Goal: Task Accomplishment & Management: Complete application form

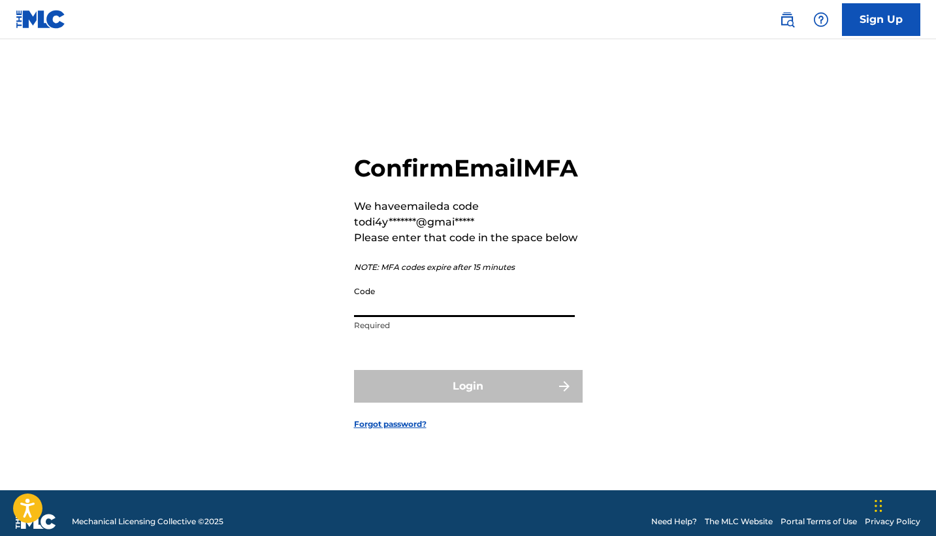
click at [409, 317] on input "Code" at bounding box center [464, 298] width 221 height 37
click at [444, 317] on input "Code" at bounding box center [464, 298] width 221 height 37
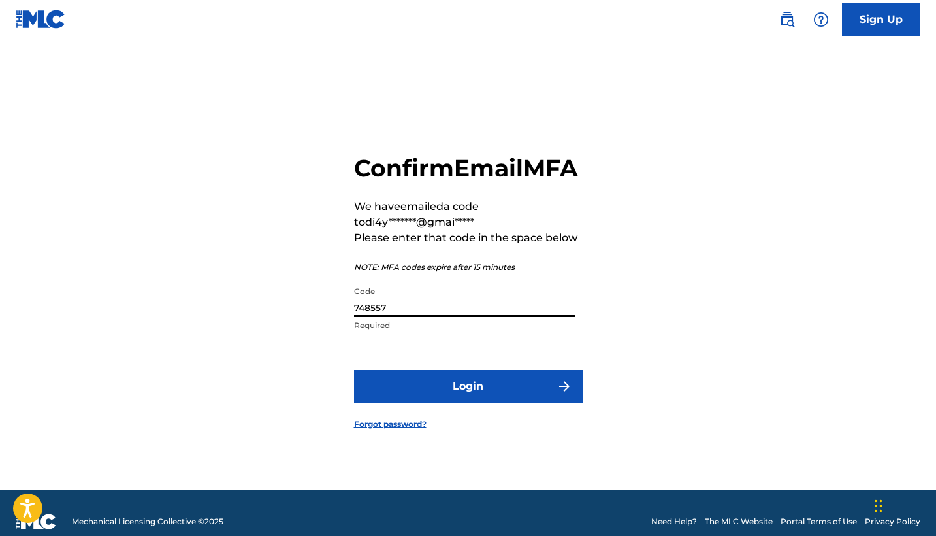
type input "748557"
click at [468, 401] on button "Login" at bounding box center [468, 386] width 229 height 33
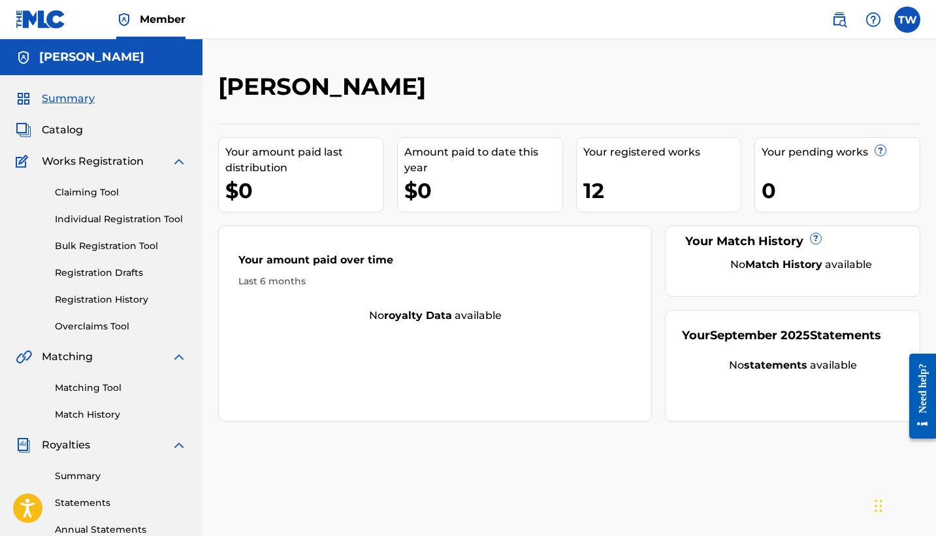
click at [618, 183] on div "12" at bounding box center [663, 190] width 158 height 29
click at [108, 199] on link "Claiming Tool" at bounding box center [121, 193] width 132 height 14
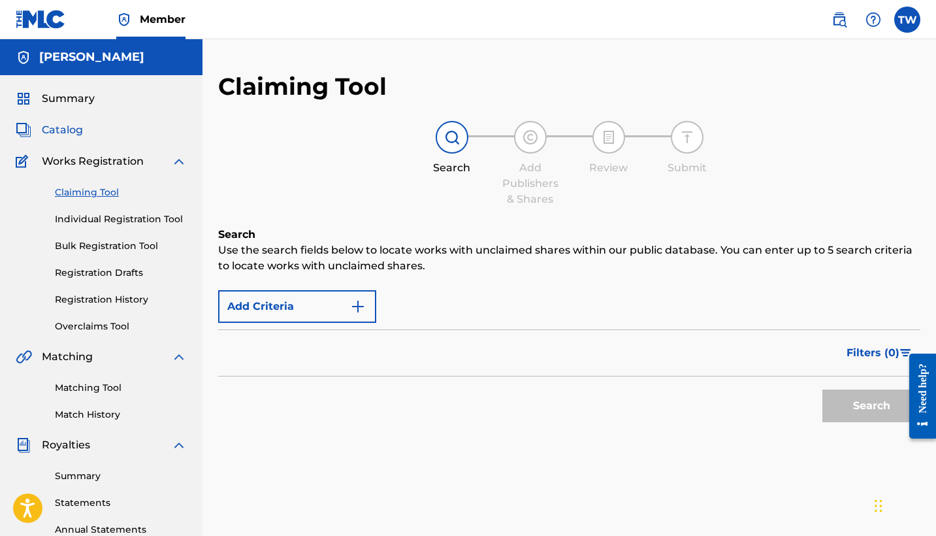
click at [75, 131] on span "Catalog" at bounding box center [62, 130] width 41 height 16
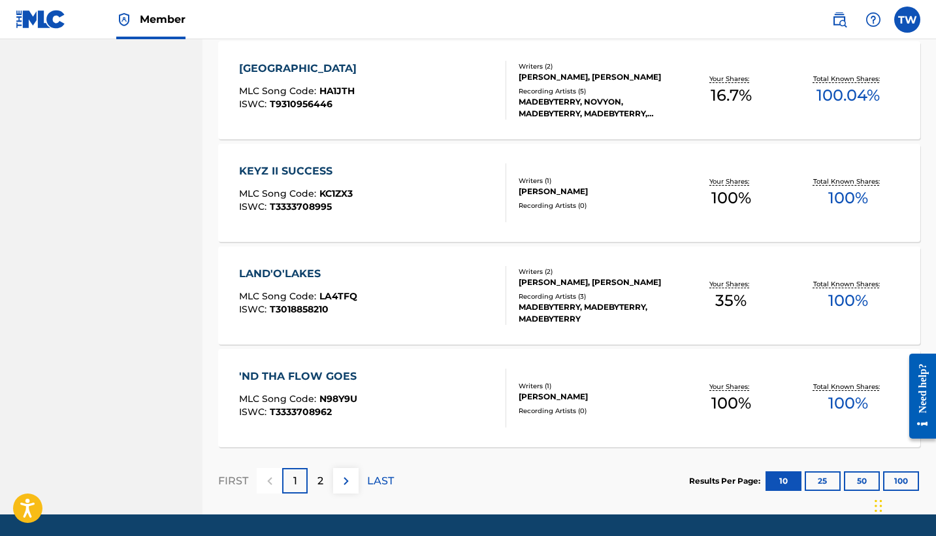
scroll to position [926, 0]
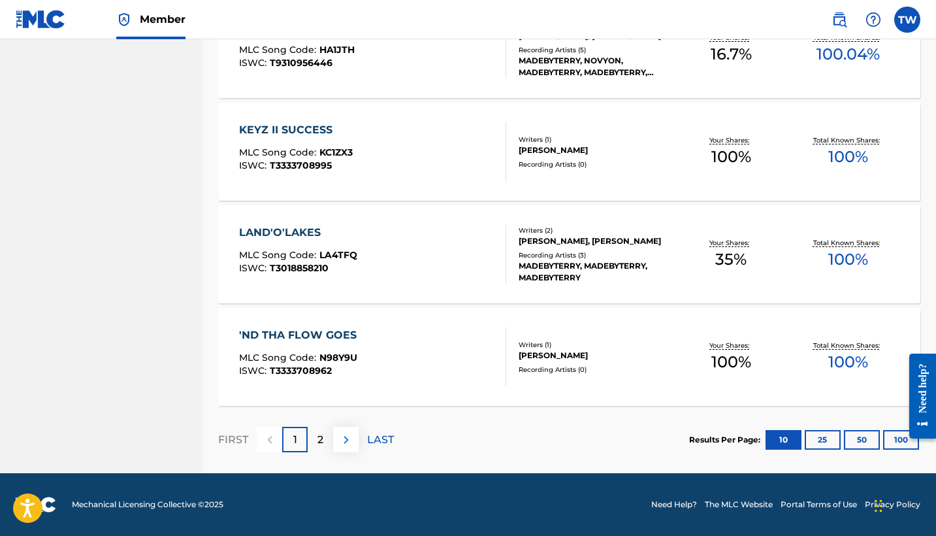
click at [342, 442] on img at bounding box center [347, 440] width 16 height 16
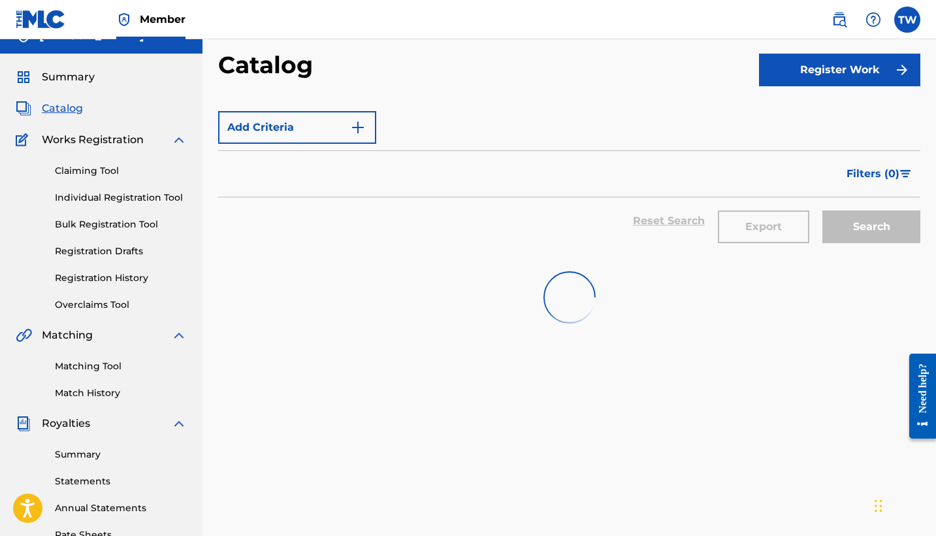
scroll to position [0, 0]
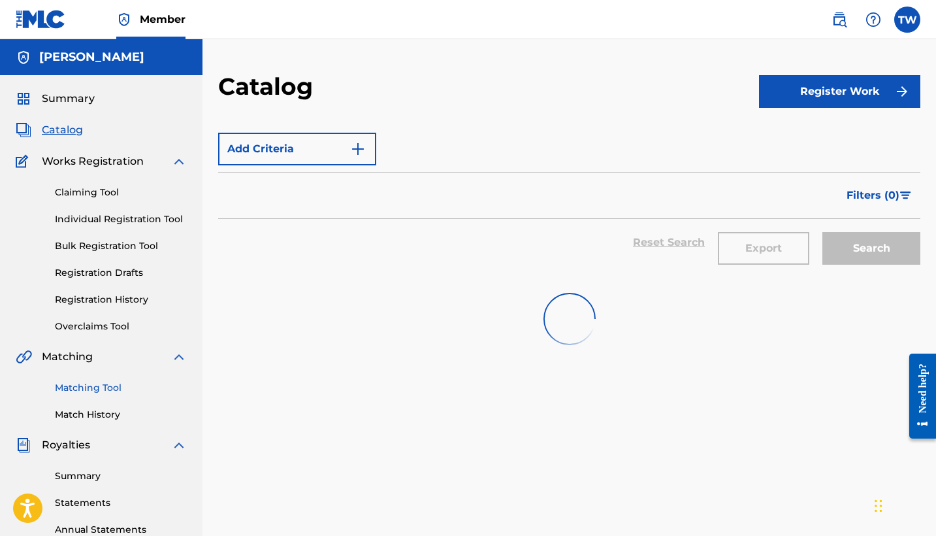
click at [114, 387] on link "Matching Tool" at bounding box center [121, 388] width 132 height 14
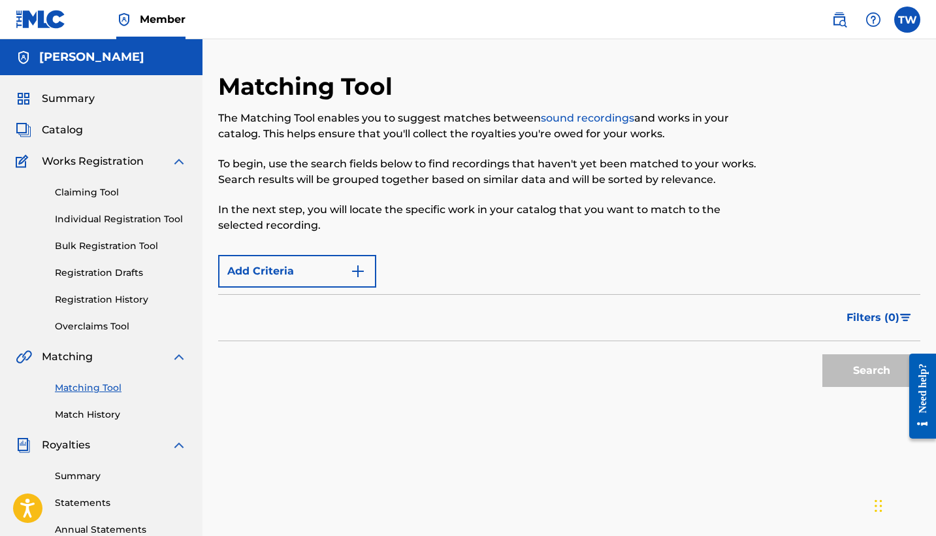
click at [852, 376] on div "Search" at bounding box center [868, 367] width 105 height 52
click at [362, 270] on img "Search Form" at bounding box center [358, 271] width 16 height 16
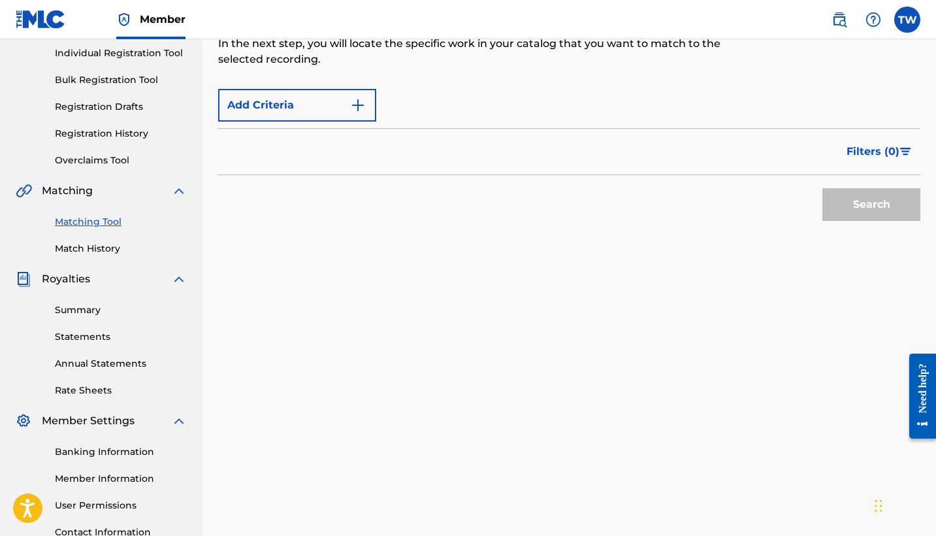
scroll to position [171, 0]
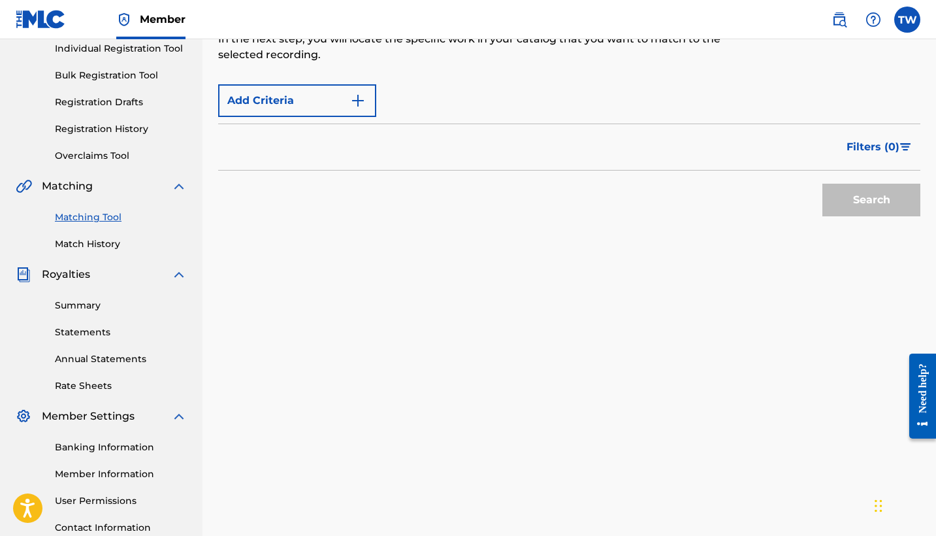
click at [863, 204] on div "Search" at bounding box center [868, 197] width 105 height 52
click at [393, 141] on div "Filters ( 0 )" at bounding box center [569, 147] width 703 height 47
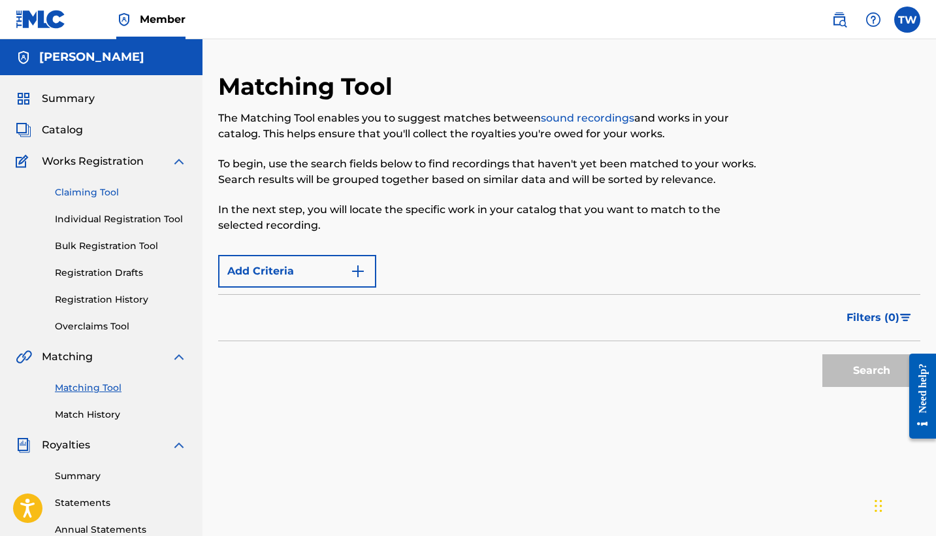
click at [135, 198] on link "Claiming Tool" at bounding box center [121, 193] width 132 height 14
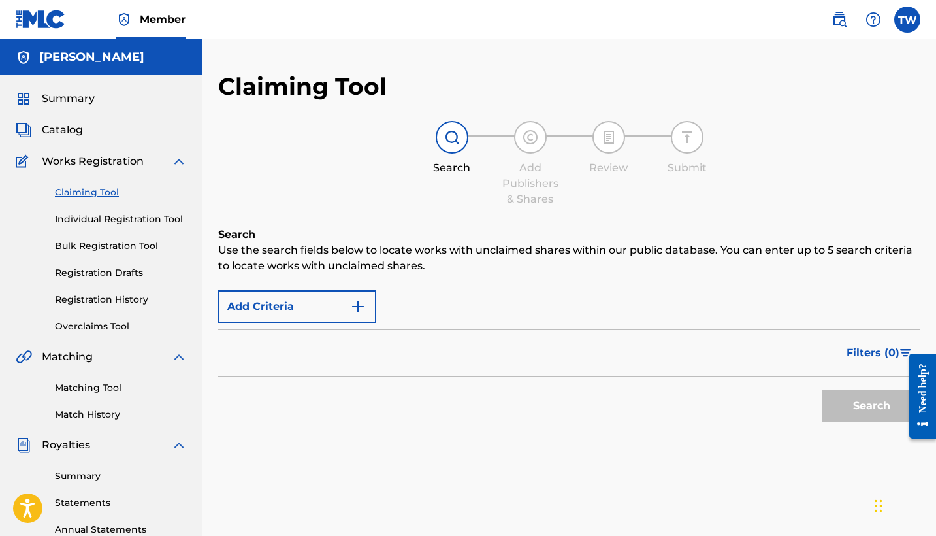
click at [850, 410] on div "Search" at bounding box center [868, 402] width 105 height 52
click at [119, 248] on link "Bulk Registration Tool" at bounding box center [121, 246] width 132 height 14
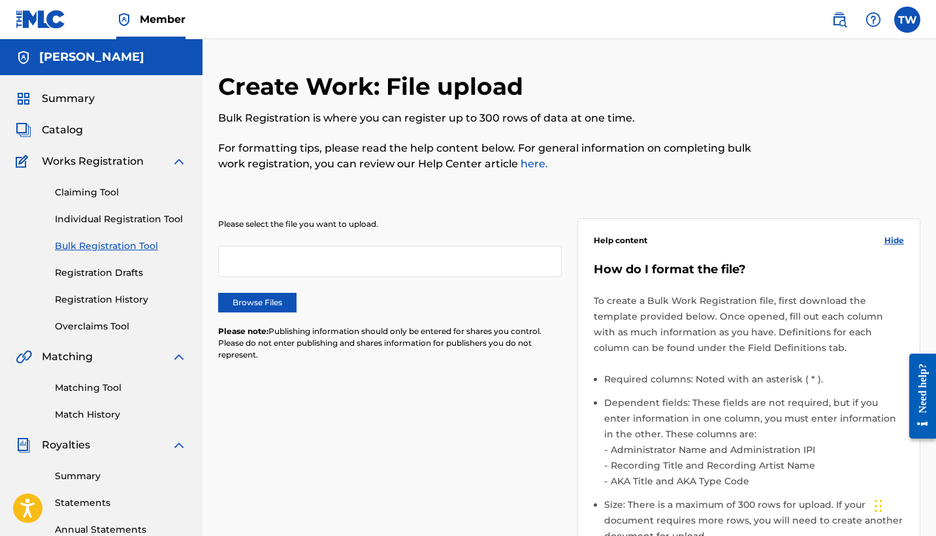
click at [276, 271] on div at bounding box center [390, 261] width 344 height 31
click at [263, 259] on div at bounding box center [390, 261] width 344 height 31
click at [253, 301] on label "Browse Files" at bounding box center [257, 303] width 78 height 20
click at [0, 0] on input "Browse Files" at bounding box center [0, 0] width 0 height 0
click at [127, 296] on link "Registration History" at bounding box center [121, 300] width 132 height 14
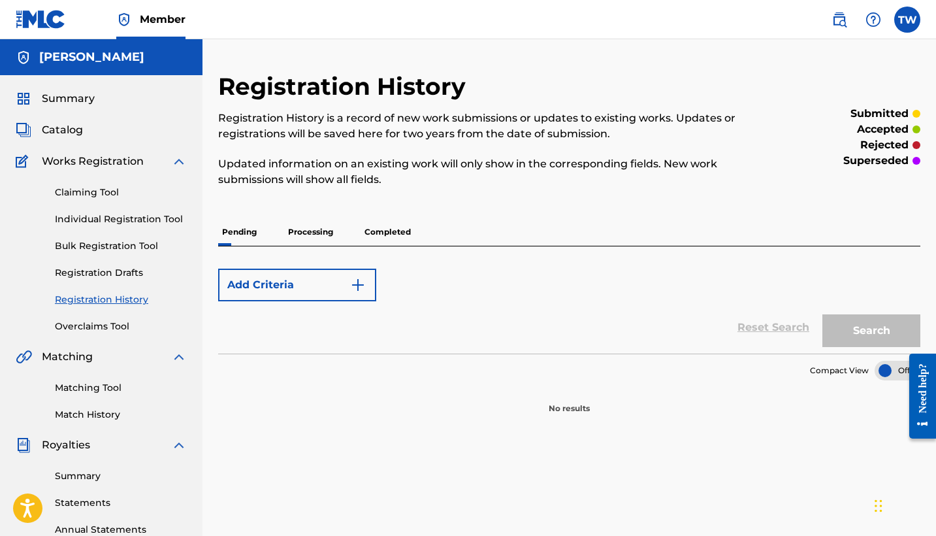
click at [306, 236] on p "Processing" at bounding box center [310, 231] width 53 height 27
click at [380, 231] on p "Completed" at bounding box center [388, 231] width 54 height 27
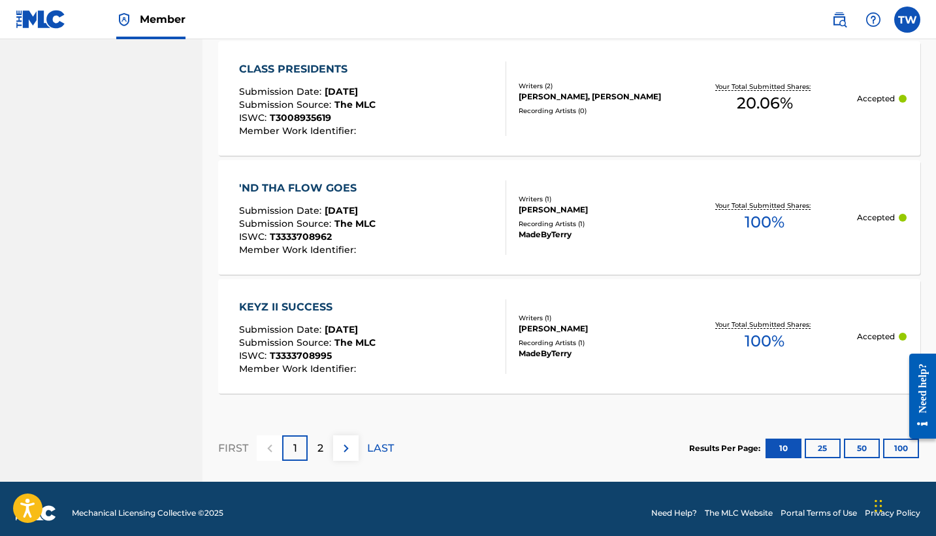
scroll to position [1249, 0]
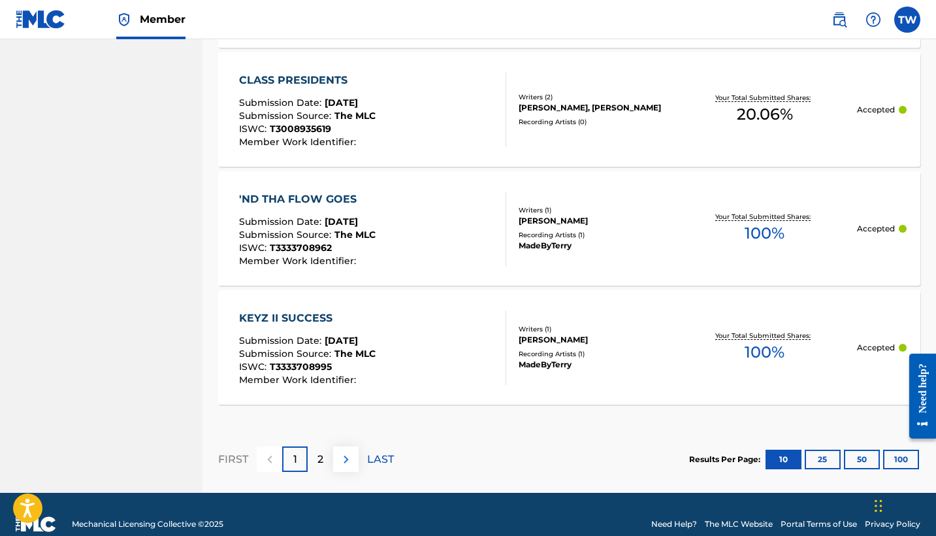
click at [354, 461] on img at bounding box center [347, 460] width 16 height 16
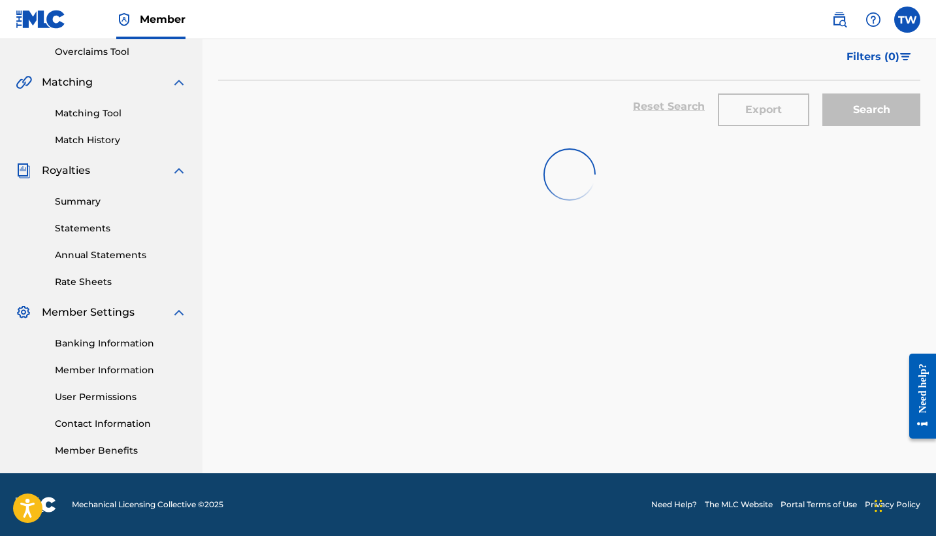
scroll to position [0, 0]
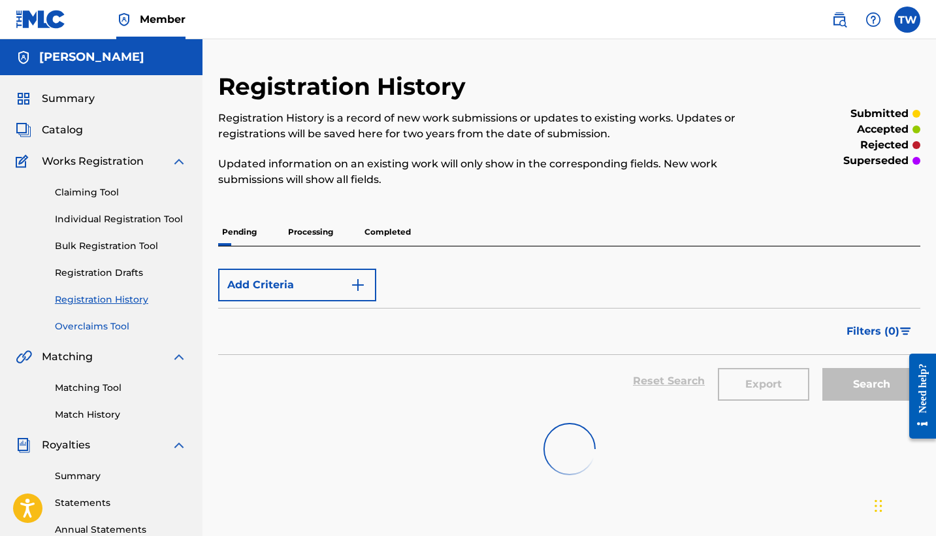
click at [109, 329] on link "Overclaims Tool" at bounding box center [121, 327] width 132 height 14
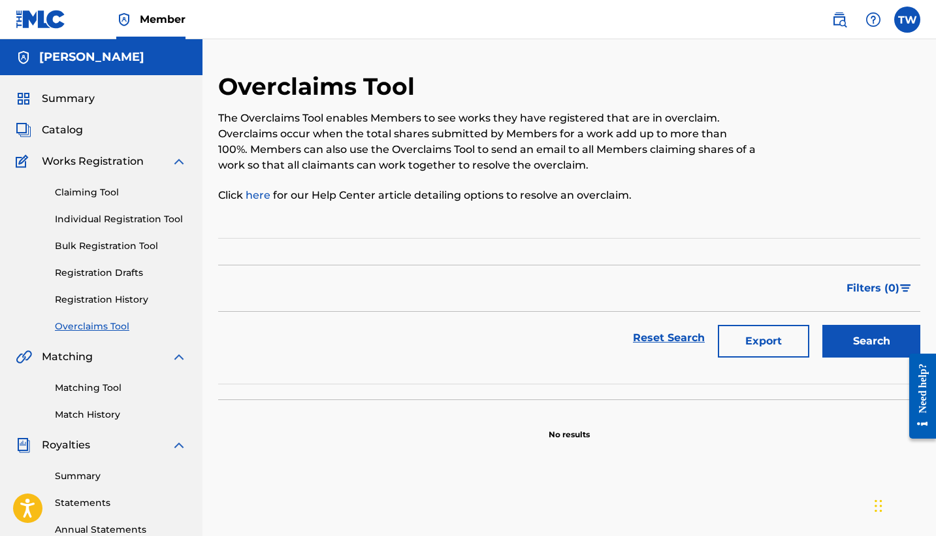
drag, startPoint x: 773, startPoint y: 350, endPoint x: 787, endPoint y: 446, distance: 97.0
click at [787, 446] on div "Overclaims Tool The Overclaims Tool enables Members to see works they have regi…" at bounding box center [569, 410] width 703 height 676
click at [878, 348] on button "Search" at bounding box center [872, 341] width 98 height 33
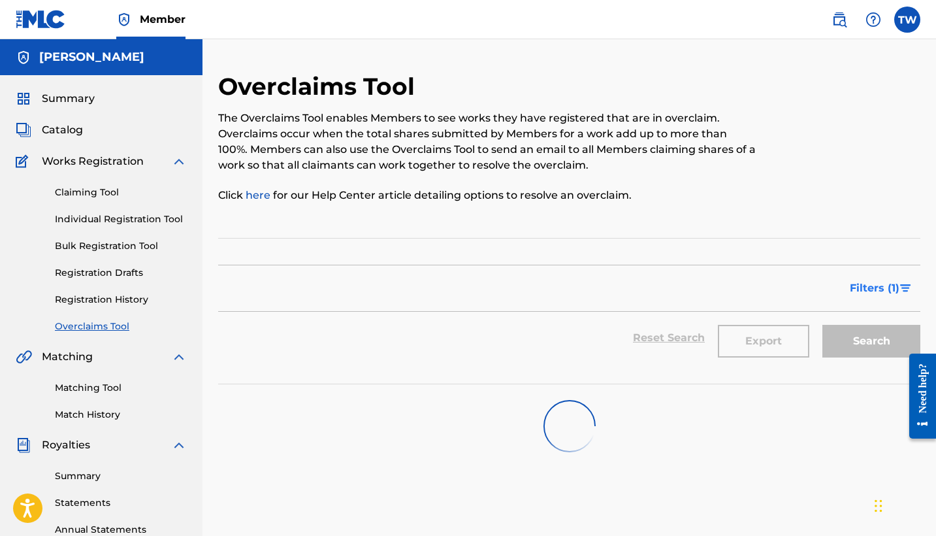
click at [865, 294] on span "Filters ( 1 )" at bounding box center [875, 288] width 50 height 16
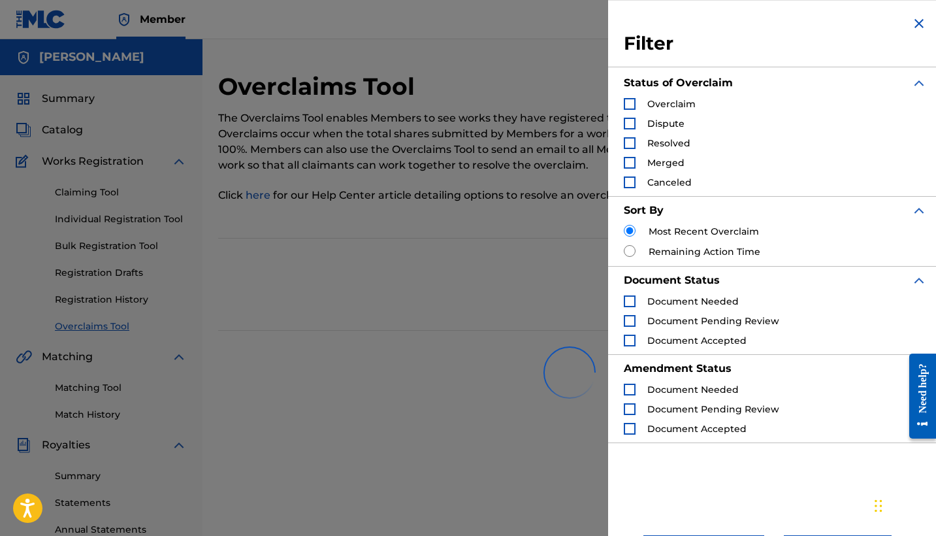
click at [354, 279] on div "Reset Search Export Search" at bounding box center [569, 284] width 703 height 52
click at [150, 255] on div "Claiming Tool Individual Registration Tool Bulk Registration Tool Registration …" at bounding box center [101, 251] width 171 height 164
click at [916, 26] on img "Search Form" at bounding box center [920, 24] width 16 height 16
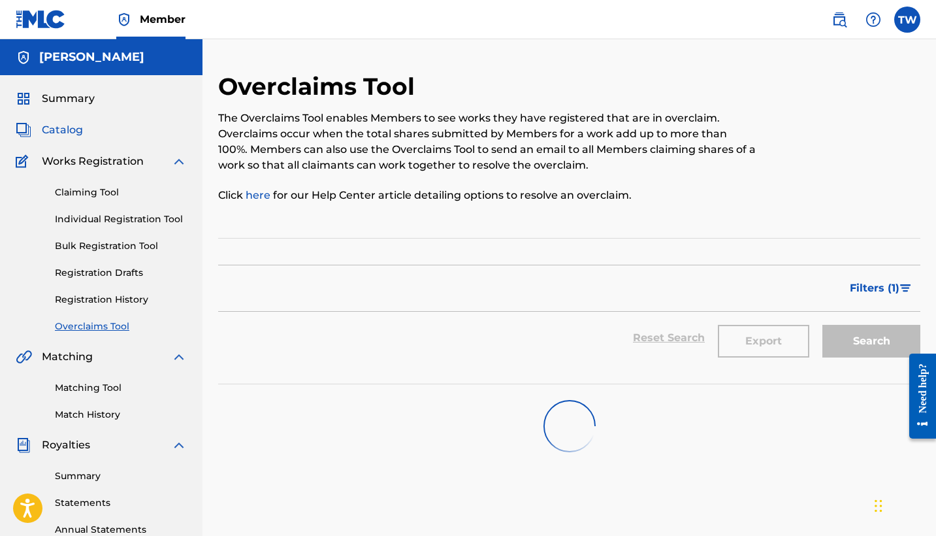
click at [79, 133] on span "Catalog" at bounding box center [62, 130] width 41 height 16
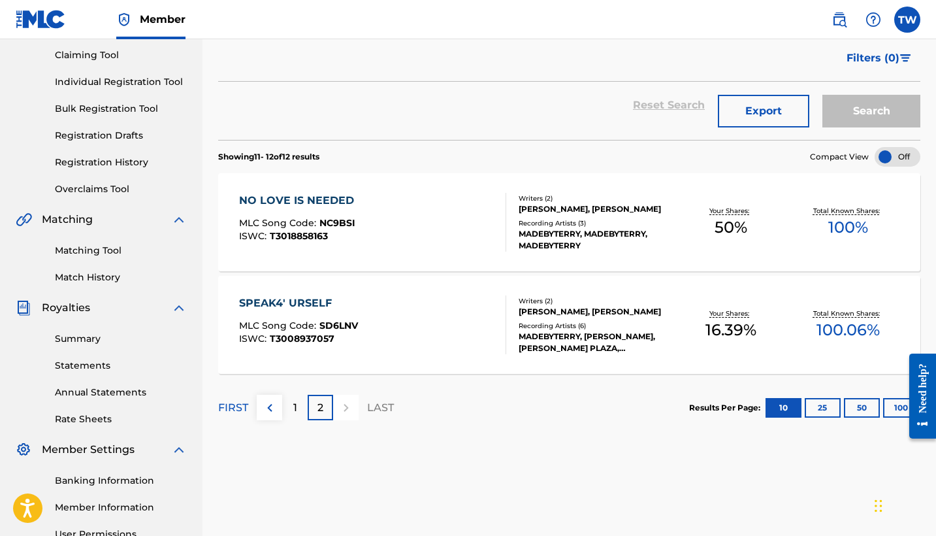
scroll to position [130, 0]
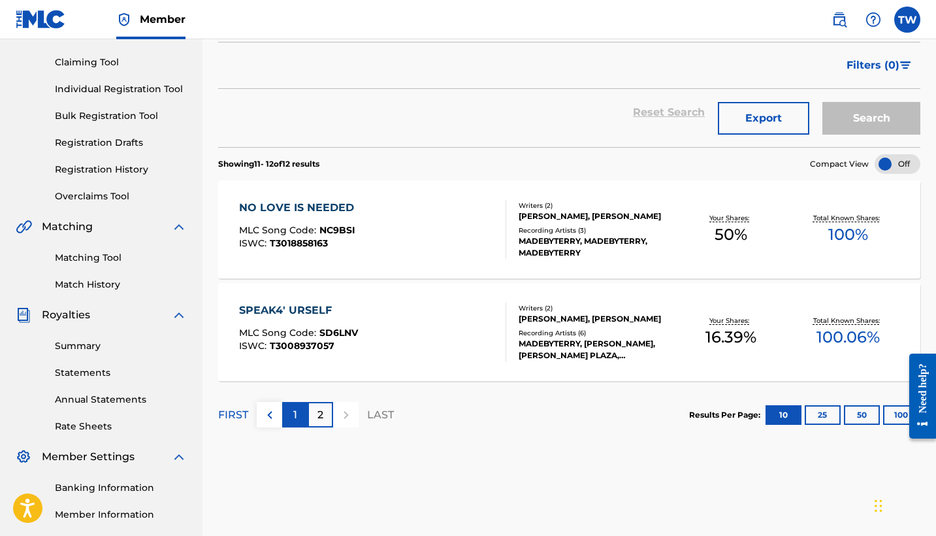
click at [294, 410] on p "1" at bounding box center [295, 415] width 4 height 16
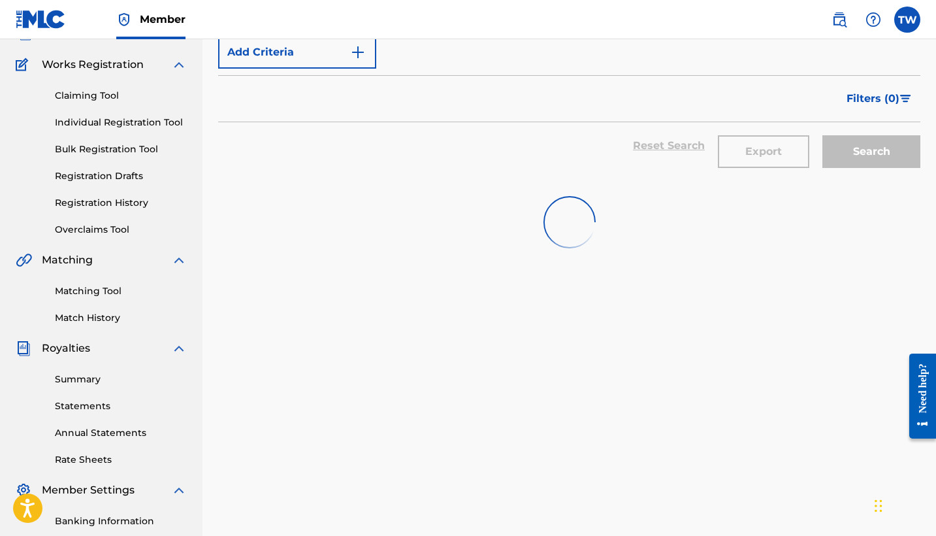
scroll to position [0, 0]
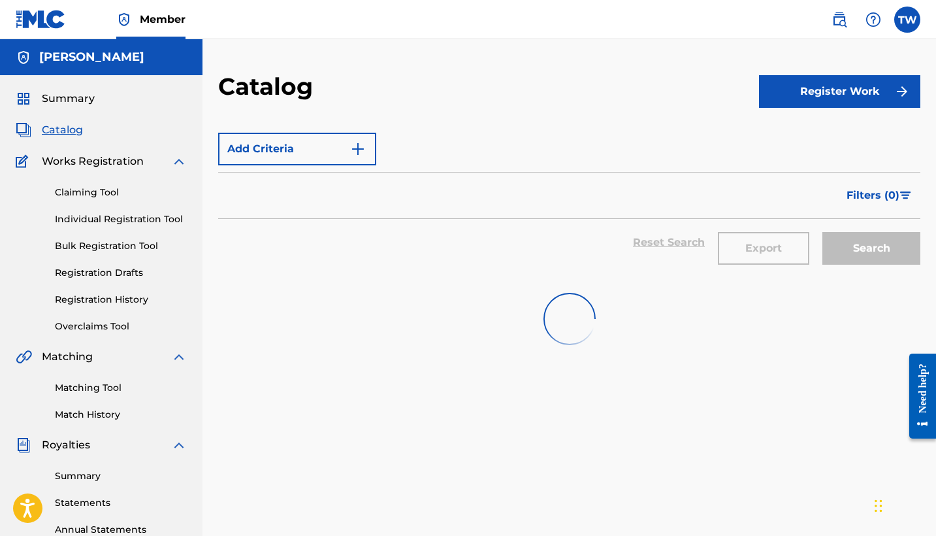
click at [495, 179] on div "Filters ( 0 )" at bounding box center [569, 195] width 703 height 47
click at [70, 129] on span "Catalog" at bounding box center [62, 130] width 41 height 16
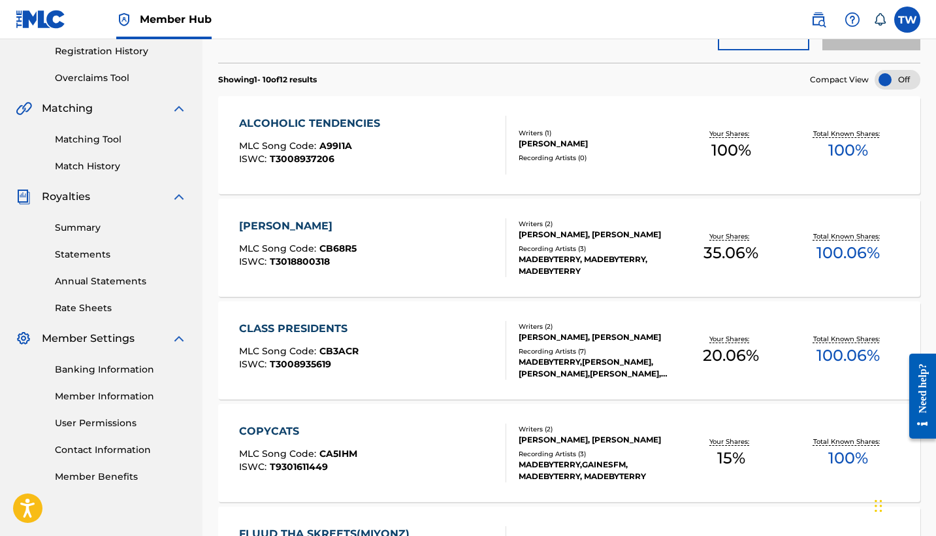
scroll to position [241, 0]
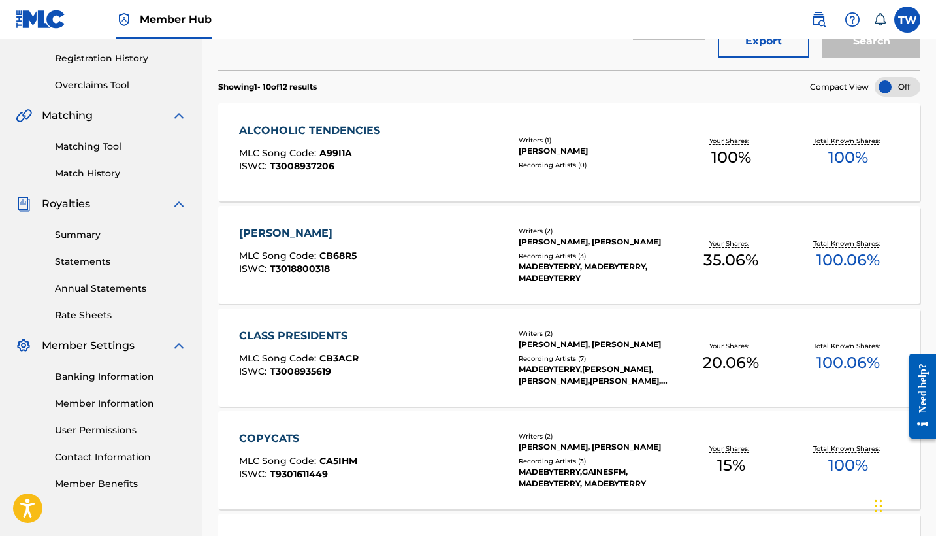
click at [716, 376] on div "Your Shares: 20.06 %" at bounding box center [731, 358] width 117 height 40
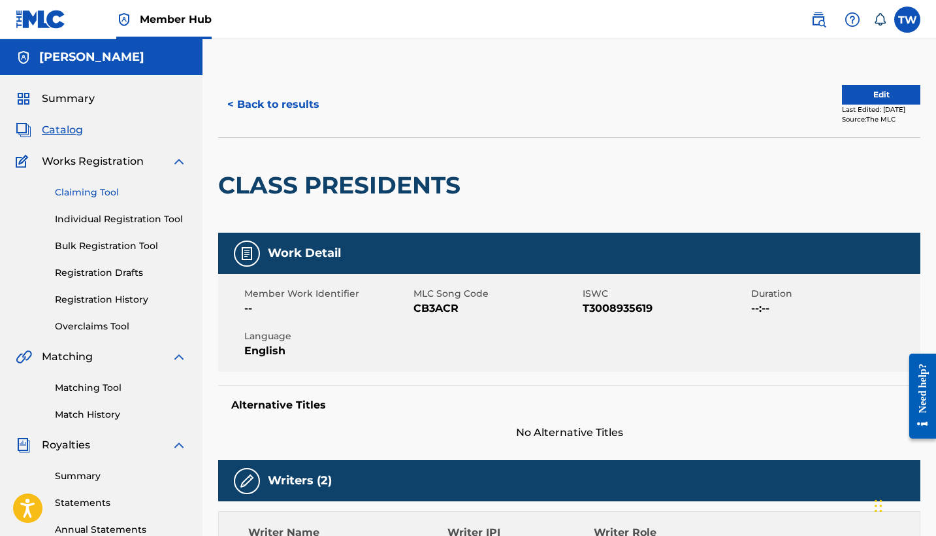
click at [114, 188] on link "Claiming Tool" at bounding box center [121, 193] width 132 height 14
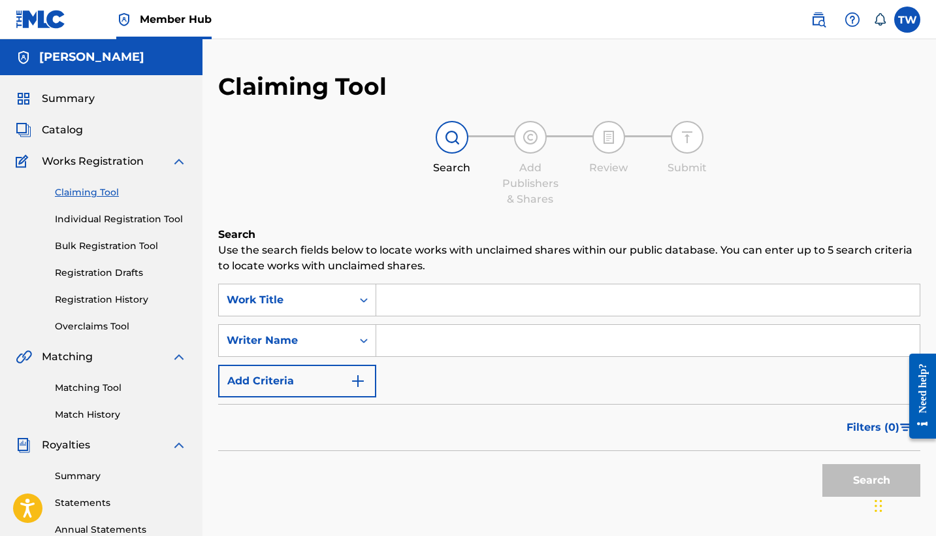
click at [462, 314] on input "Search Form" at bounding box center [648, 299] width 544 height 31
click at [867, 482] on button "Search" at bounding box center [872, 480] width 98 height 33
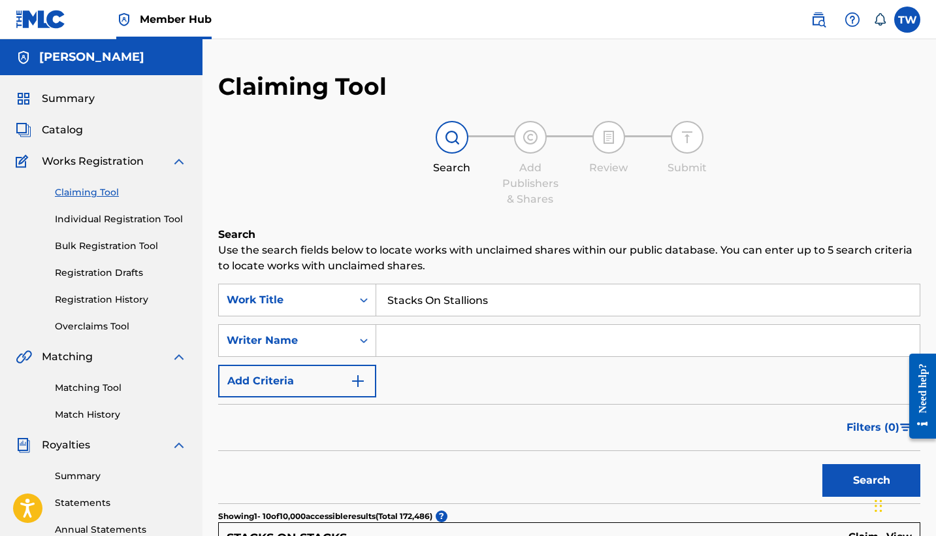
type input "Stacks On Stallion"
drag, startPoint x: 625, startPoint y: 306, endPoint x: 308, endPoint y: 305, distance: 316.9
click at [308, 305] on div "SearchWithCriteria1fc81e0f-62cc-4b79-91da-7b0b23bf1735 Work Title Stacks On Sta…" at bounding box center [569, 300] width 703 height 33
click at [399, 348] on input "Search Form" at bounding box center [648, 340] width 544 height 31
type input "[PERSON_NAME] J nWoodall"
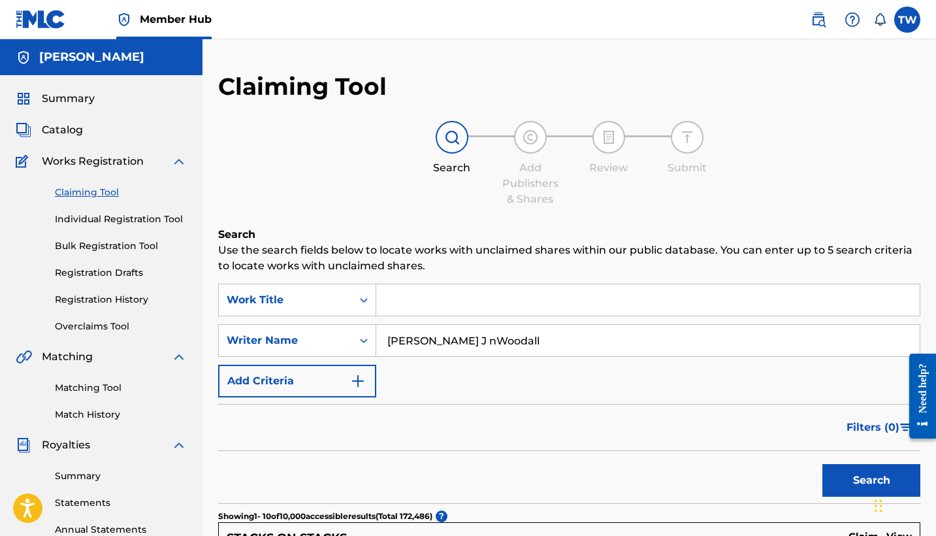
click at [872, 480] on button "Search" at bounding box center [872, 480] width 98 height 33
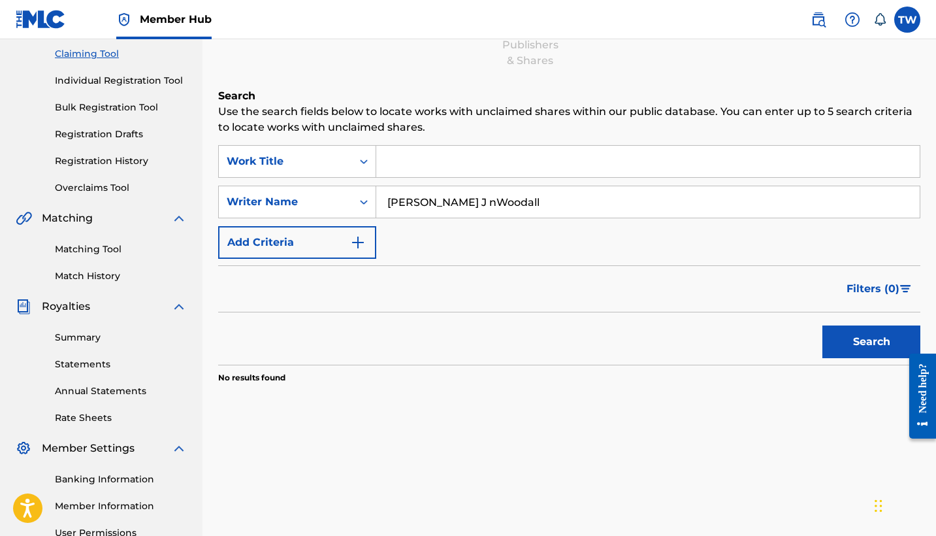
scroll to position [139, 0]
drag, startPoint x: 554, startPoint y: 188, endPoint x: 389, endPoint y: 184, distance: 165.4
click at [389, 184] on div "SearchWithCriteria1fc81e0f-62cc-4b79-91da-7b0b23bf1735 Work Title SearchWithCri…" at bounding box center [569, 201] width 703 height 114
drag, startPoint x: 517, startPoint y: 200, endPoint x: 361, endPoint y: 193, distance: 155.7
click at [361, 193] on div "SearchWithCriteria3eafcf21-1ed7-456a-809d-8171913f58cd Writer Name [PERSON_NAME]" at bounding box center [569, 201] width 703 height 33
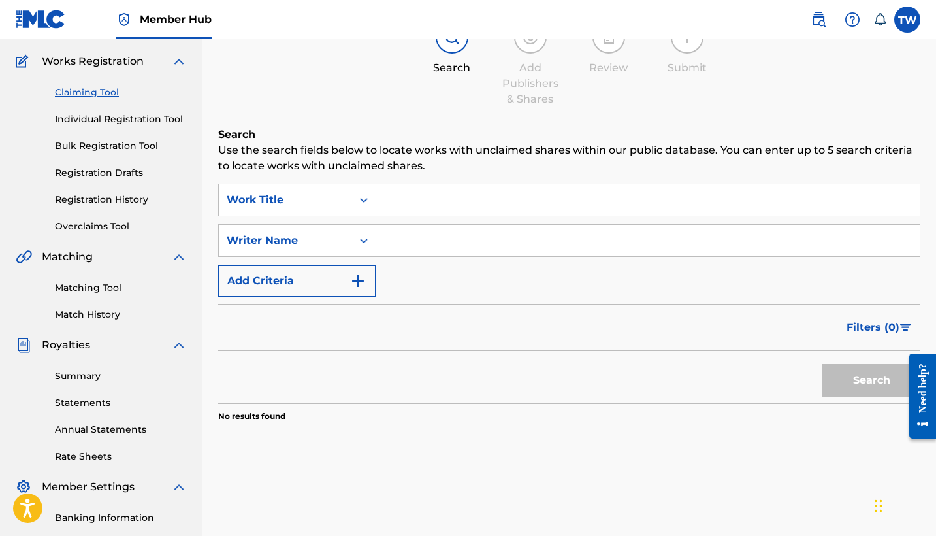
scroll to position [95, 0]
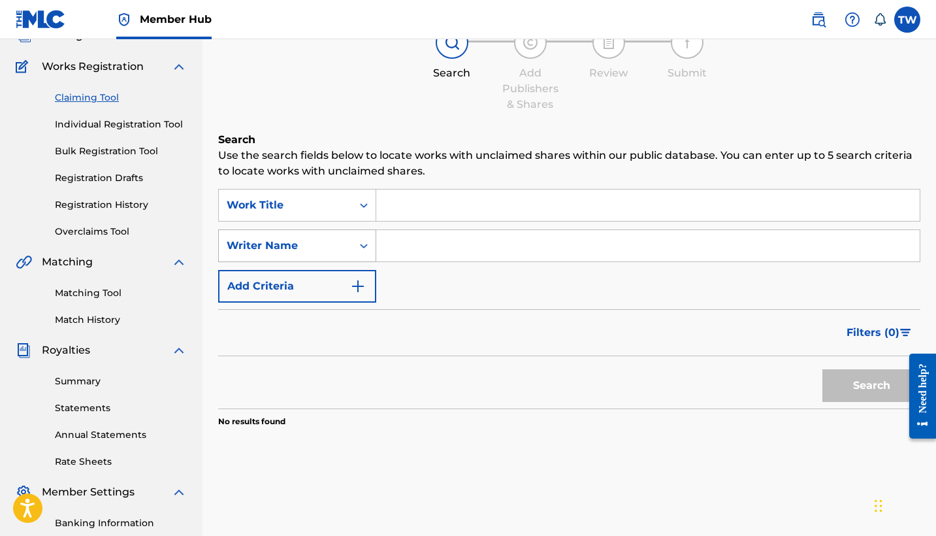
click at [363, 246] on icon "Search Form" at bounding box center [364, 246] width 8 height 5
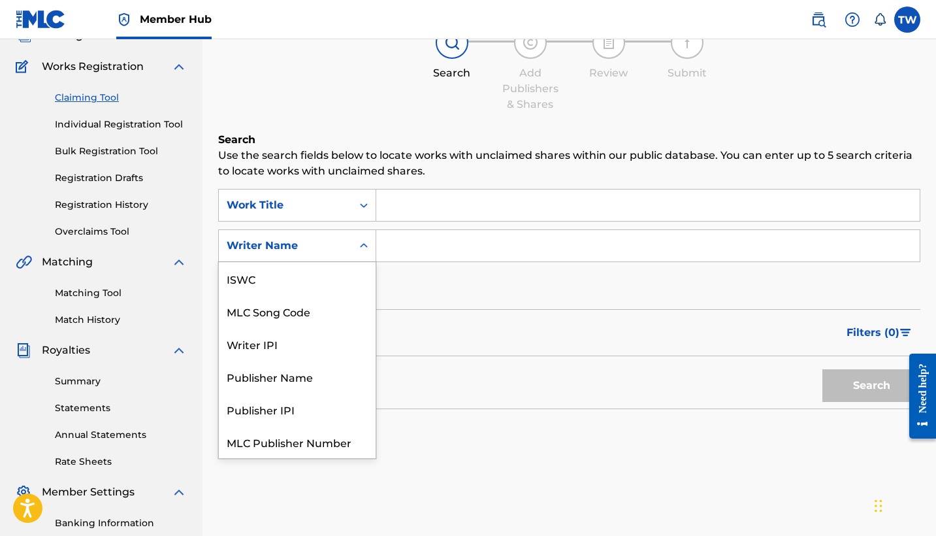
scroll to position [33, 0]
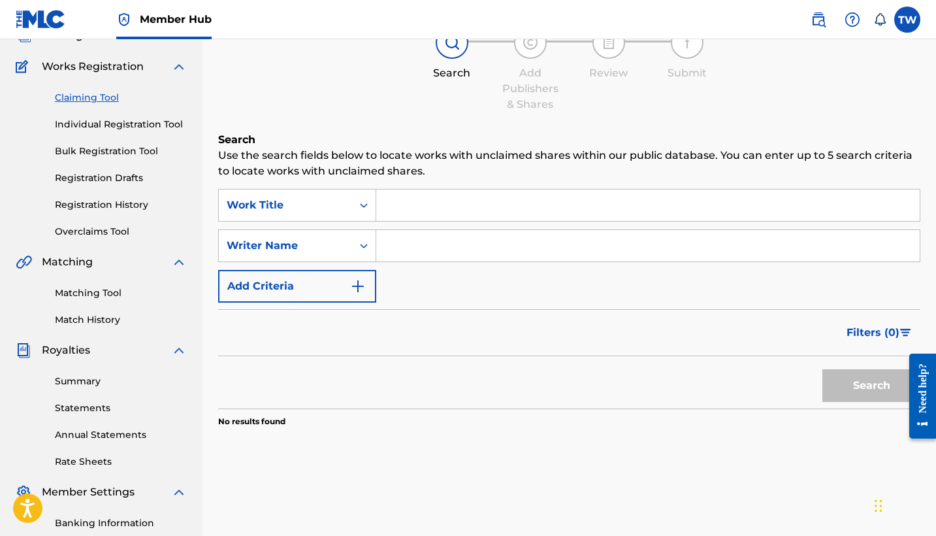
click at [363, 246] on icon "Search Form" at bounding box center [364, 246] width 8 height 5
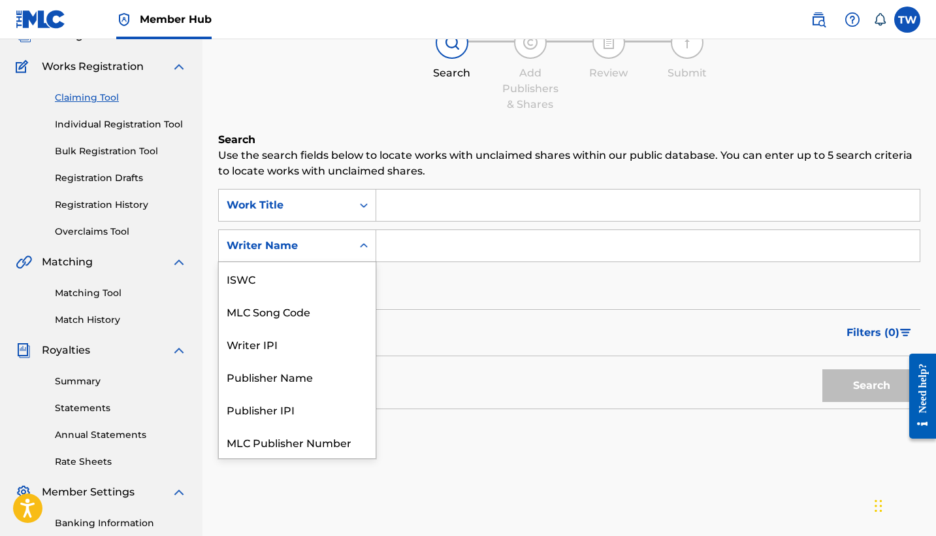
click at [363, 246] on icon "Search Form" at bounding box center [364, 245] width 8 height 5
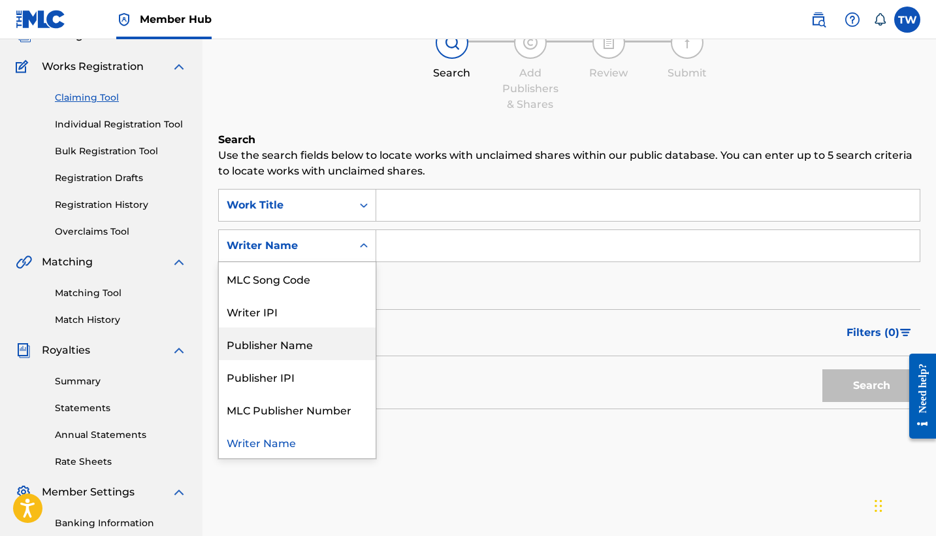
click at [349, 332] on div "Publisher Name" at bounding box center [297, 343] width 157 height 33
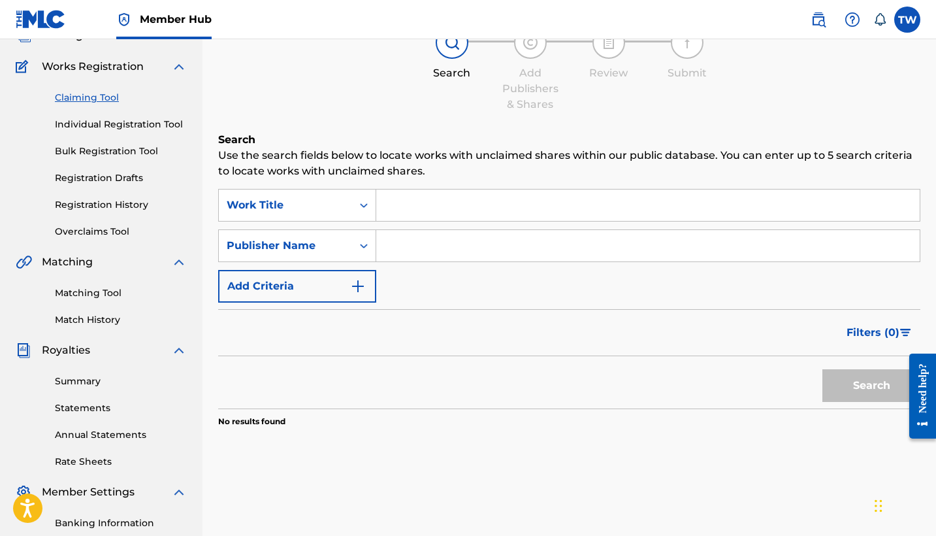
click at [431, 246] on input "Search Form" at bounding box center [648, 245] width 544 height 31
type input "[PERSON_NAME]"
click at [872, 386] on button "Search" at bounding box center [872, 385] width 98 height 33
click at [351, 248] on div "Publisher Name" at bounding box center [285, 245] width 133 height 25
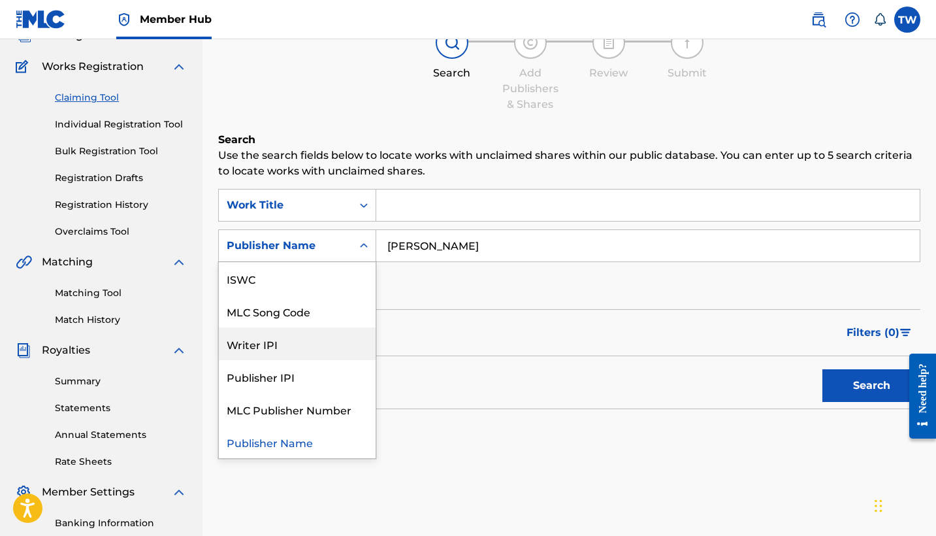
click at [353, 348] on div "Writer IPI" at bounding box center [297, 343] width 157 height 33
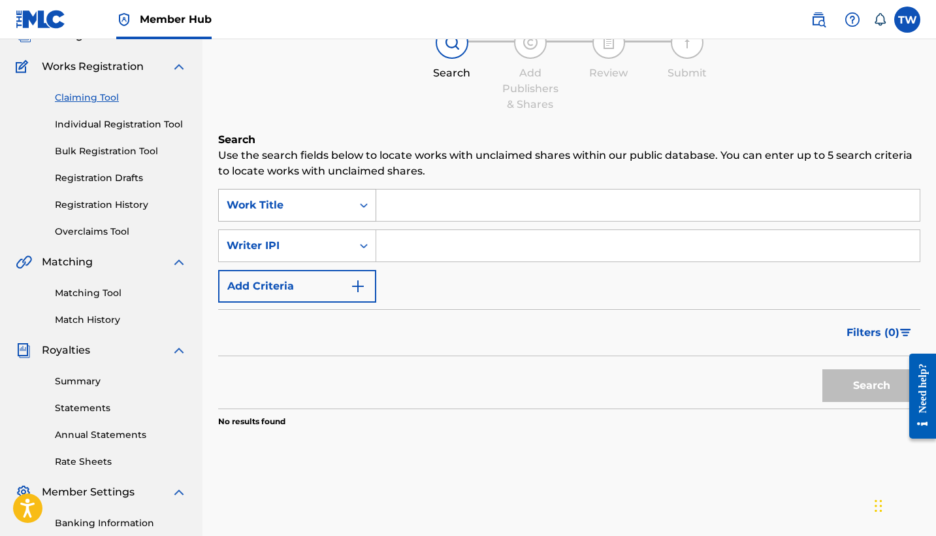
click at [333, 220] on div "Work Title" at bounding box center [297, 205] width 158 height 33
click at [342, 204] on div "Work Title" at bounding box center [286, 205] width 118 height 16
click at [405, 211] on input "Search Form" at bounding box center [648, 205] width 544 height 31
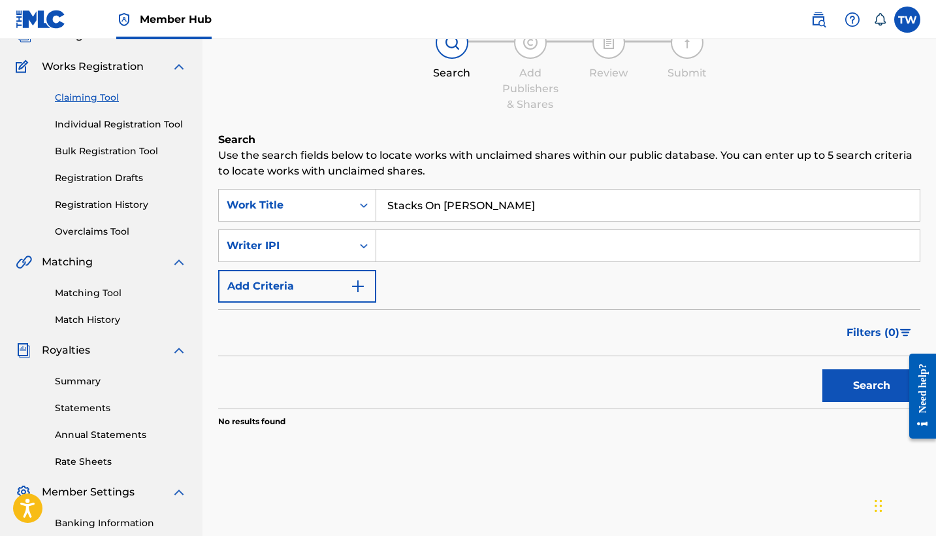
type input "Stacks On [PERSON_NAME]"
click at [872, 386] on button "Search" at bounding box center [872, 385] width 98 height 33
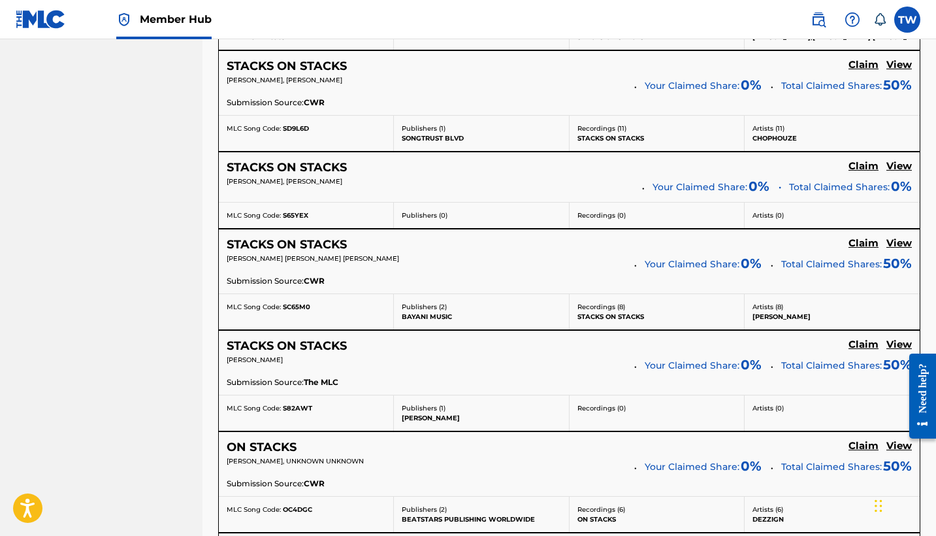
scroll to position [1126, 0]
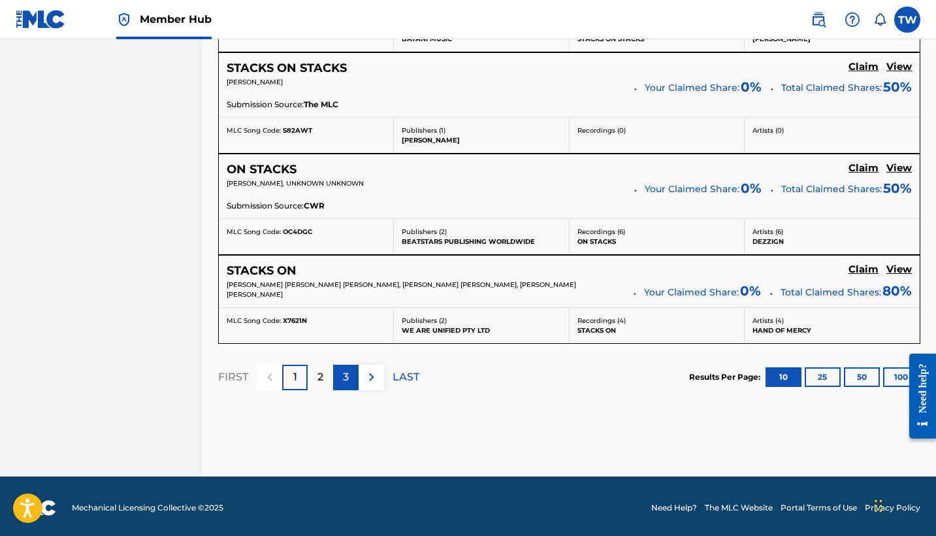
click at [346, 369] on p "3" at bounding box center [346, 377] width 6 height 16
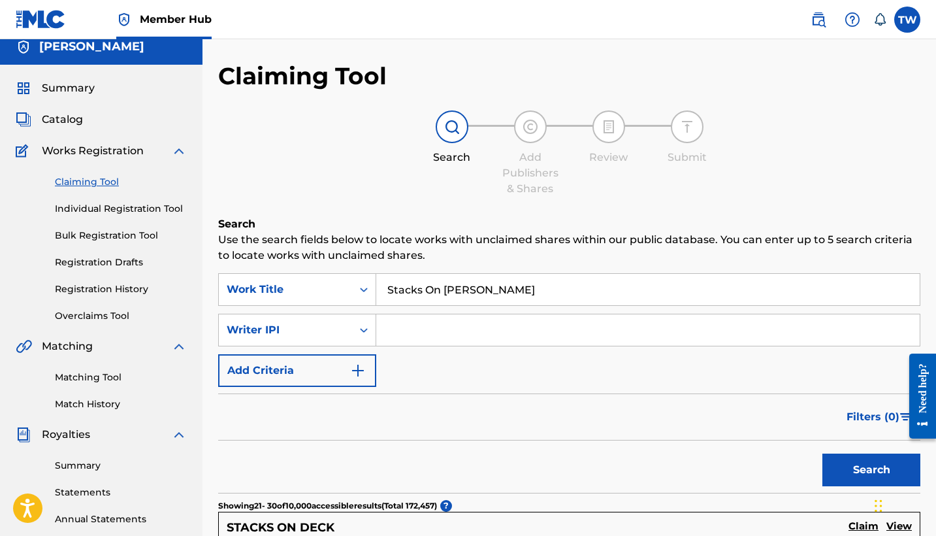
scroll to position [0, 0]
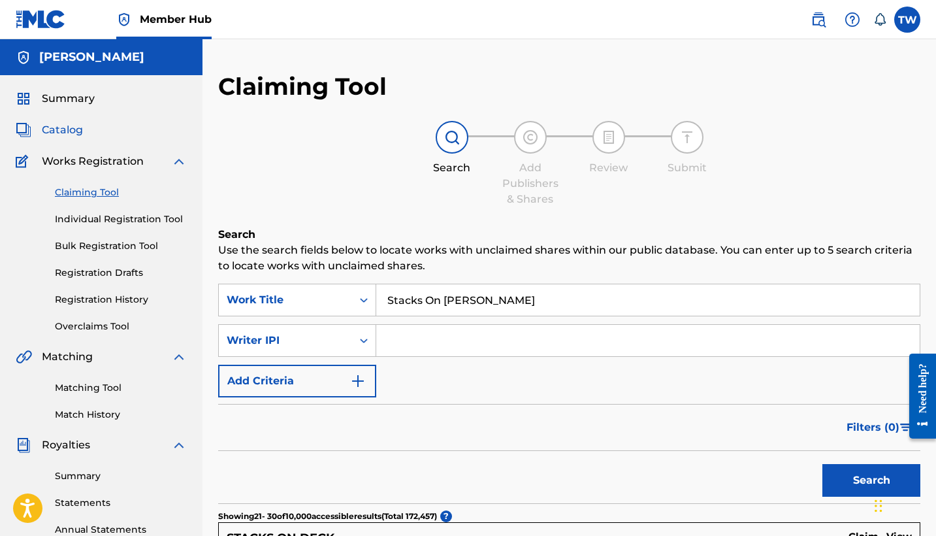
click at [75, 131] on span "Catalog" at bounding box center [62, 130] width 41 height 16
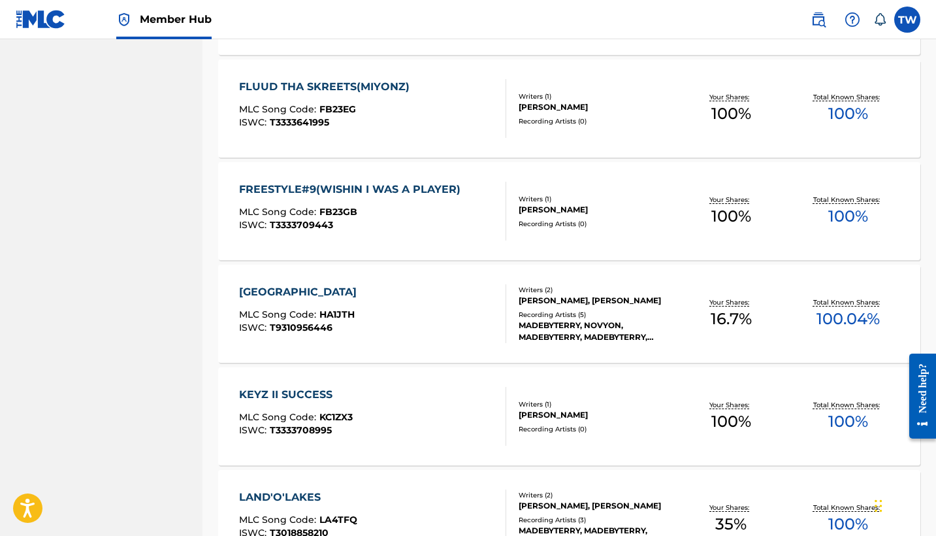
scroll to position [960, 0]
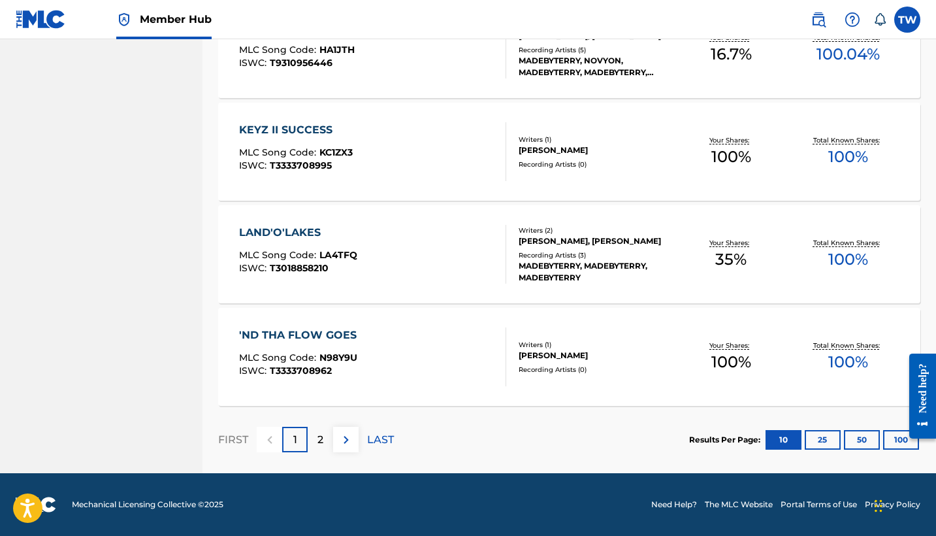
click at [328, 335] on div "'ND THA FLOW GOES" at bounding box center [301, 335] width 124 height 16
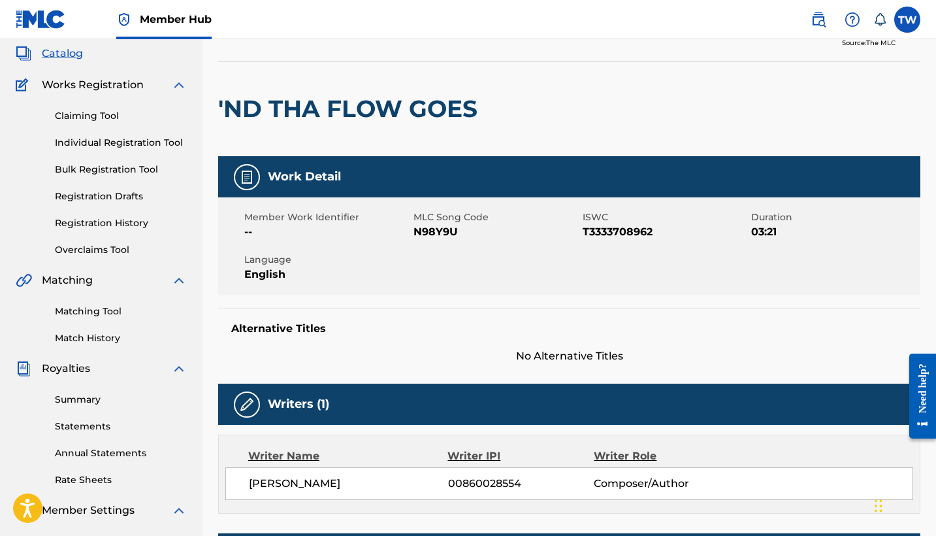
scroll to position [75, 0]
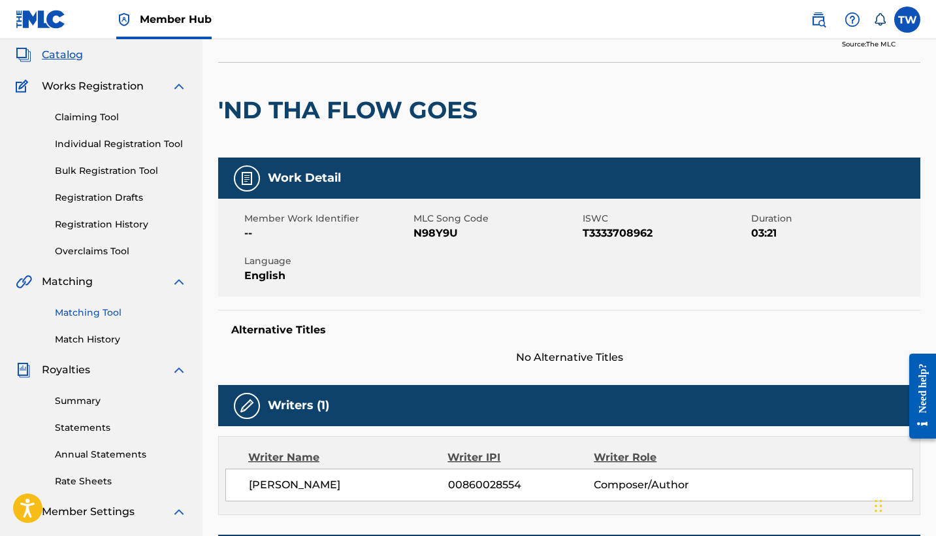
click at [95, 312] on link "Matching Tool" at bounding box center [121, 313] width 132 height 14
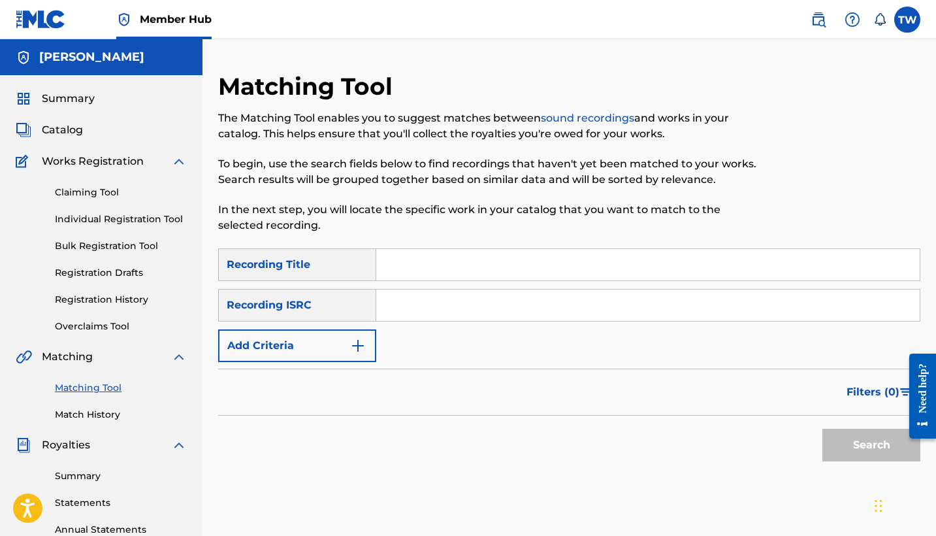
click at [356, 265] on div "Recording Title" at bounding box center [297, 264] width 158 height 33
click at [407, 273] on input "Search Form" at bounding box center [648, 264] width 544 height 31
type input "N"
click at [584, 301] on input "Search Form" at bounding box center [648, 304] width 544 height 31
paste input "QZTB92559372"
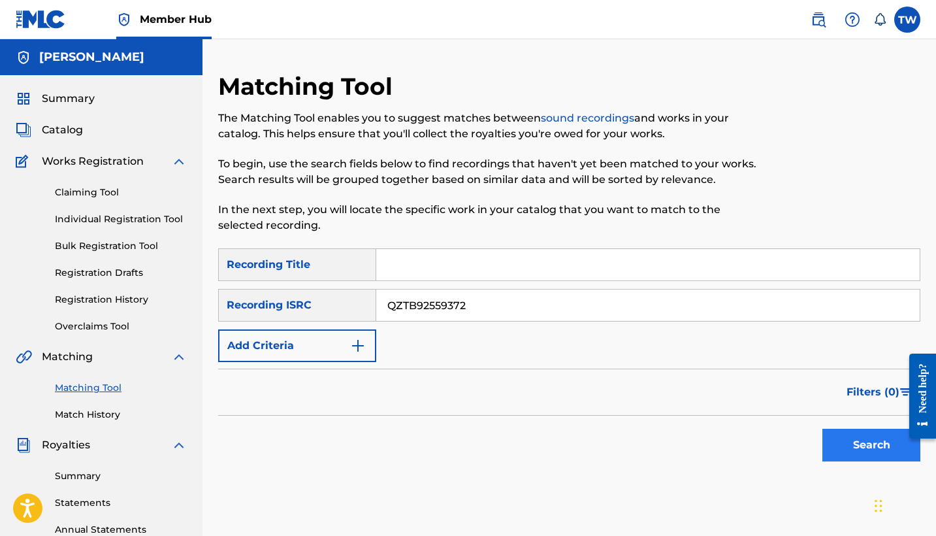
type input "QZTB92559372"
click at [848, 446] on button "Search" at bounding box center [872, 445] width 98 height 33
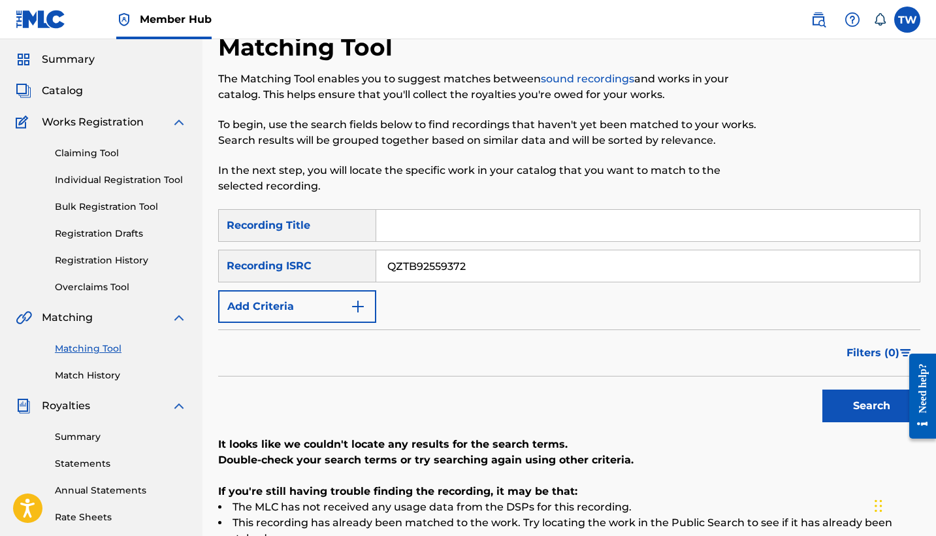
scroll to position [27, 0]
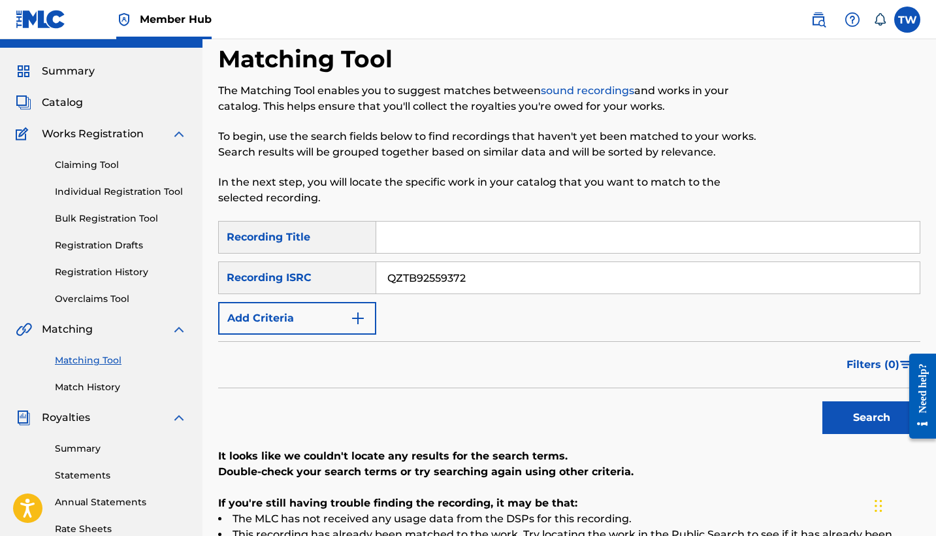
drag, startPoint x: 504, startPoint y: 282, endPoint x: 335, endPoint y: 280, distance: 168.6
click at [335, 280] on div "SearchWithCriteria92585f67-0689-461a-ac96-8f1f5a08223b Recording ISRC QZTB92559…" at bounding box center [569, 277] width 703 height 33
click at [427, 245] on input "Search Form" at bounding box center [648, 237] width 544 height 31
click at [872, 418] on button "Search" at bounding box center [872, 417] width 98 height 33
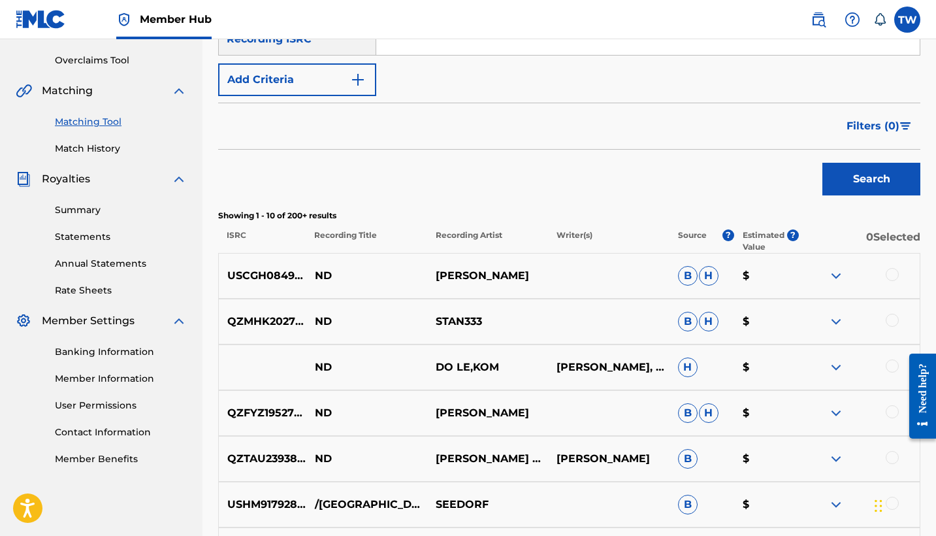
scroll to position [0, 0]
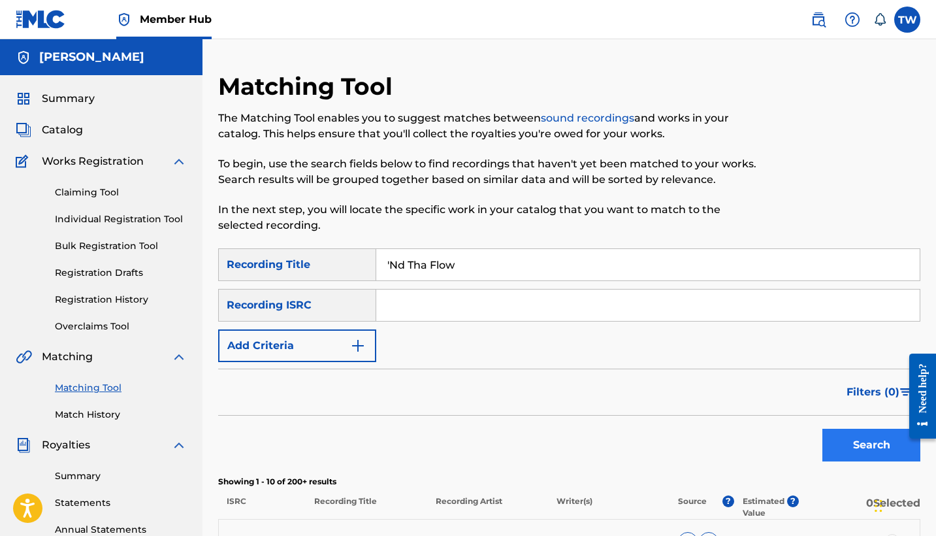
click at [849, 448] on button "Search" at bounding box center [872, 445] width 98 height 33
click at [659, 247] on div "Matching Tool The Matching Tool enables you to suggest matches between sound re…" at bounding box center [488, 160] width 541 height 176
click at [655, 271] on input "'Nd Tha Flow" at bounding box center [648, 264] width 544 height 31
type input "'Nd Tha Flow Goes"
click at [852, 448] on button "Search" at bounding box center [872, 445] width 98 height 33
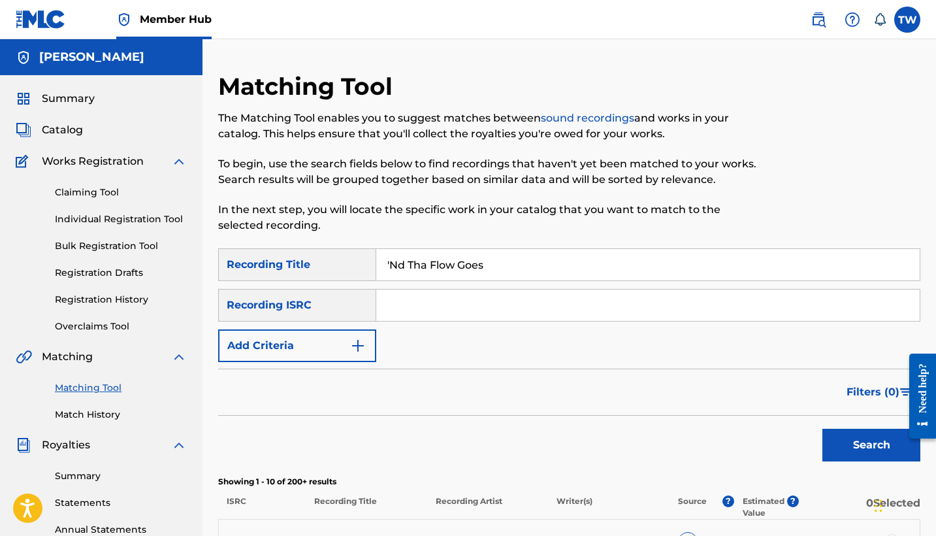
click at [328, 369] on div "Filters ( 0 )" at bounding box center [569, 392] width 703 height 47
click at [331, 268] on div "Recording Title" at bounding box center [297, 264] width 158 height 33
click at [350, 340] on button "Add Criteria" at bounding box center [297, 345] width 158 height 33
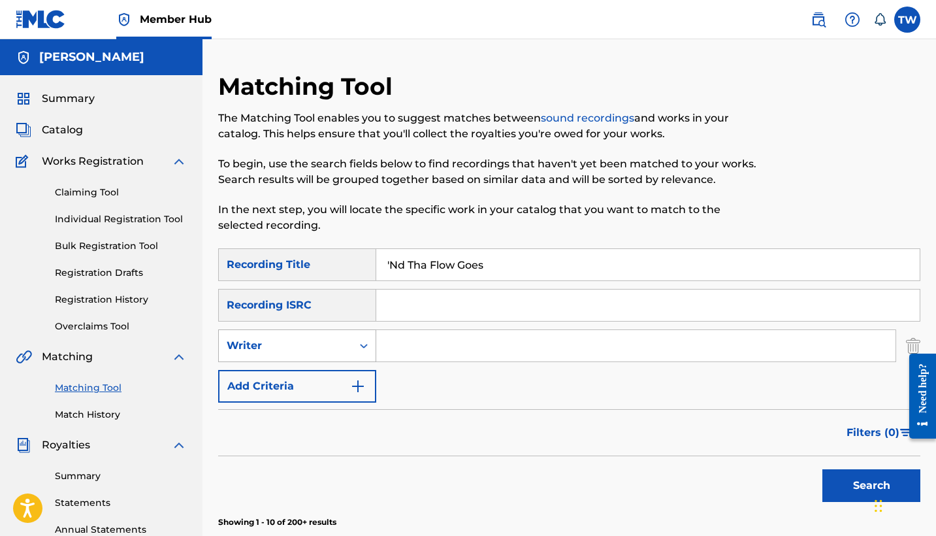
click at [358, 344] on icon "Search Form" at bounding box center [363, 345] width 13 height 13
click at [359, 344] on icon "Search Form" at bounding box center [363, 345] width 13 height 13
click at [915, 340] on img "Search Form" at bounding box center [913, 345] width 14 height 33
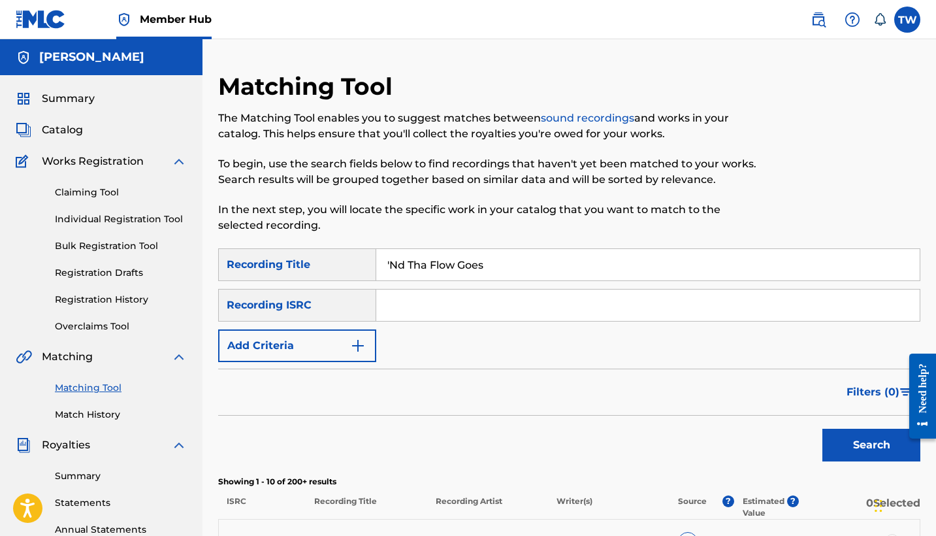
click at [439, 309] on input "Search Form" at bounding box center [648, 304] width 544 height 31
paste input "QZTB92559372"
type input "QZTB92559372"
click at [870, 446] on button "Search" at bounding box center [872, 445] width 98 height 33
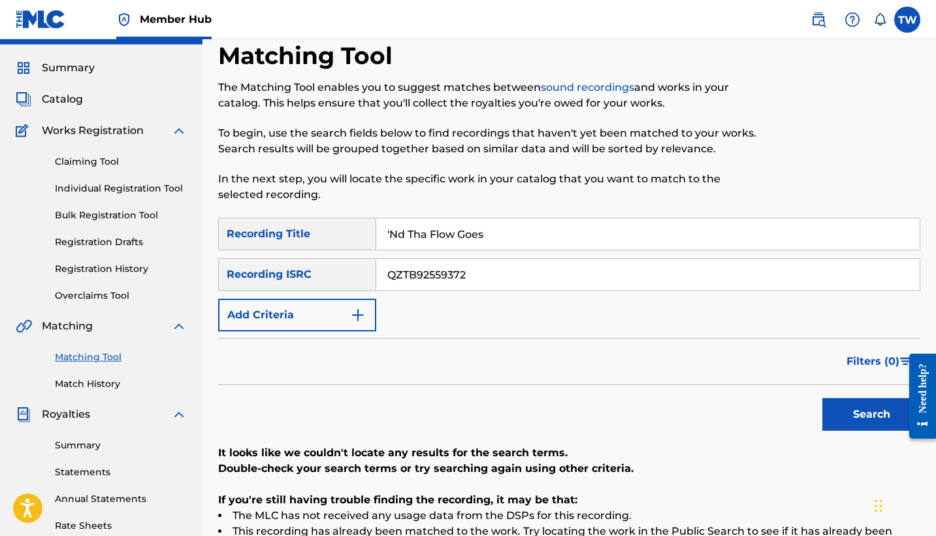
scroll to position [24, 0]
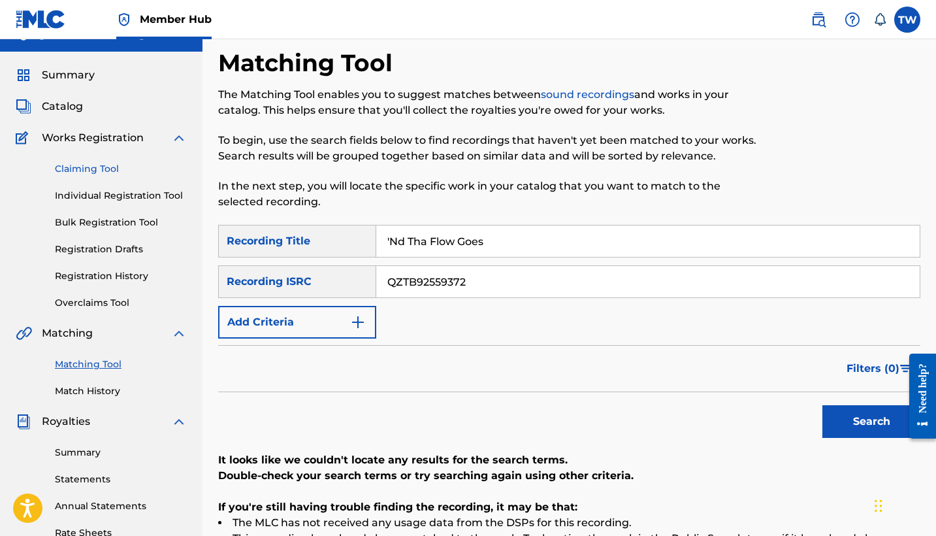
click at [97, 171] on link "Claiming Tool" at bounding box center [121, 169] width 132 height 14
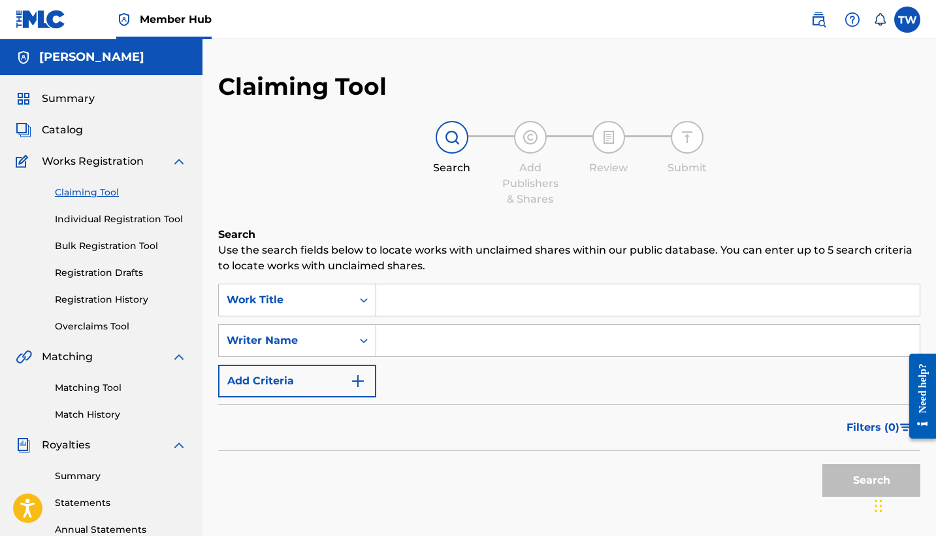
click at [405, 297] on input "Search Form" at bounding box center [648, 299] width 544 height 31
click at [361, 337] on icon "Search Form" at bounding box center [363, 340] width 13 height 13
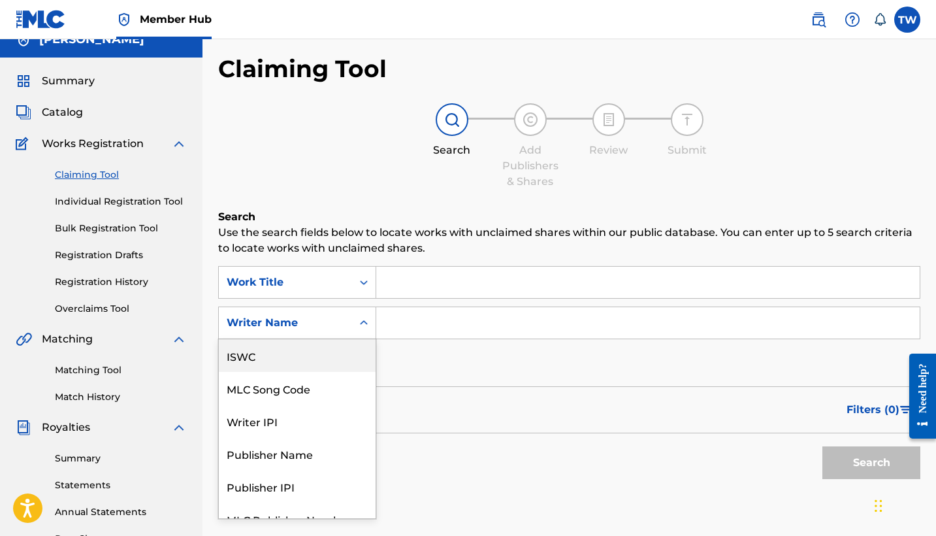
click at [329, 361] on div "ISWC" at bounding box center [297, 355] width 157 height 33
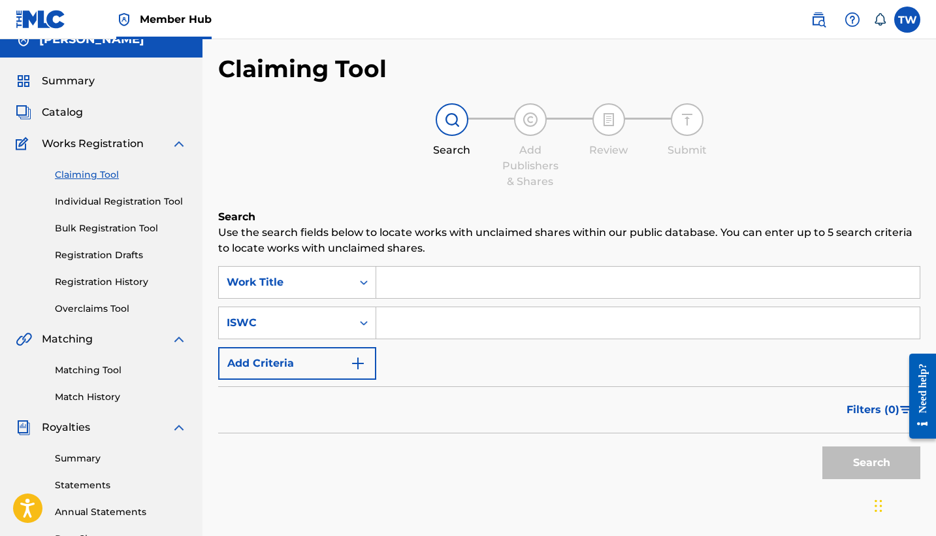
click at [456, 286] on input "Search Form" at bounding box center [648, 282] width 544 height 31
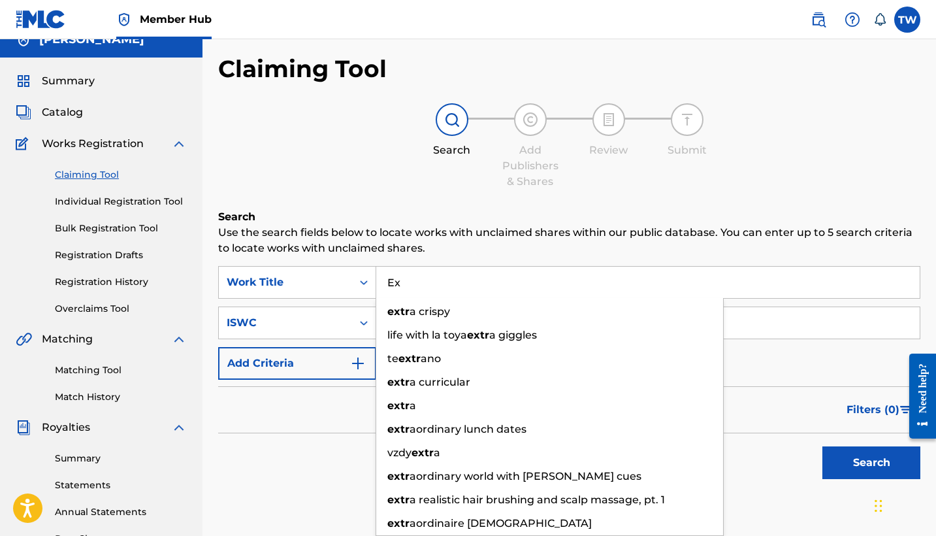
type input "E"
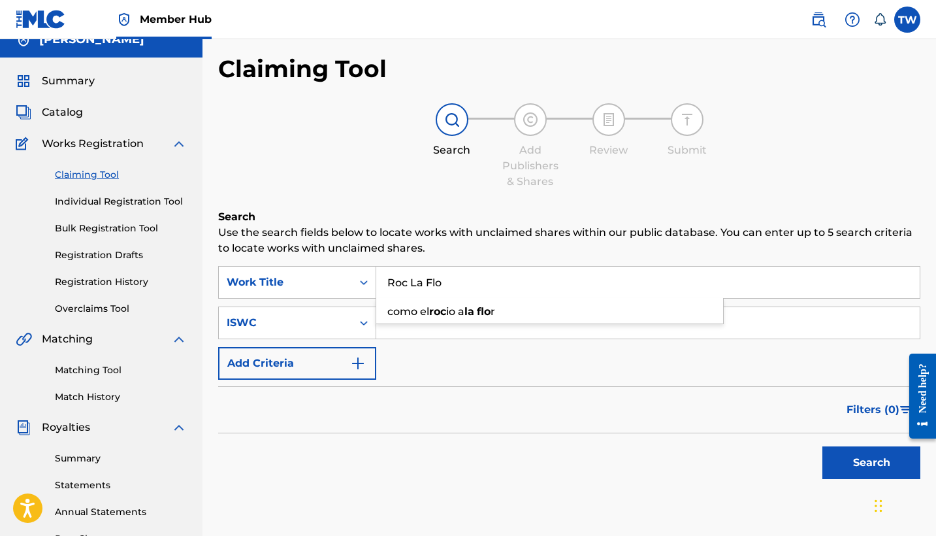
type input "Roc La Flo"
click at [872, 463] on button "Search" at bounding box center [872, 462] width 98 height 33
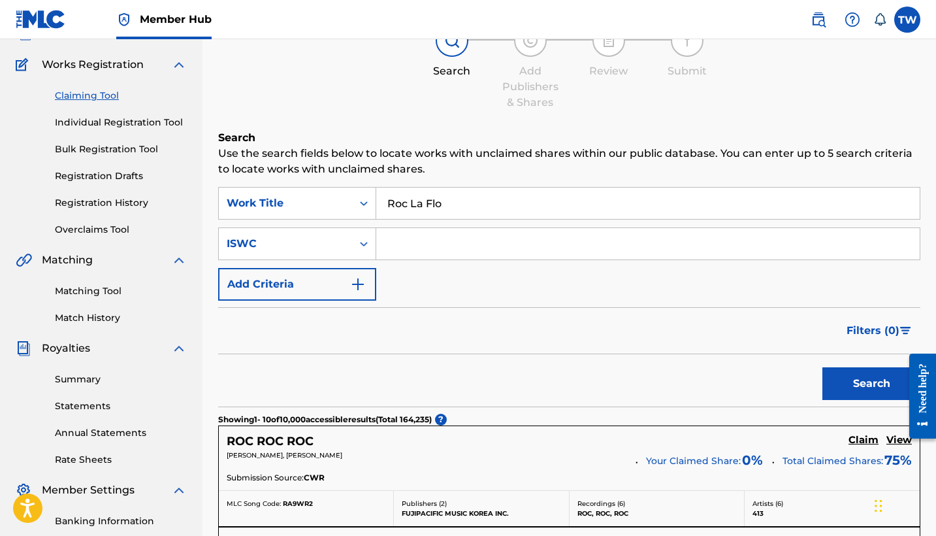
scroll to position [91, 0]
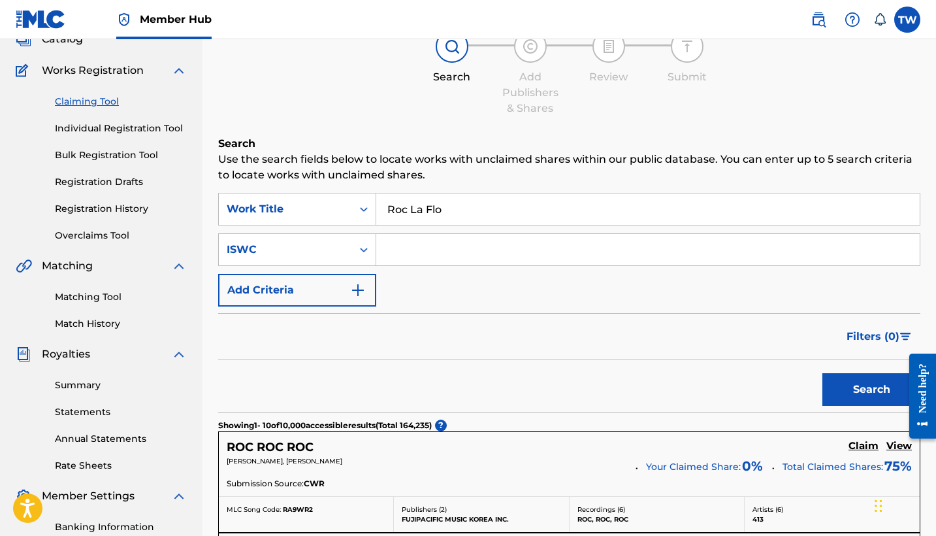
click at [520, 250] on input "Search Form" at bounding box center [648, 249] width 544 height 31
click at [351, 254] on div "ISWC" at bounding box center [285, 249] width 133 height 25
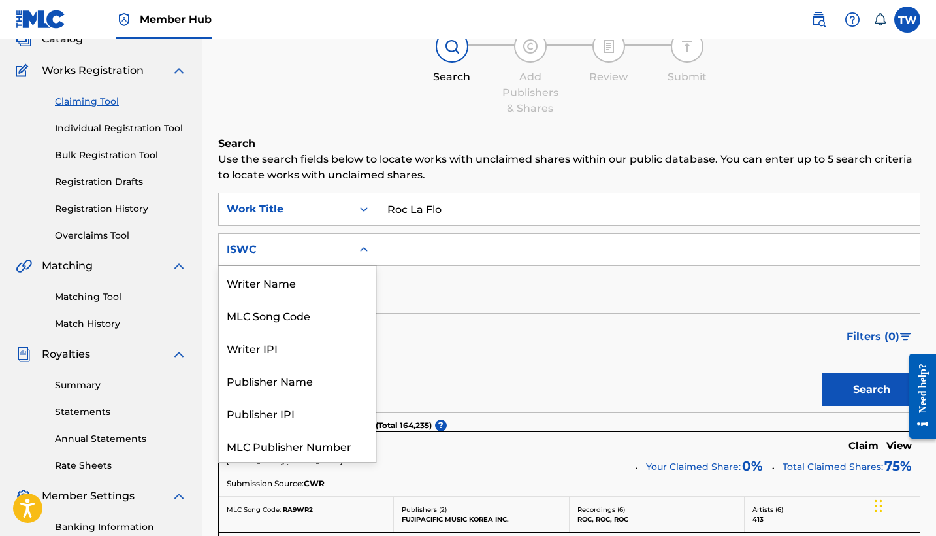
scroll to position [33, 0]
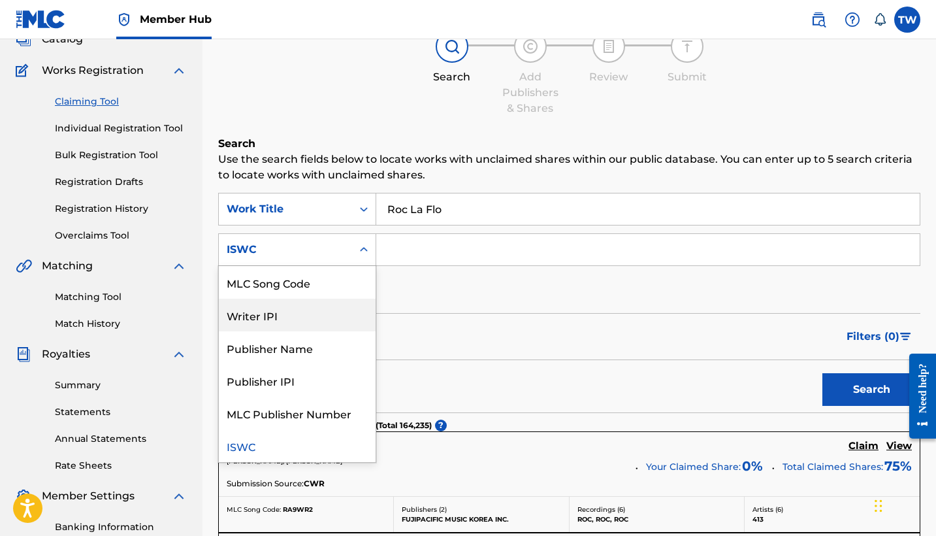
click at [348, 320] on div "Writer IPI" at bounding box center [297, 315] width 157 height 33
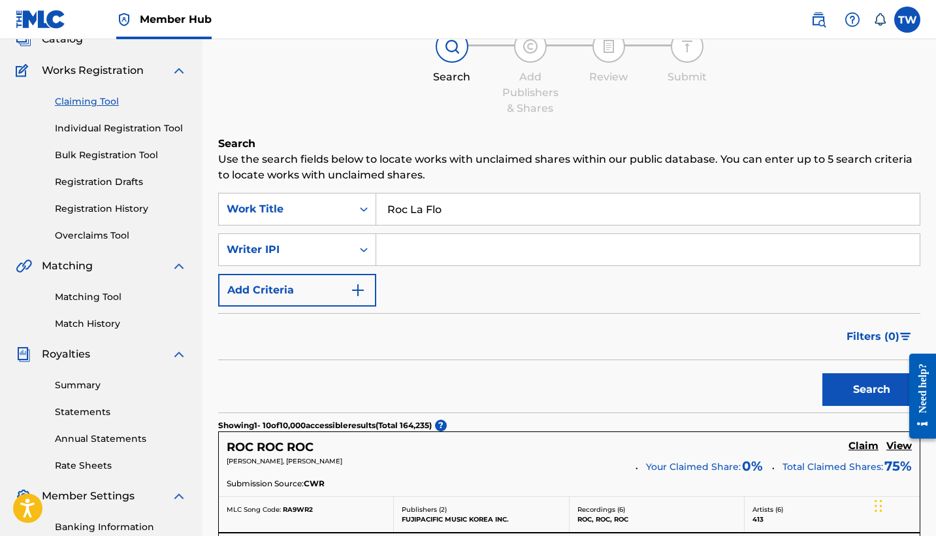
click at [502, 242] on input "Search Form" at bounding box center [648, 249] width 544 height 31
paste input "00860028554"
type input "00860028554"
click at [846, 380] on button "Search" at bounding box center [872, 389] width 98 height 33
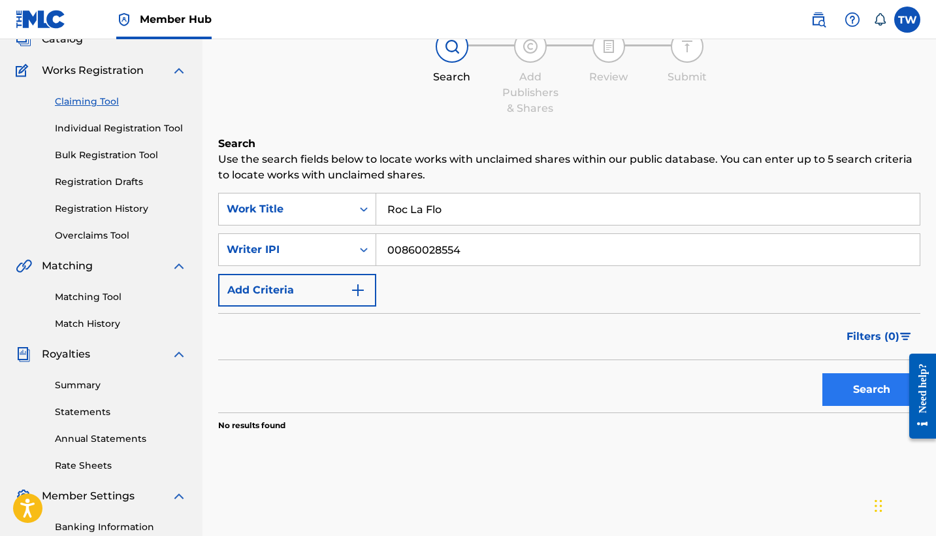
click at [846, 381] on button "Search" at bounding box center [872, 389] width 98 height 33
drag, startPoint x: 503, startPoint y: 242, endPoint x: 125, endPoint y: 237, distance: 377.8
click at [125, 237] on main "[PERSON_NAME] Summary Catalog Works Registration Claiming Tool Individual Regis…" at bounding box center [468, 302] width 936 height 708
drag, startPoint x: 461, startPoint y: 252, endPoint x: 390, endPoint y: 237, distance: 72.7
click at [390, 237] on input "00860028554" at bounding box center [648, 249] width 544 height 31
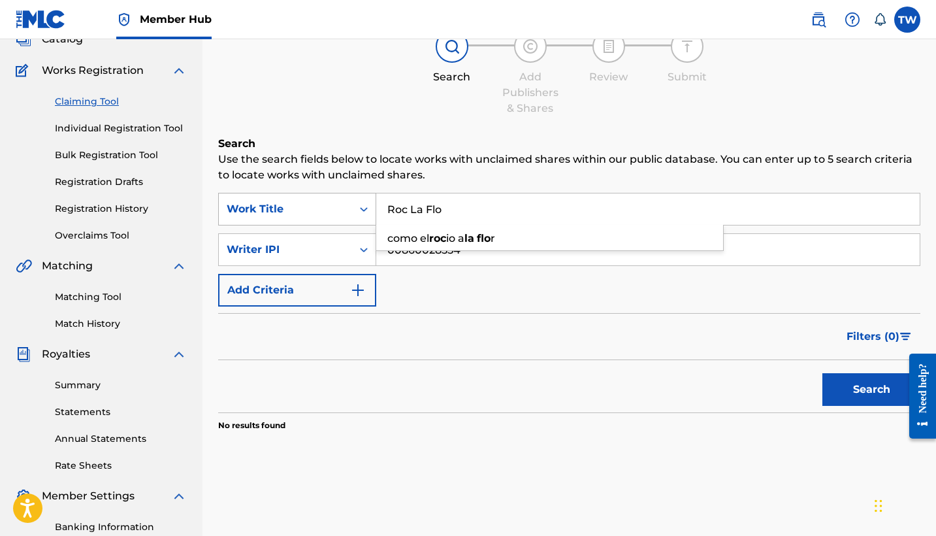
drag, startPoint x: 455, startPoint y: 208, endPoint x: 341, endPoint y: 202, distance: 114.5
click at [341, 202] on div "SearchWithCriteria1fc81e0f-62cc-4b79-91da-7b0b23bf1735 Work Title Roc La Flo co…" at bounding box center [569, 209] width 703 height 33
click at [850, 401] on button "Search" at bounding box center [872, 389] width 98 height 33
drag, startPoint x: 494, startPoint y: 256, endPoint x: 369, endPoint y: 256, distance: 125.5
click at [369, 256] on div "SearchWithCriteria03df7428-0732-4597-81fa-ac7af16a54cb Writer IPI 00860028554" at bounding box center [569, 249] width 703 height 33
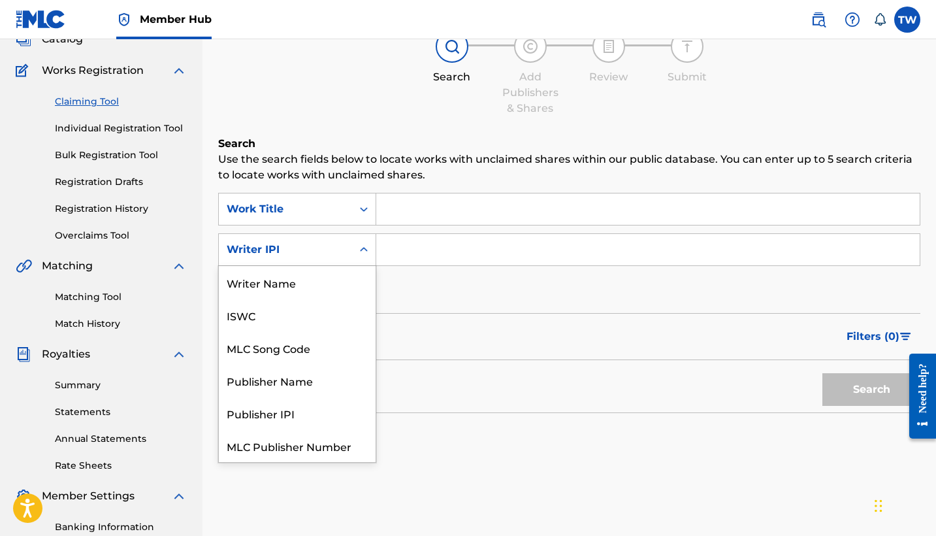
click at [365, 242] on div "Search Form" at bounding box center [364, 250] width 24 height 24
click at [354, 273] on div "Writer Name" at bounding box center [297, 282] width 157 height 33
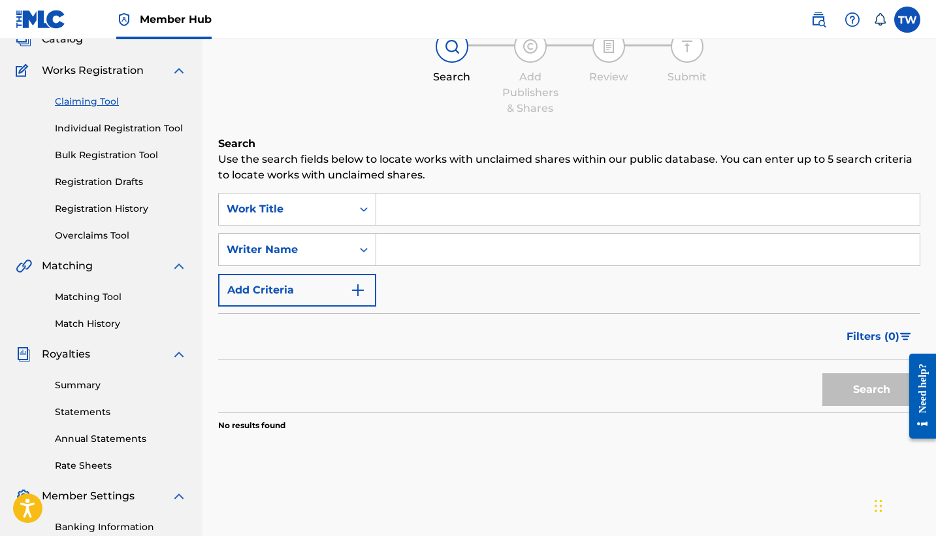
click at [420, 253] on input "Search Form" at bounding box center [648, 249] width 544 height 31
click at [872, 389] on button "Search" at bounding box center [872, 389] width 98 height 33
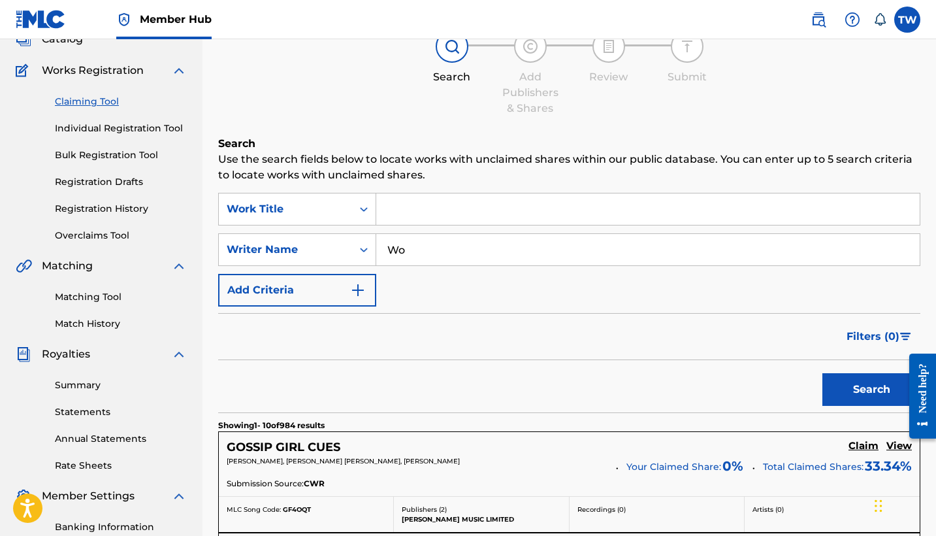
type input "W"
click at [872, 389] on button "Search" at bounding box center [872, 389] width 98 height 33
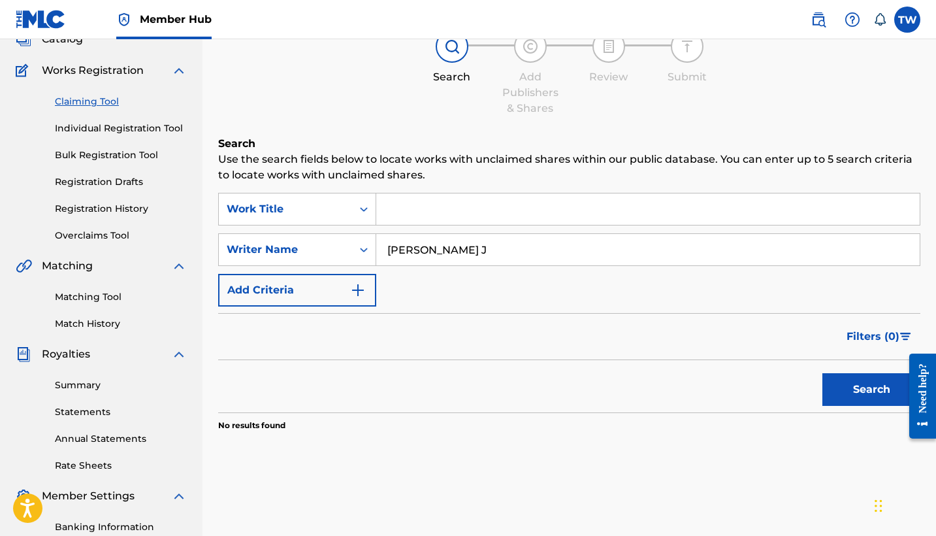
click at [872, 389] on button "Search" at bounding box center [872, 389] width 98 height 33
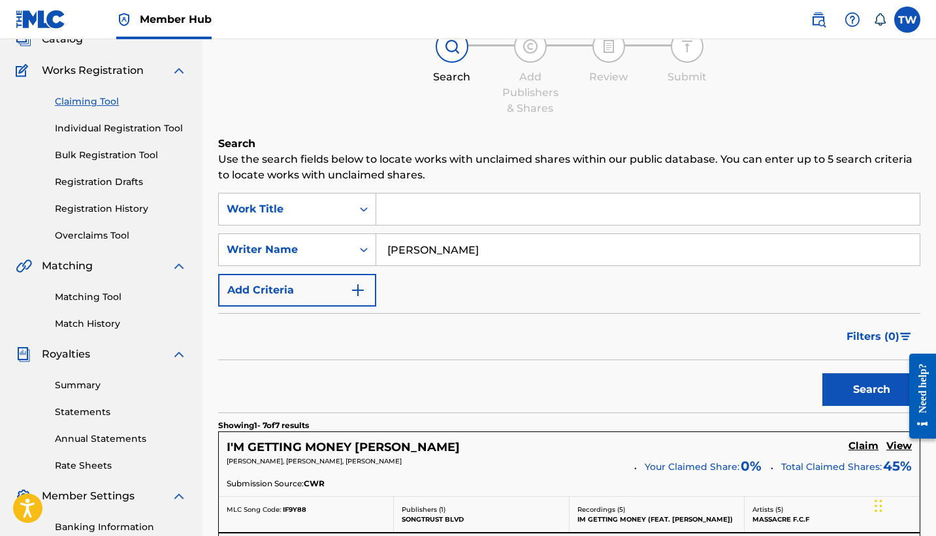
type input "[PERSON_NAME]"
click at [872, 389] on button "Search" at bounding box center [872, 389] width 98 height 33
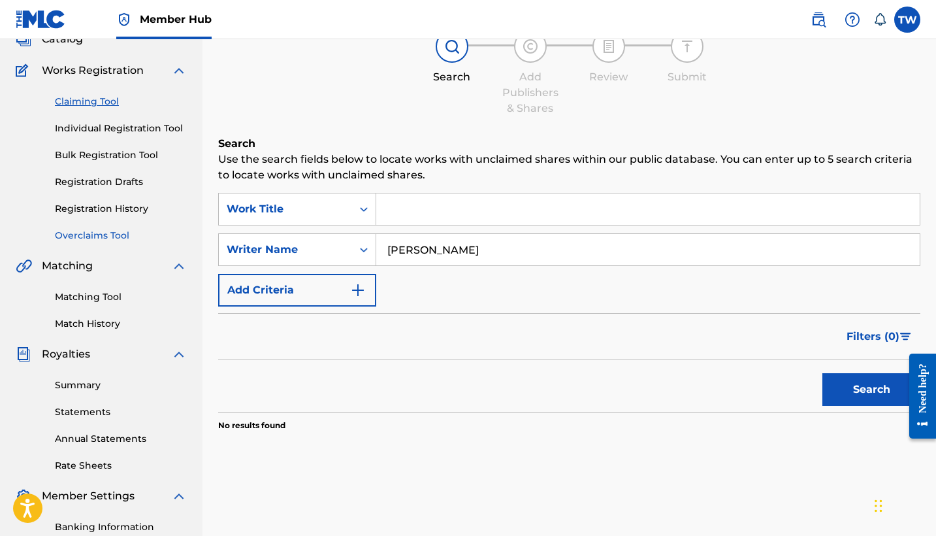
click at [120, 235] on link "Overclaims Tool" at bounding box center [121, 236] width 132 height 14
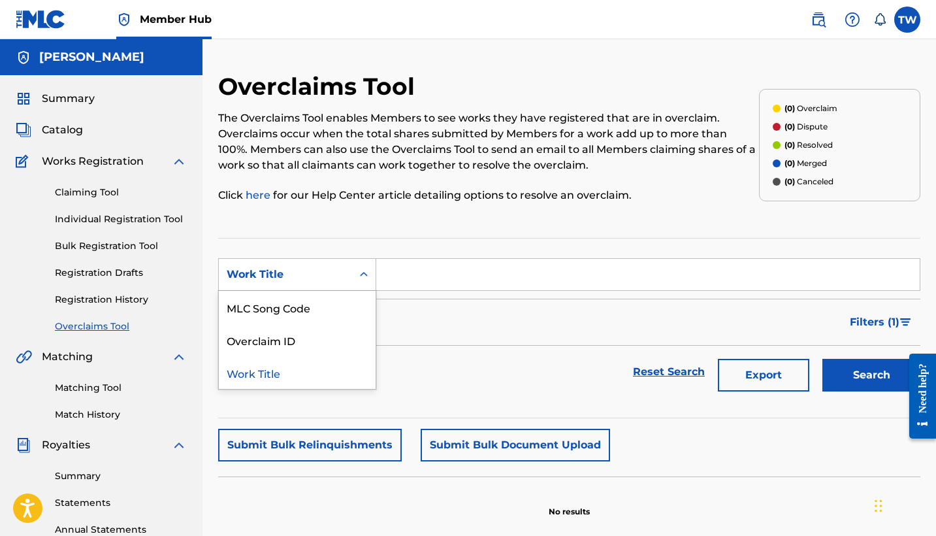
click at [335, 265] on div "Work Title" at bounding box center [285, 274] width 133 height 25
click at [108, 122] on div "Summary Catalog Works Registration Claiming Tool Individual Registration Tool B…" at bounding box center [101, 411] width 203 height 672
click at [63, 131] on span "Catalog" at bounding box center [62, 130] width 41 height 16
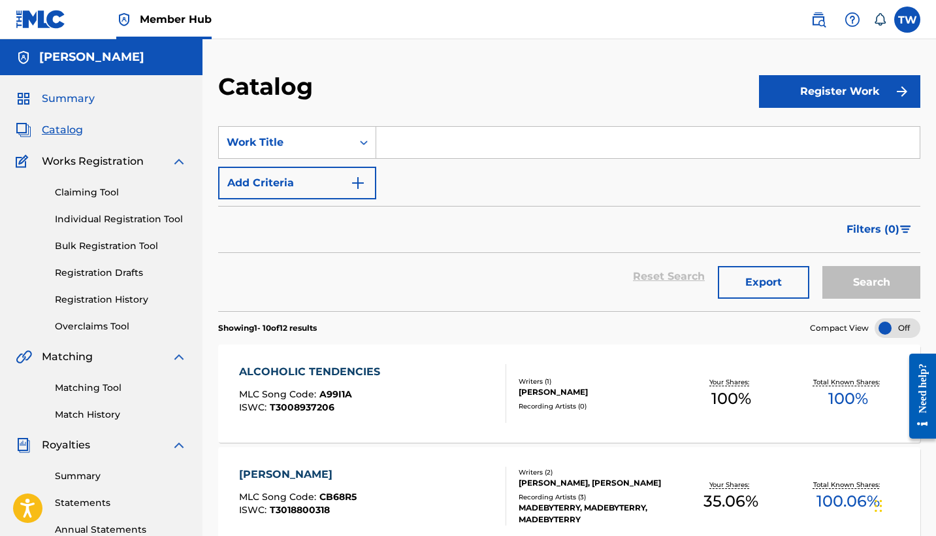
click at [75, 96] on span "Summary" at bounding box center [68, 99] width 53 height 16
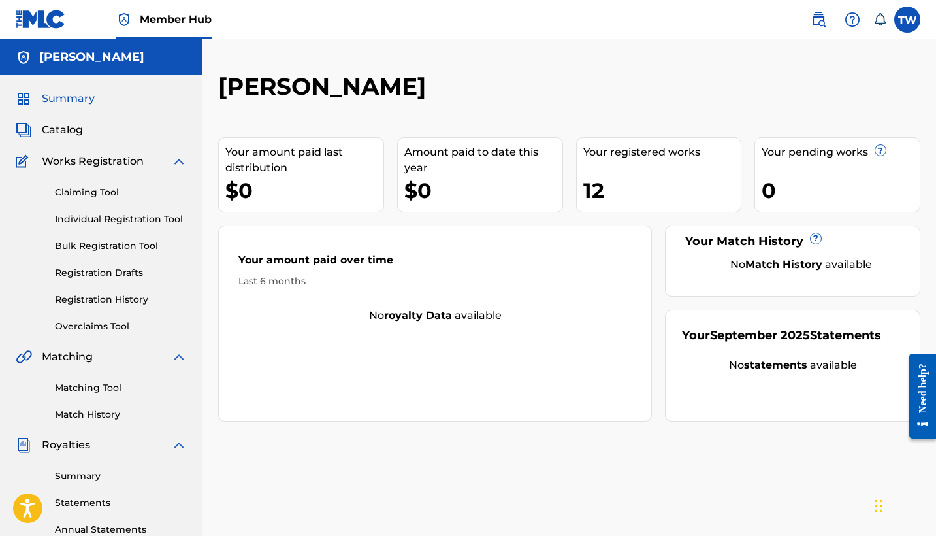
click at [110, 199] on div "Claiming Tool Individual Registration Tool Bulk Registration Tool Registration …" at bounding box center [101, 251] width 171 height 164
click at [106, 194] on link "Claiming Tool" at bounding box center [121, 193] width 132 height 14
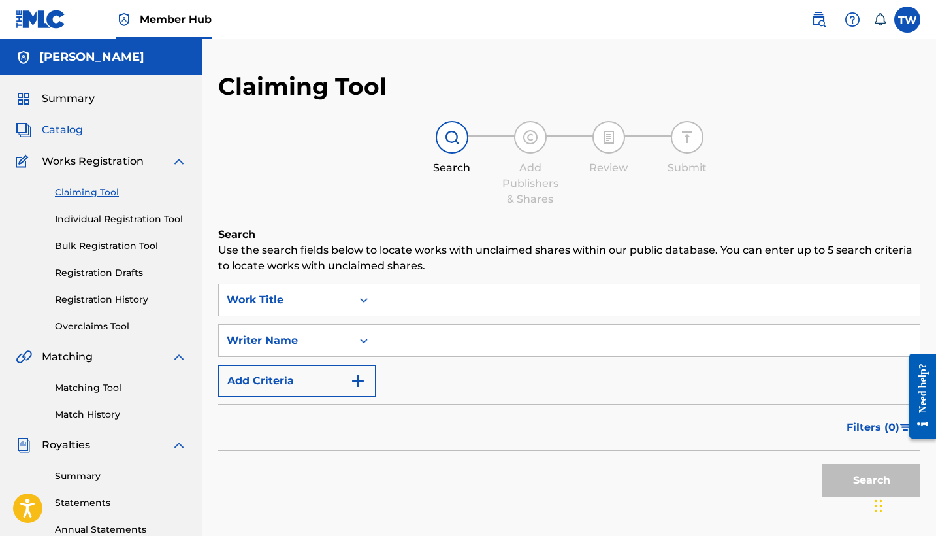
click at [73, 126] on span "Catalog" at bounding box center [62, 130] width 41 height 16
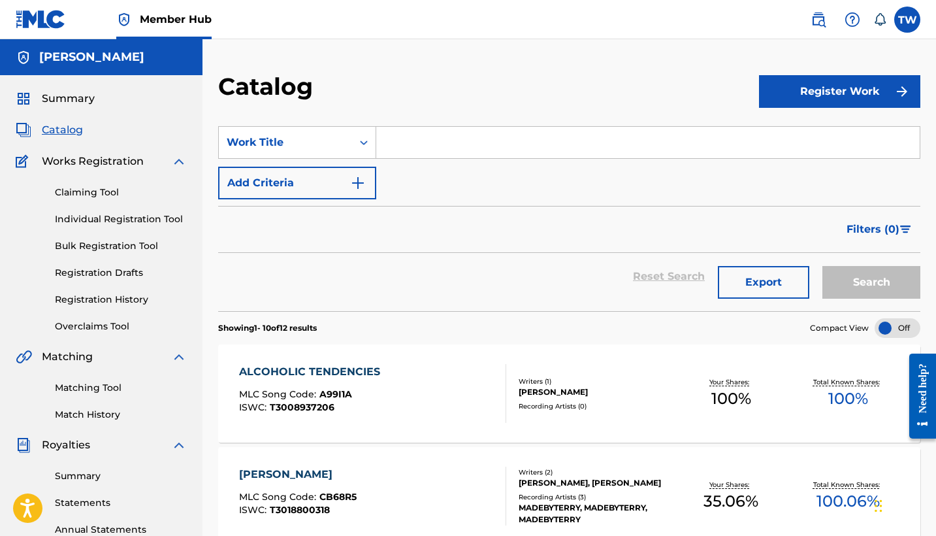
click at [346, 375] on div "ALCOHOLIC TENDENCIES" at bounding box center [313, 372] width 148 height 16
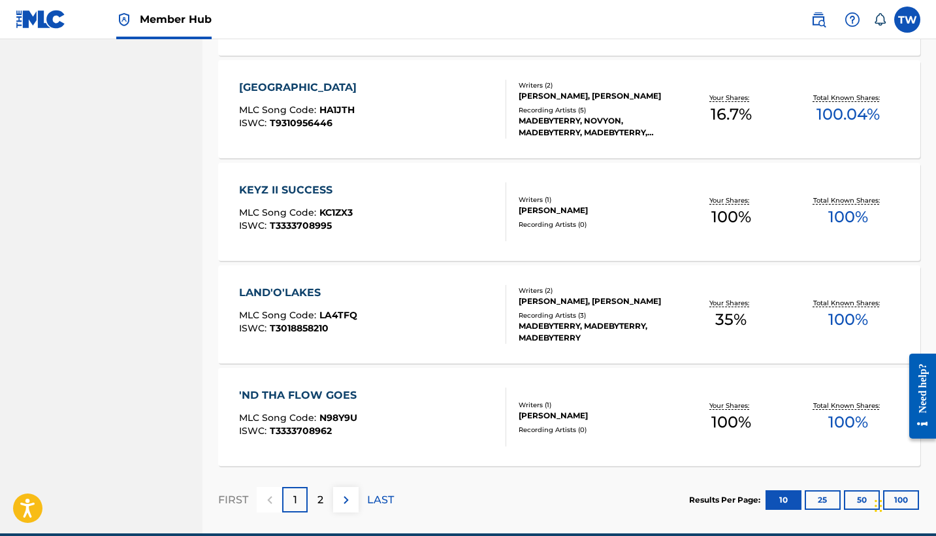
scroll to position [960, 0]
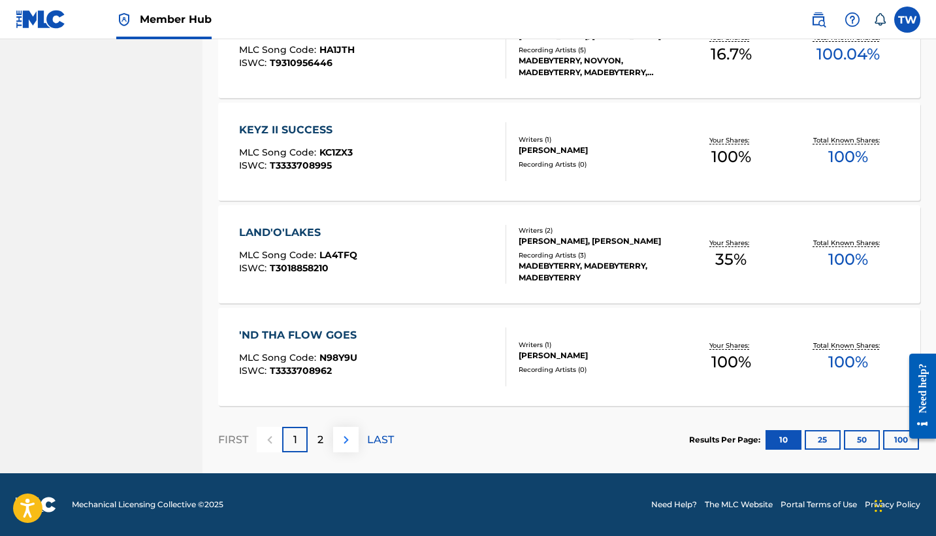
click at [355, 445] on button at bounding box center [345, 439] width 25 height 25
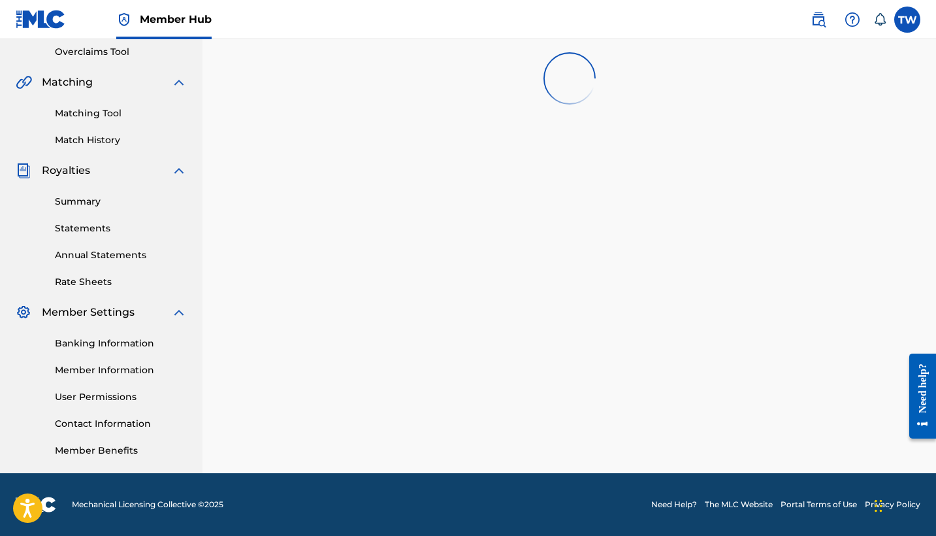
scroll to position [274, 0]
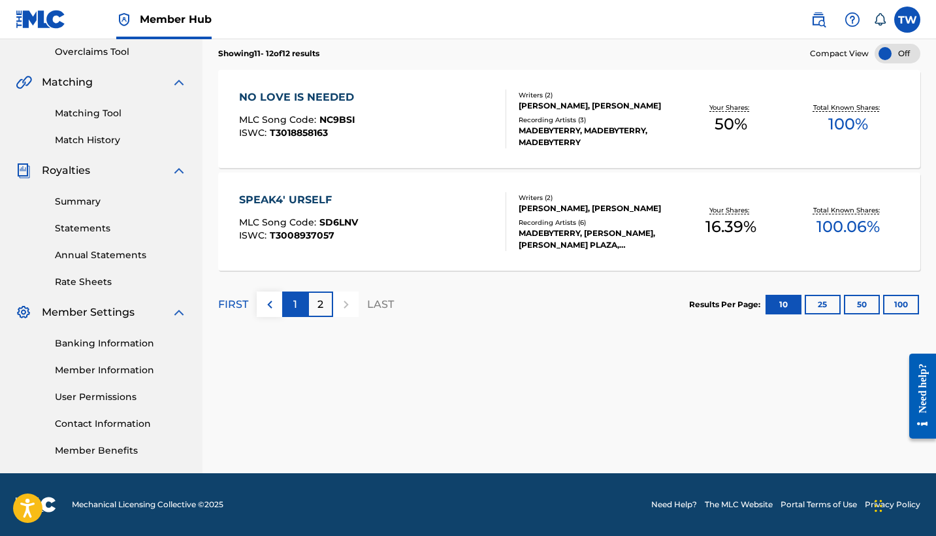
click at [282, 308] on div "1" at bounding box center [294, 303] width 25 height 25
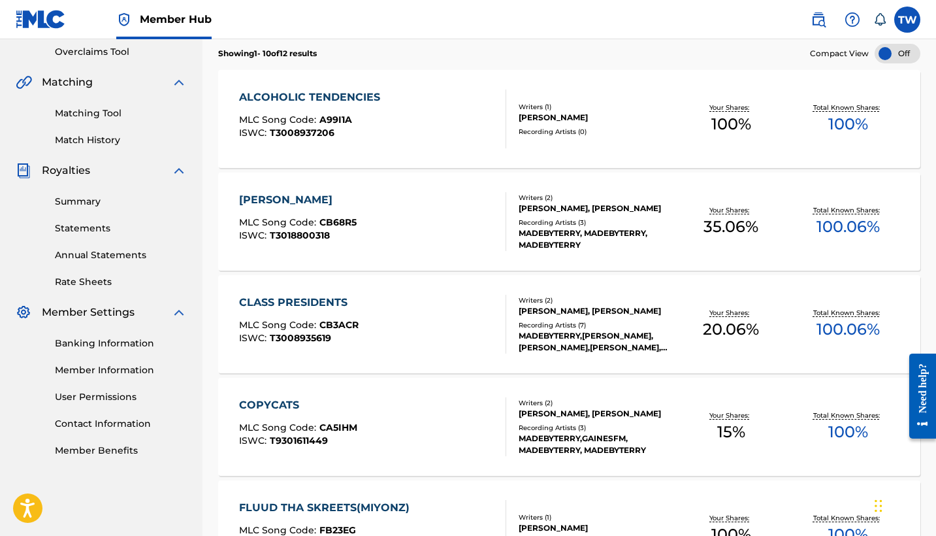
click at [371, 310] on div "CLASS PRESIDENTS MLC Song Code : CB3ACR ISWC : T3008935619" at bounding box center [372, 324] width 267 height 59
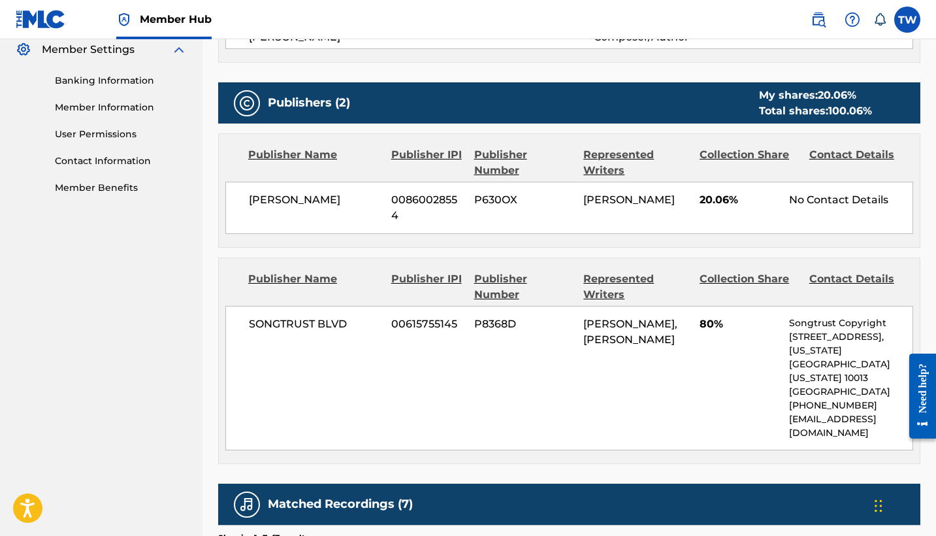
scroll to position [551, 0]
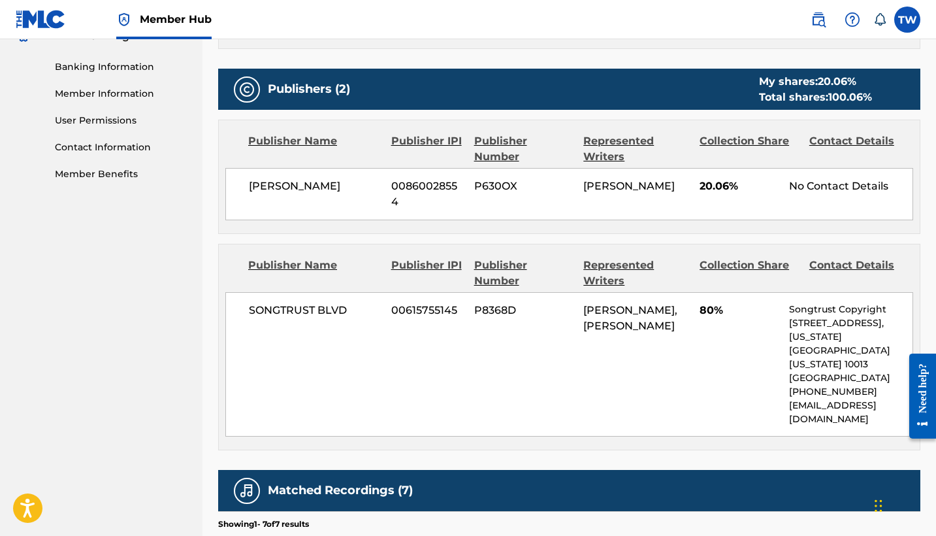
drag, startPoint x: 935, startPoint y: 255, endPoint x: 939, endPoint y: 315, distance: 60.2
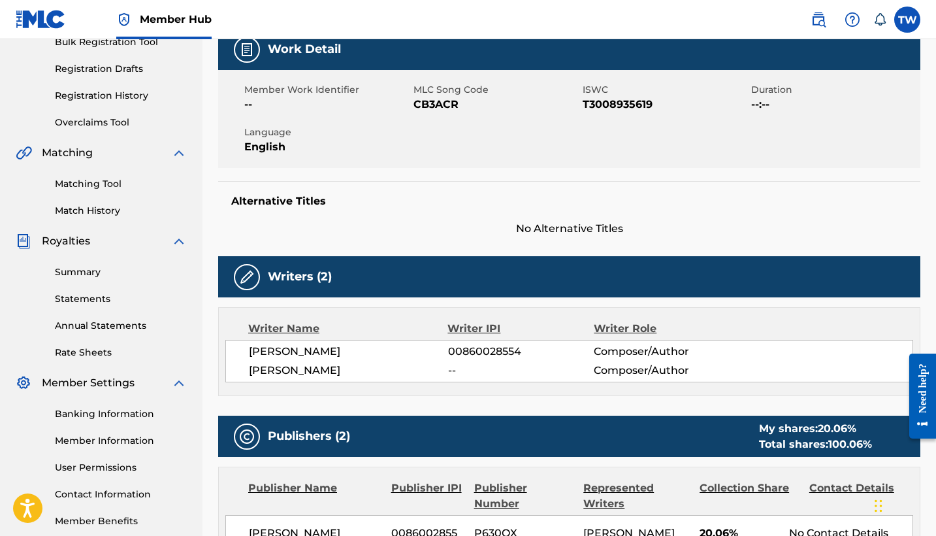
scroll to position [0, 0]
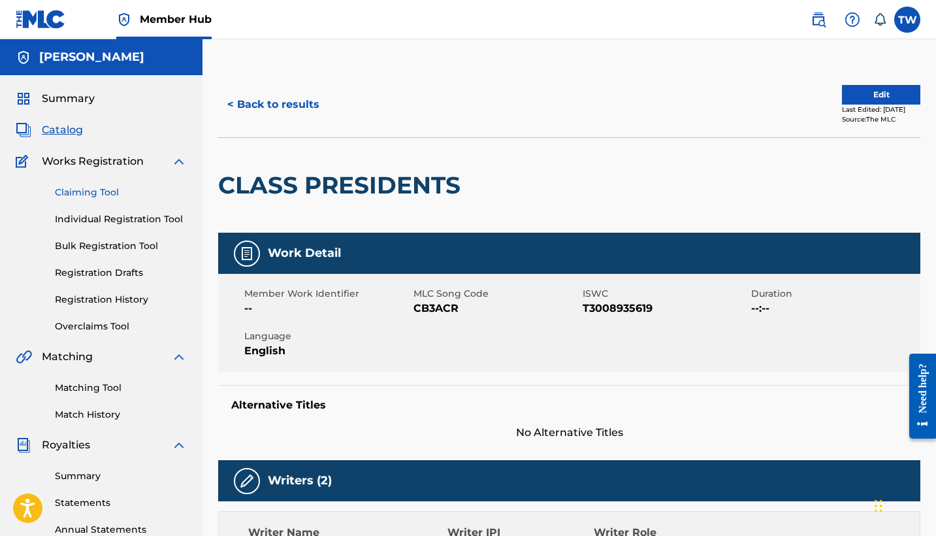
click at [99, 193] on link "Claiming Tool" at bounding box center [121, 193] width 132 height 14
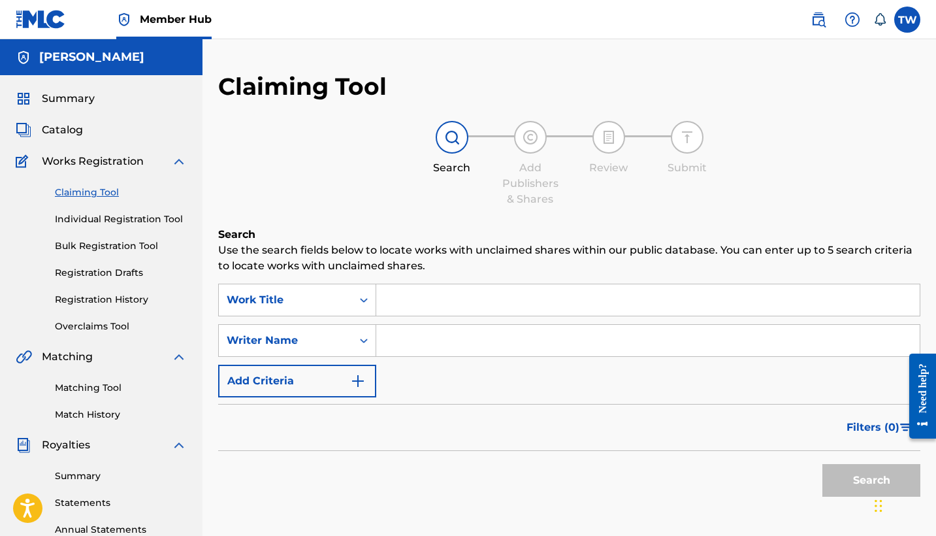
click at [421, 291] on input "Search Form" at bounding box center [648, 299] width 544 height 31
click at [359, 307] on div "Search Form" at bounding box center [364, 300] width 24 height 24
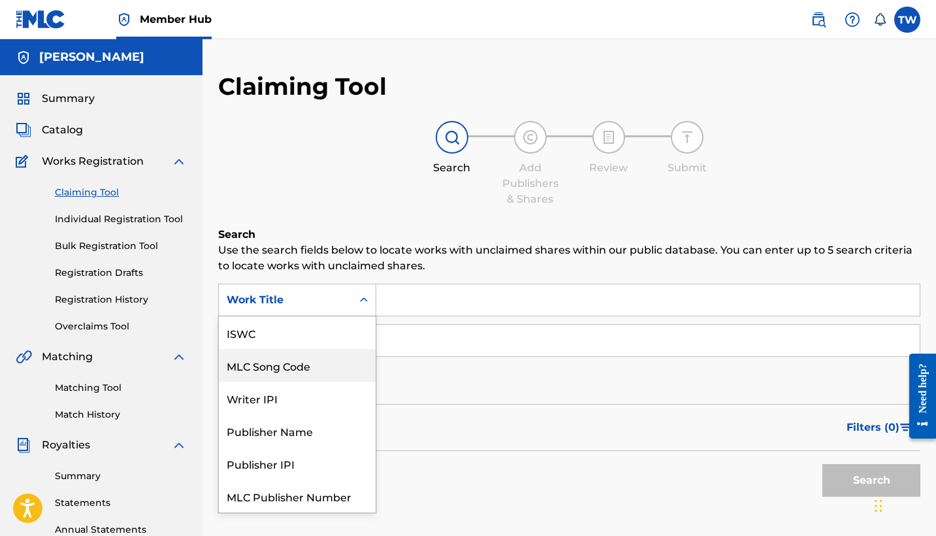
scroll to position [33, 0]
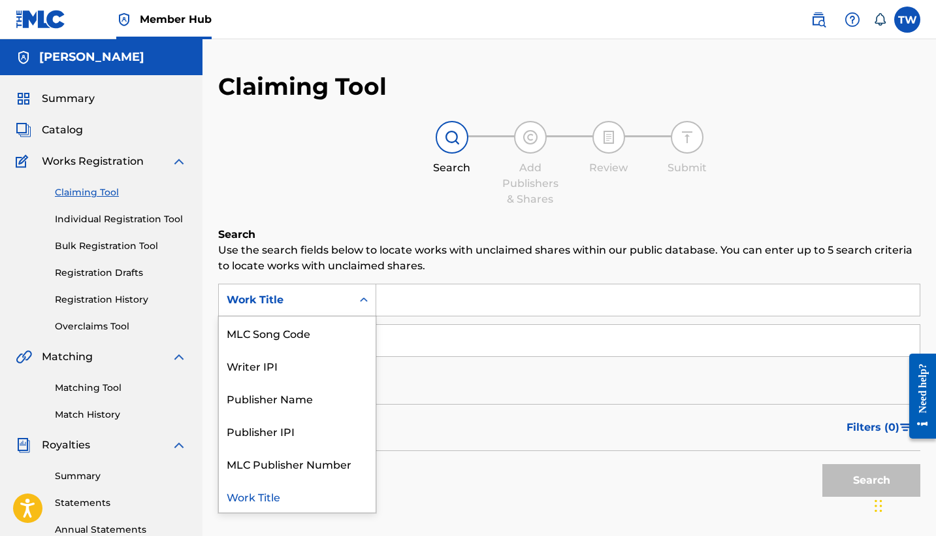
click at [348, 488] on div "Work Title" at bounding box center [297, 496] width 157 height 33
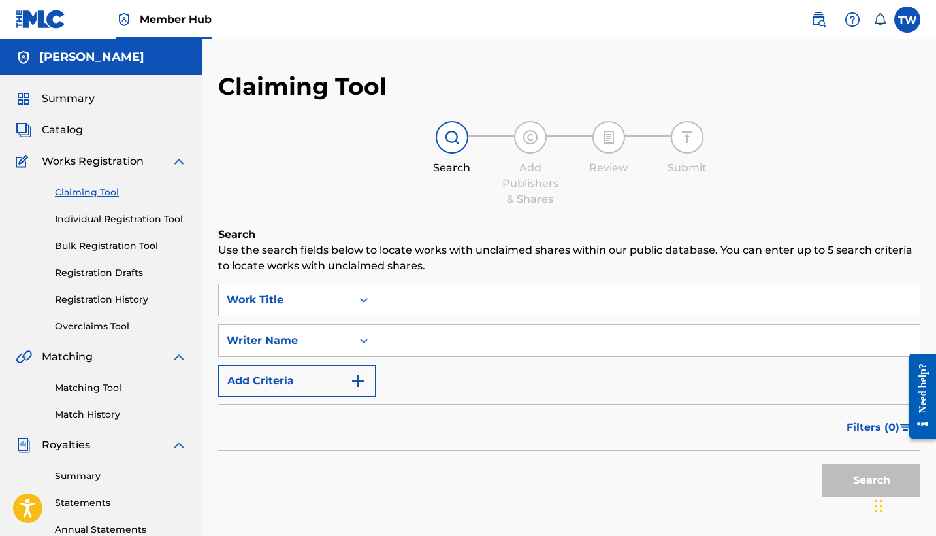
click at [484, 284] on div "Search Form" at bounding box center [648, 300] width 544 height 33
click at [484, 292] on input "Search Form" at bounding box center [648, 299] width 544 height 31
paste input "Stacks on [PERSON_NAME](Mr. Money Baggz) (feat. [PERSON_NAME])"
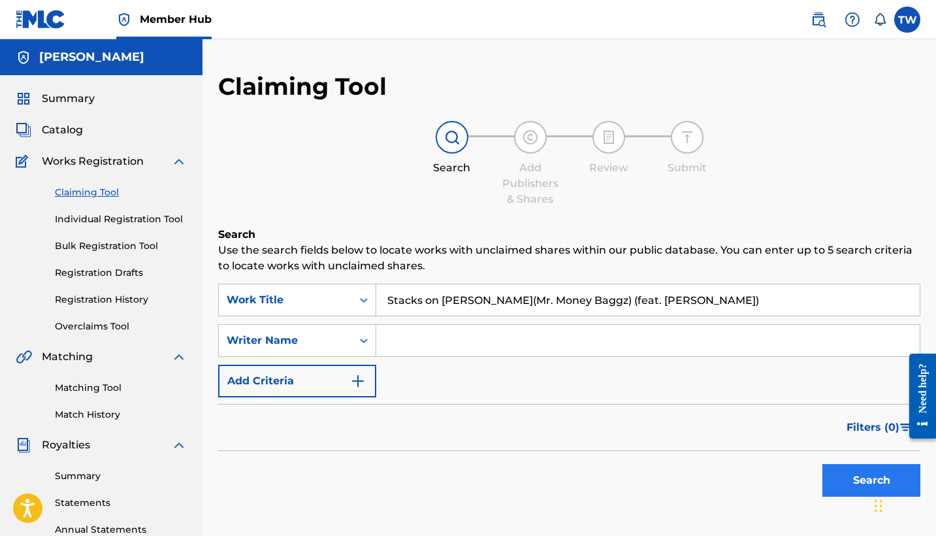
click at [856, 487] on button "Search" at bounding box center [872, 480] width 98 height 33
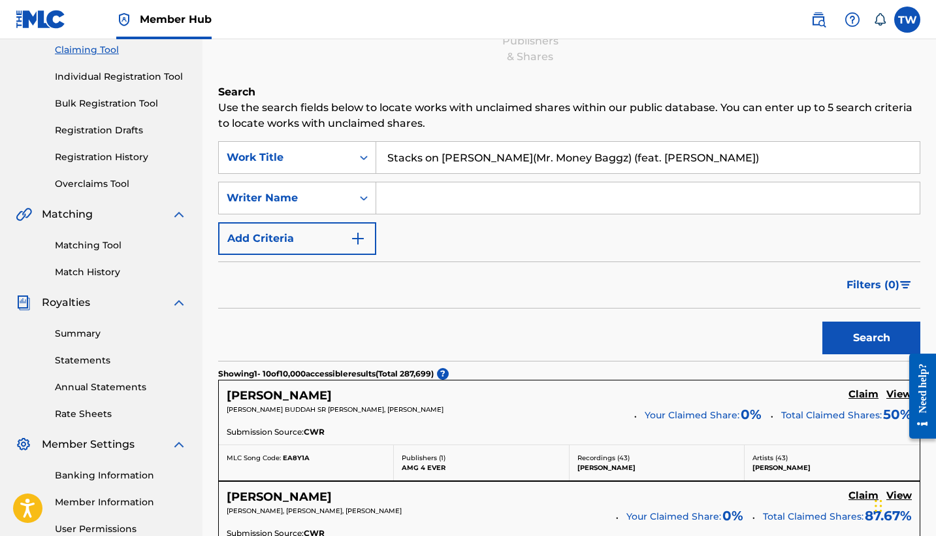
scroll to position [146, 0]
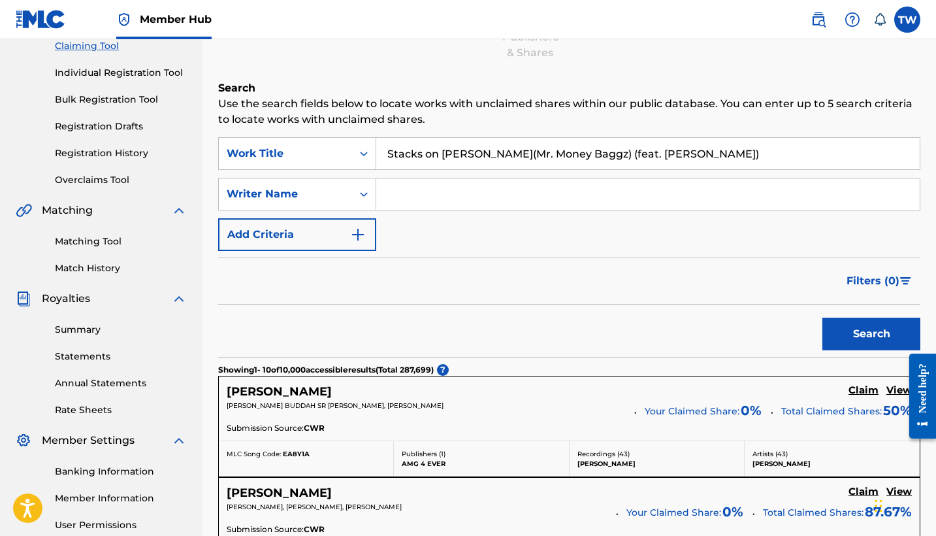
drag, startPoint x: 587, startPoint y: 150, endPoint x: 816, endPoint y: 133, distance: 230.0
drag, startPoint x: 686, startPoint y: 150, endPoint x: 586, endPoint y: 148, distance: 100.0
click at [586, 148] on input "Stacks on [PERSON_NAME](Mr. Money Baggz) (feat. [PERSON_NAME])" at bounding box center [648, 153] width 544 height 31
type input "Stacks on [PERSON_NAME](Mr. Money Baggz)"
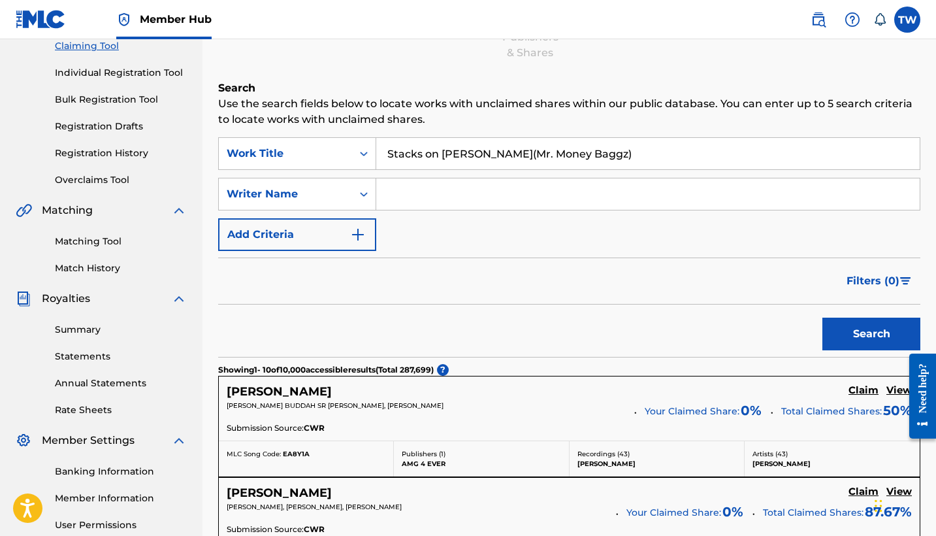
click at [891, 337] on button "Search" at bounding box center [872, 334] width 98 height 33
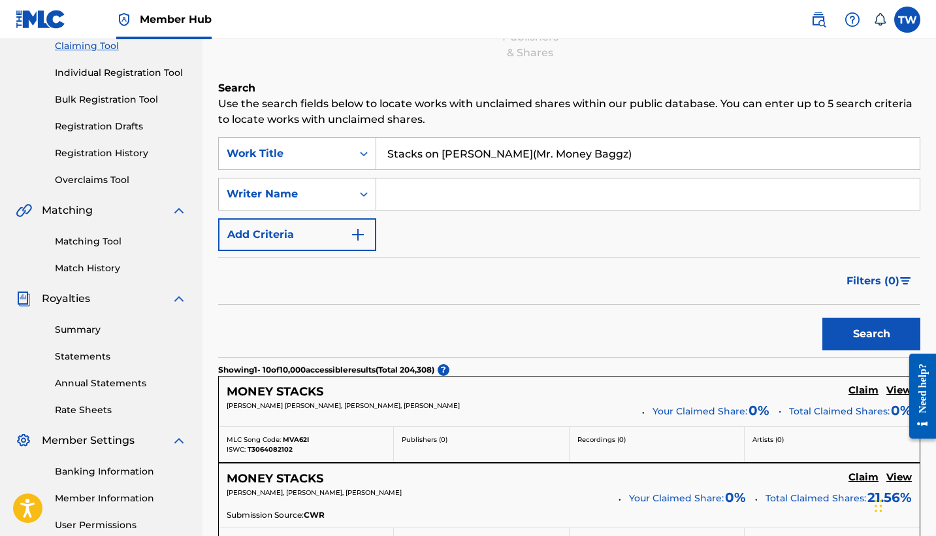
click at [499, 206] on input "Search Form" at bounding box center [648, 193] width 544 height 31
click at [842, 335] on button "Search" at bounding box center [872, 334] width 98 height 33
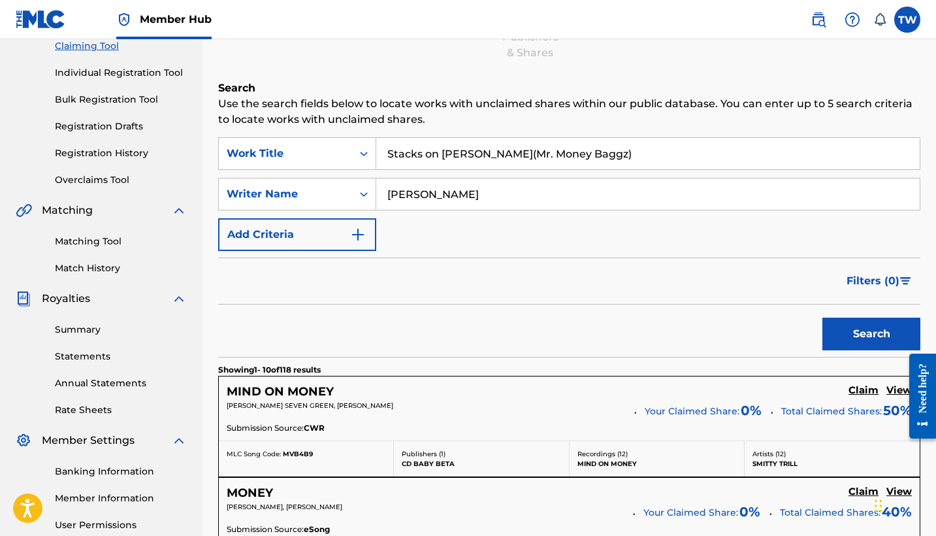
click at [631, 190] on input "[PERSON_NAME]" at bounding box center [648, 193] width 544 height 31
click at [882, 344] on button "Search" at bounding box center [872, 334] width 98 height 33
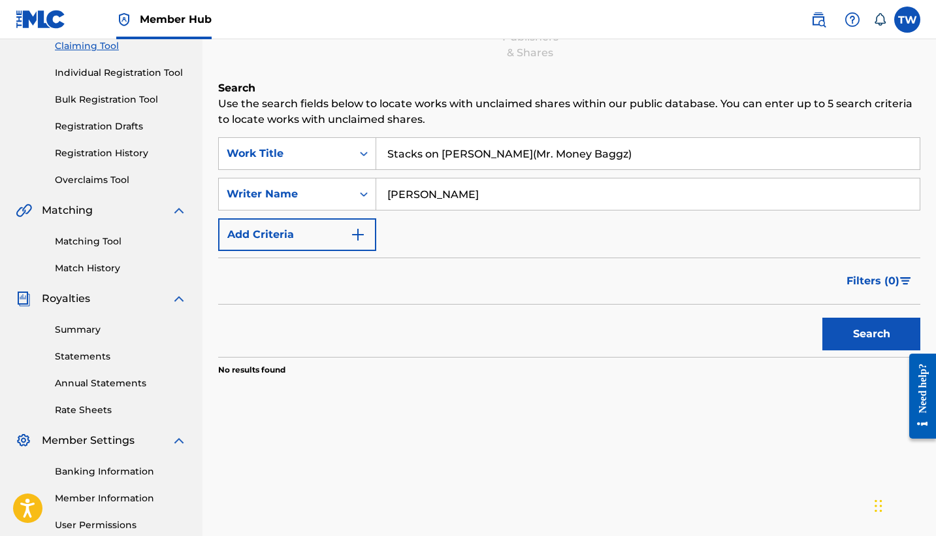
click at [666, 203] on input "[PERSON_NAME]" at bounding box center [648, 193] width 544 height 31
type input "[PERSON_NAME] J"
click at [872, 334] on button "Search" at bounding box center [872, 334] width 98 height 33
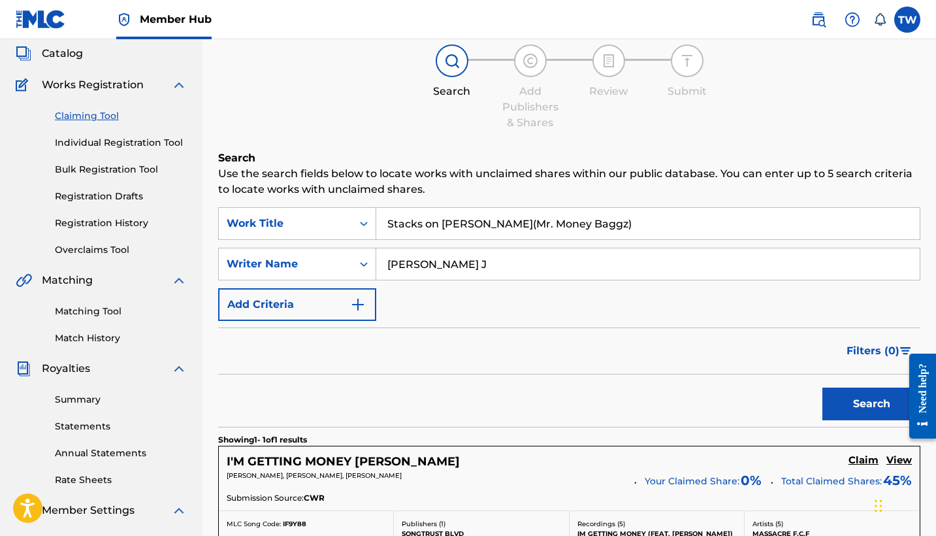
scroll to position [0, 0]
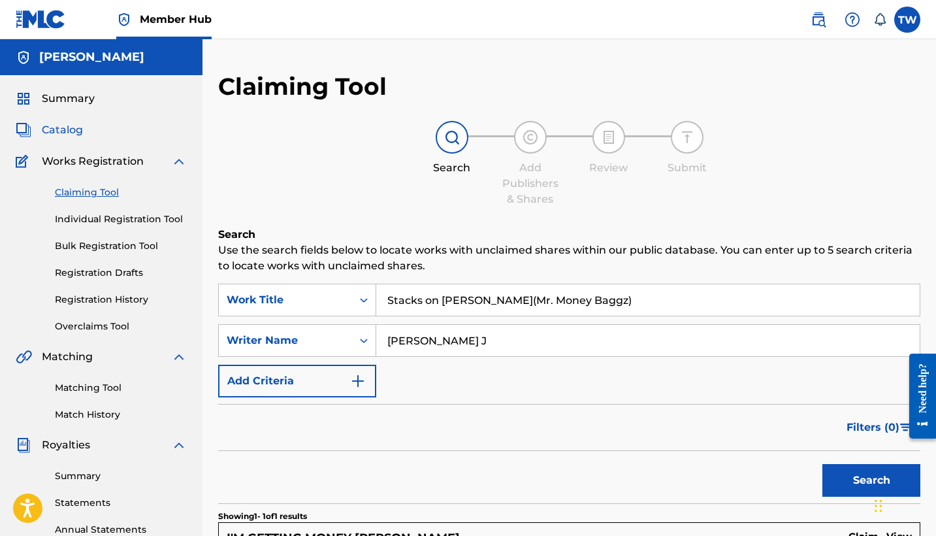
click at [67, 129] on span "Catalog" at bounding box center [62, 130] width 41 height 16
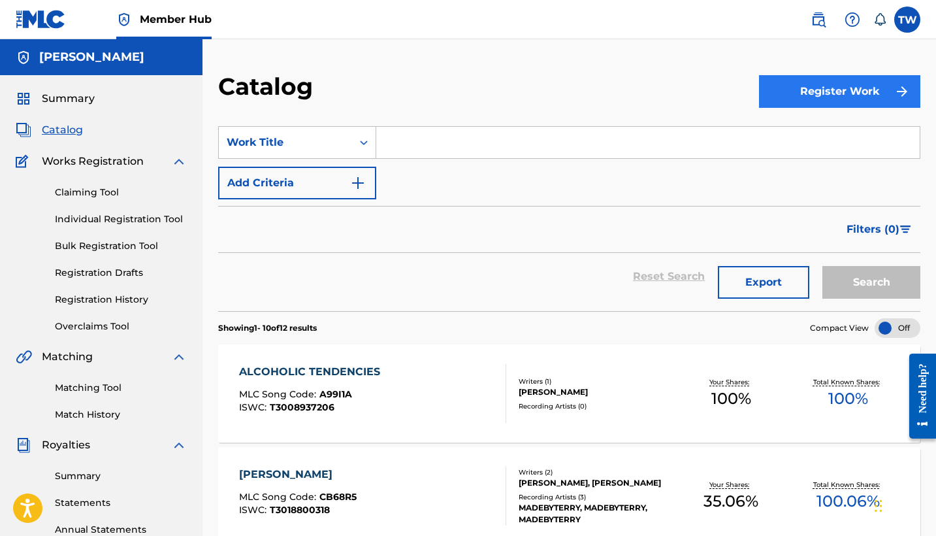
click at [784, 99] on button "Register Work" at bounding box center [839, 91] width 161 height 33
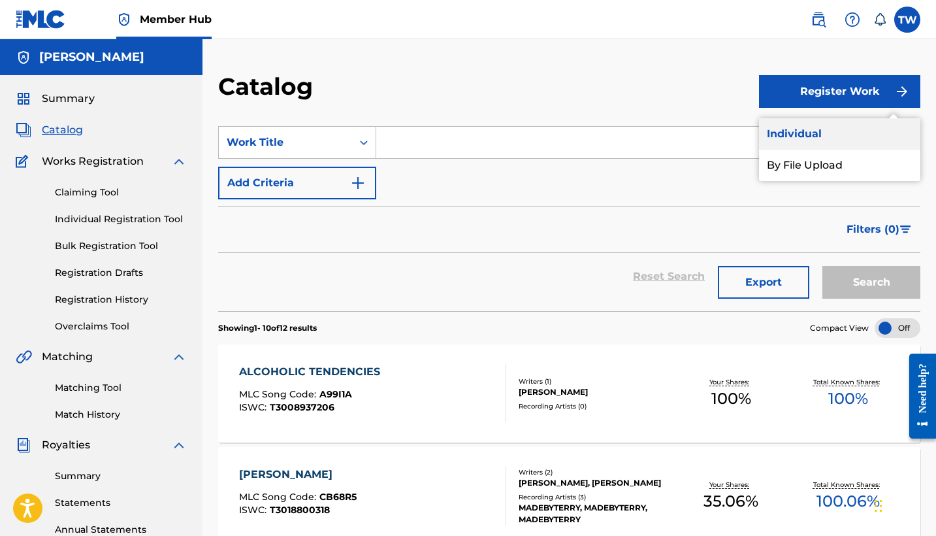
click at [784, 127] on link "Individual" at bounding box center [839, 133] width 161 height 31
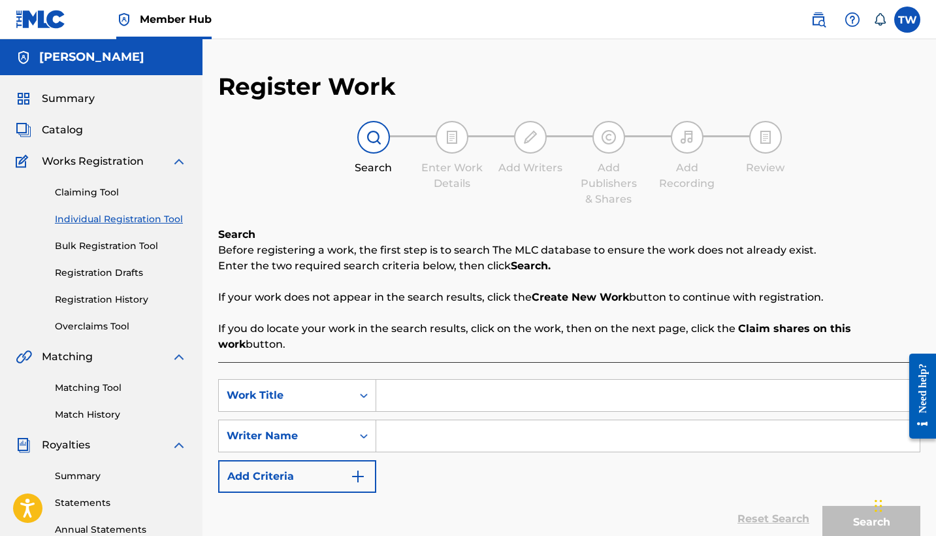
click at [400, 380] on input "Search Form" at bounding box center [648, 395] width 544 height 31
paste input "Stacks on [PERSON_NAME](Mr. Money Baggz) (feat. [PERSON_NAME])"
type input "Stacks on [PERSON_NAME](Mr. Money Baggz)"
click at [451, 420] on input "Search Form" at bounding box center [648, 435] width 544 height 31
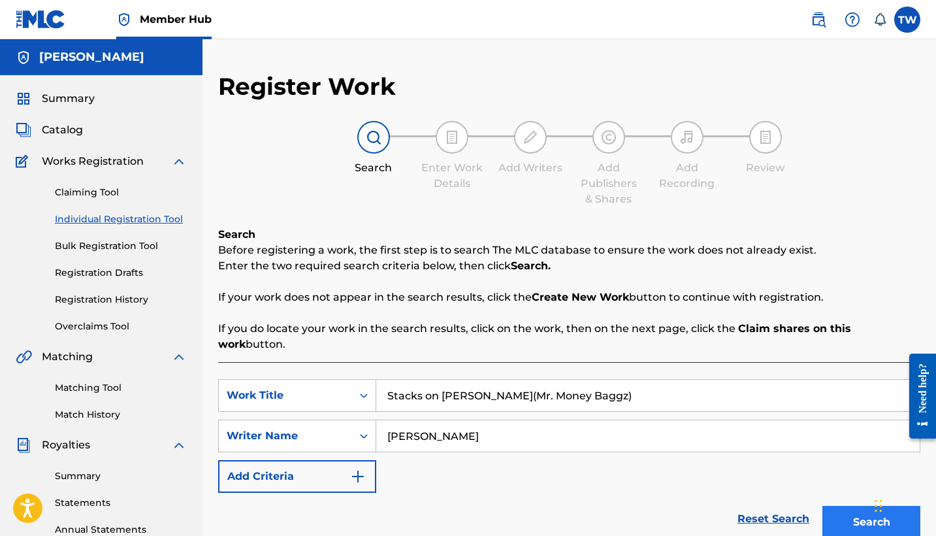
type input "[PERSON_NAME]"
click at [836, 507] on button "Search" at bounding box center [872, 522] width 98 height 33
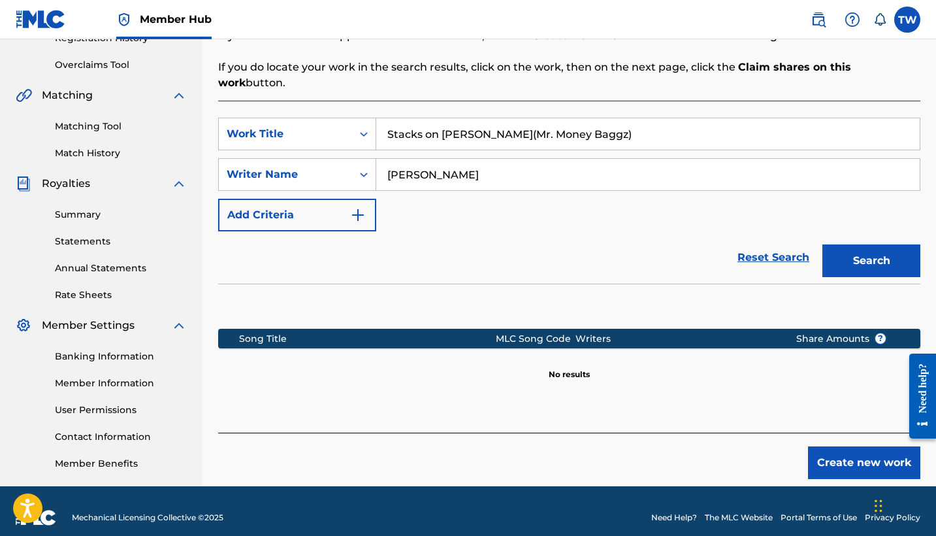
scroll to position [263, 0]
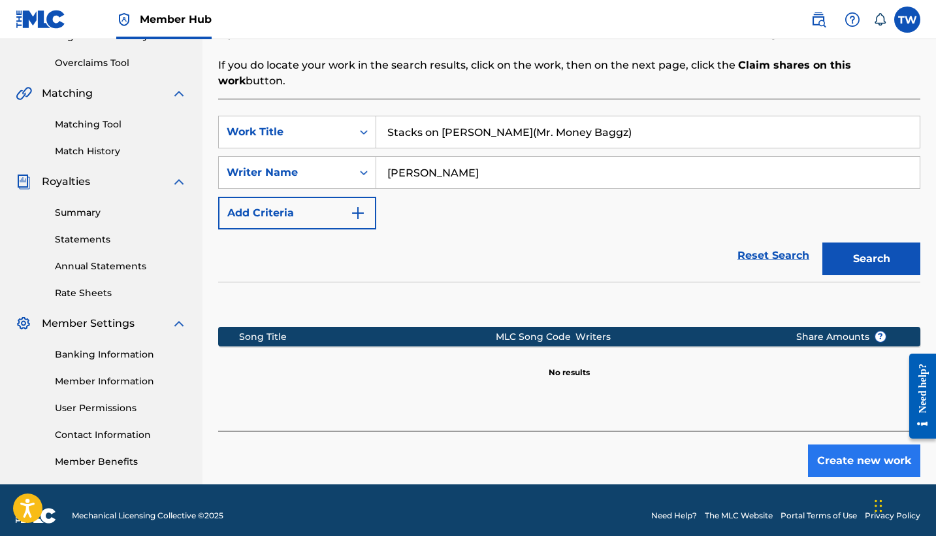
click at [838, 455] on button "Create new work" at bounding box center [864, 460] width 112 height 33
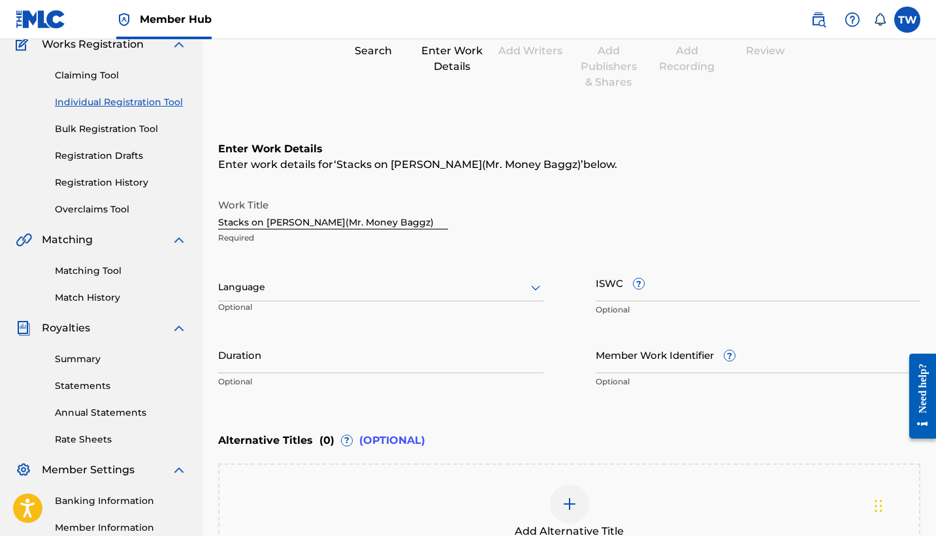
scroll to position [118, 0]
click at [134, 186] on link "Registration History" at bounding box center [121, 181] width 132 height 14
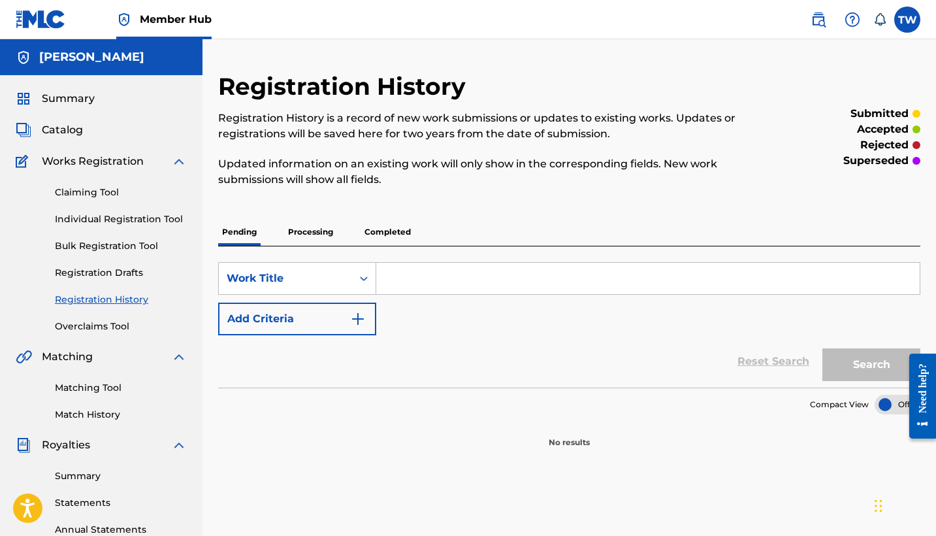
click at [369, 229] on p "Completed" at bounding box center [388, 231] width 54 height 27
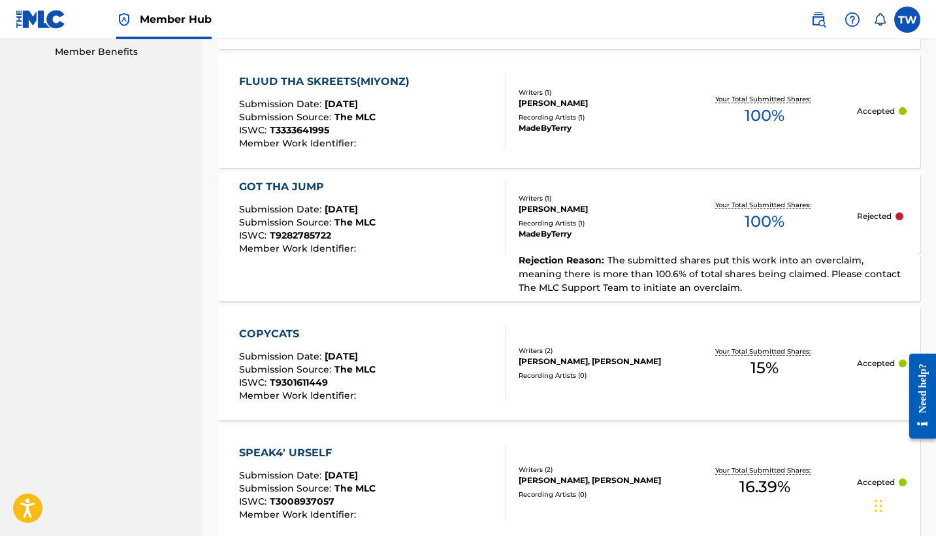
scroll to position [716, 0]
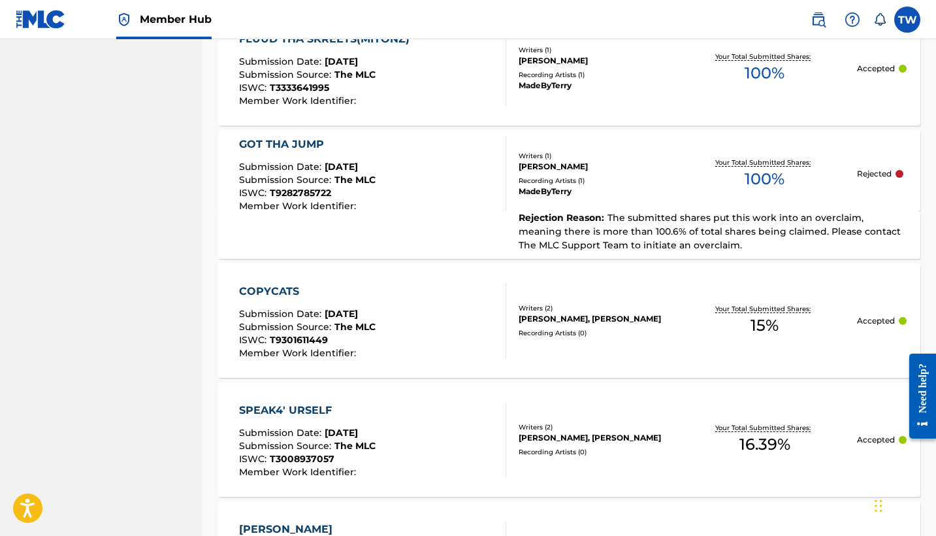
click at [928, 341] on div "Registration History Registration History is a record of new work submissions o…" at bounding box center [570, 208] width 734 height 1704
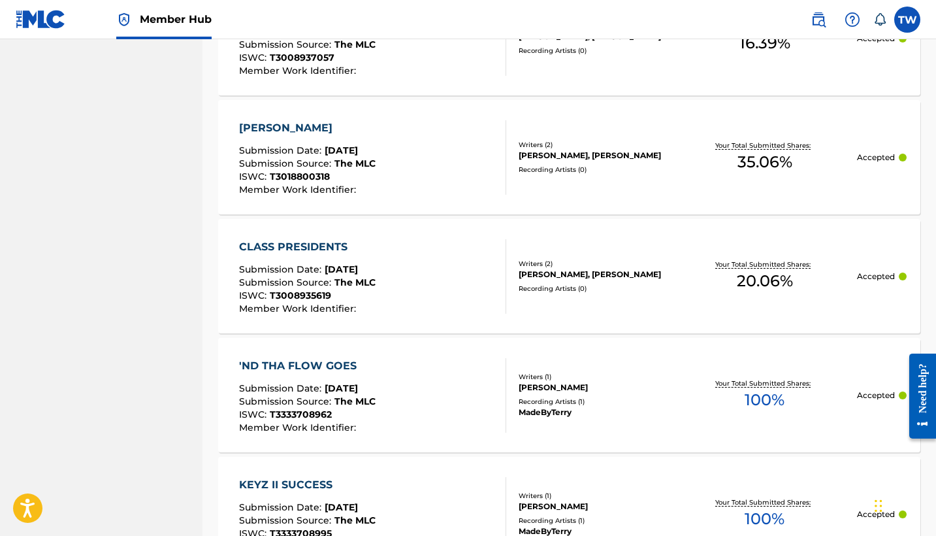
scroll to position [1139, 0]
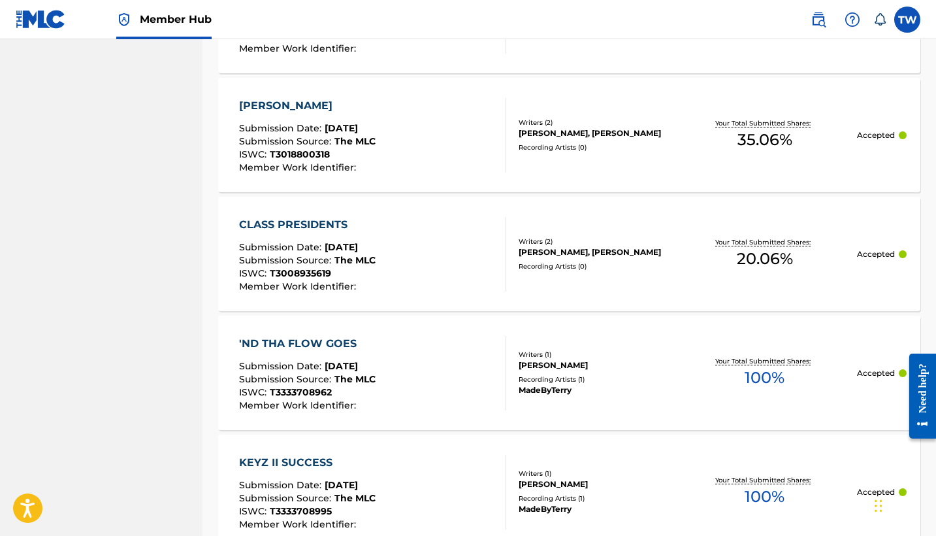
drag, startPoint x: 933, startPoint y: 125, endPoint x: 33, endPoint y: 21, distance: 905.9
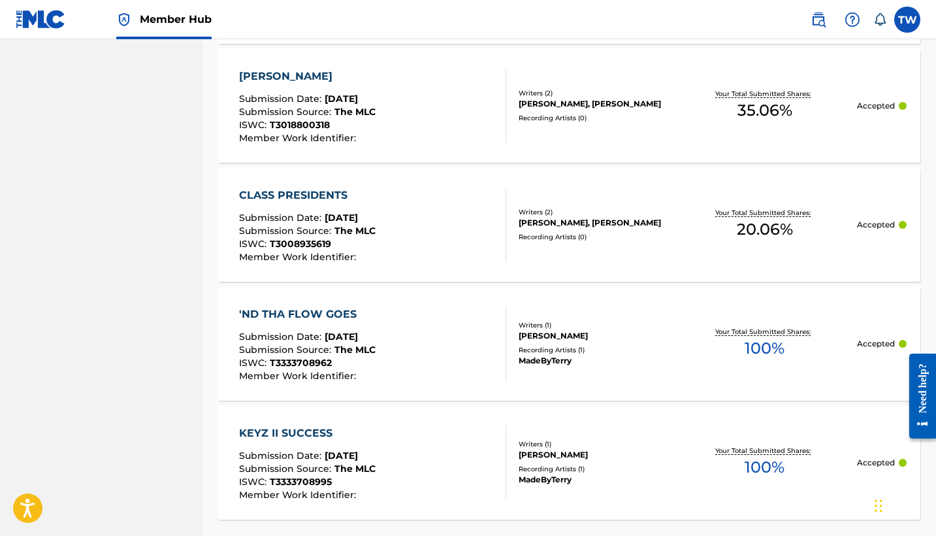
scroll to position [1171, 0]
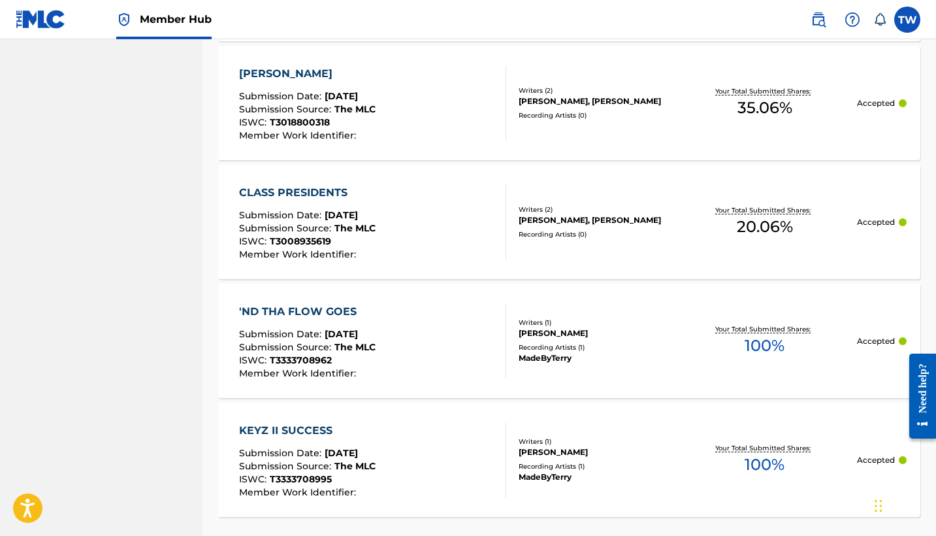
click at [297, 337] on span "Submission Date :" at bounding box center [282, 334] width 86 height 12
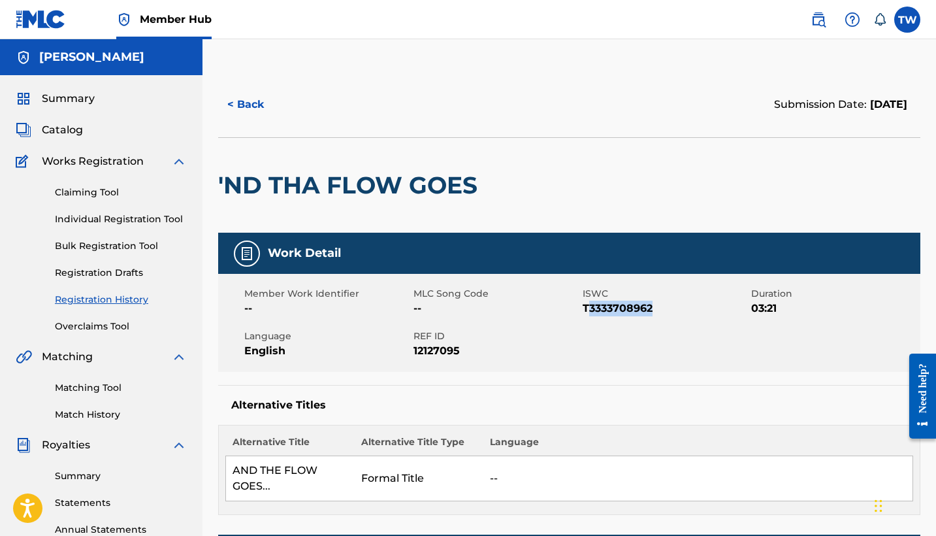
drag, startPoint x: 659, startPoint y: 308, endPoint x: 587, endPoint y: 310, distance: 71.9
click at [587, 310] on span "T3333708962" at bounding box center [666, 309] width 166 height 16
click at [655, 307] on span "T3333708962" at bounding box center [666, 309] width 166 height 16
drag, startPoint x: 582, startPoint y: 308, endPoint x: 660, endPoint y: 308, distance: 77.8
click at [660, 308] on span "T3333708962" at bounding box center [666, 309] width 166 height 16
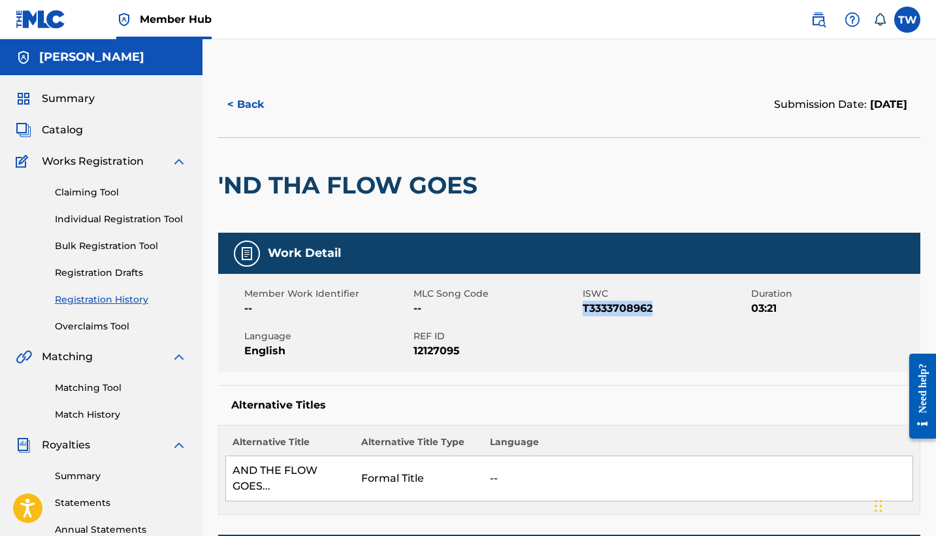
copy span "T3333708962"
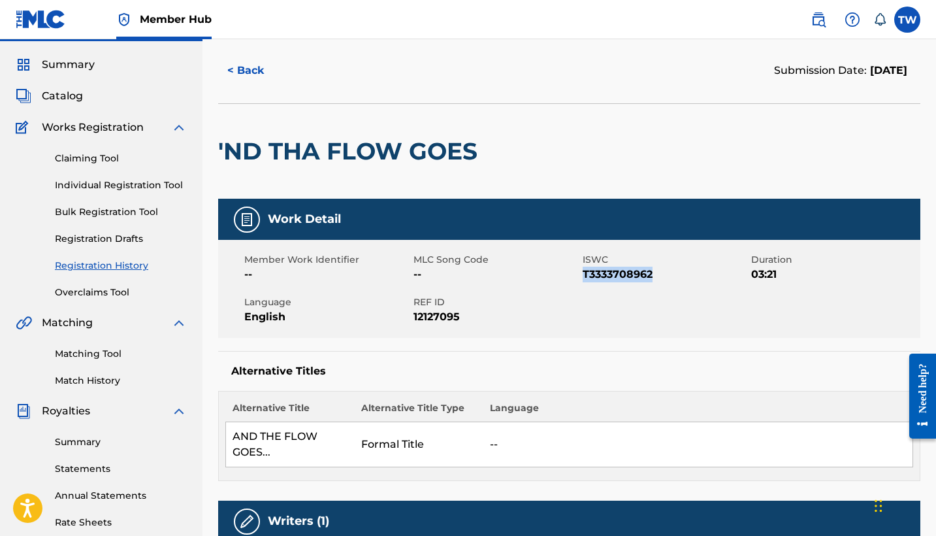
scroll to position [15, 0]
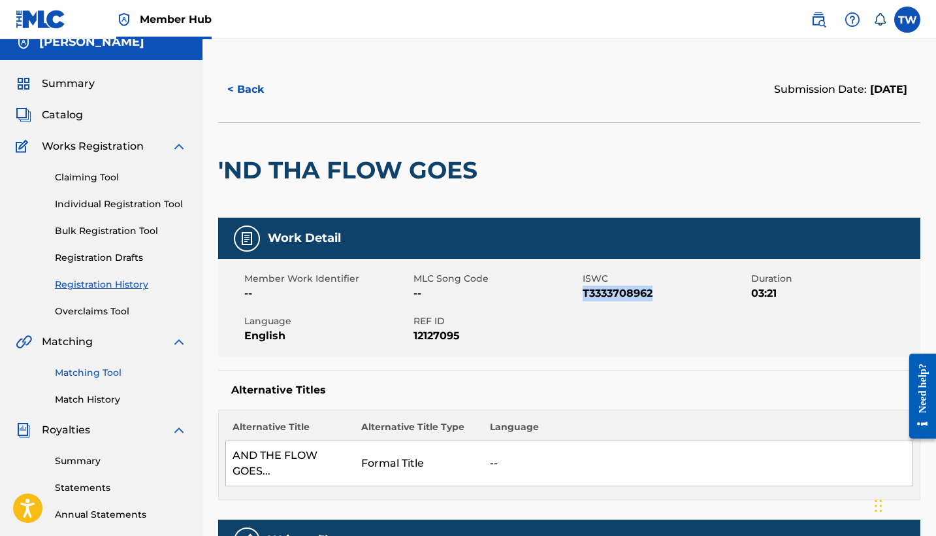
click at [120, 376] on link "Matching Tool" at bounding box center [121, 373] width 132 height 14
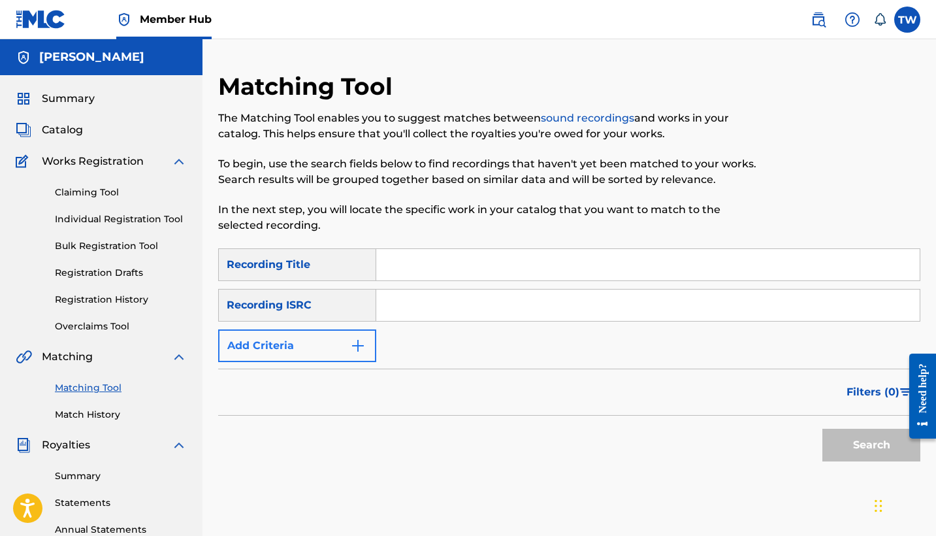
click at [341, 340] on button "Add Criteria" at bounding box center [297, 345] width 158 height 33
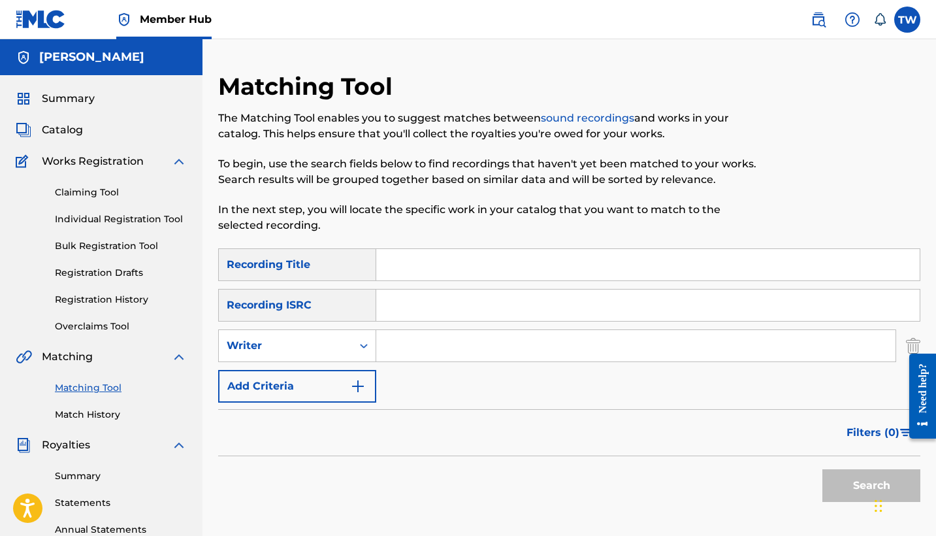
click at [376, 352] on input "Search Form" at bounding box center [636, 345] width 520 height 31
click at [363, 352] on icon "Search Form" at bounding box center [363, 345] width 13 height 13
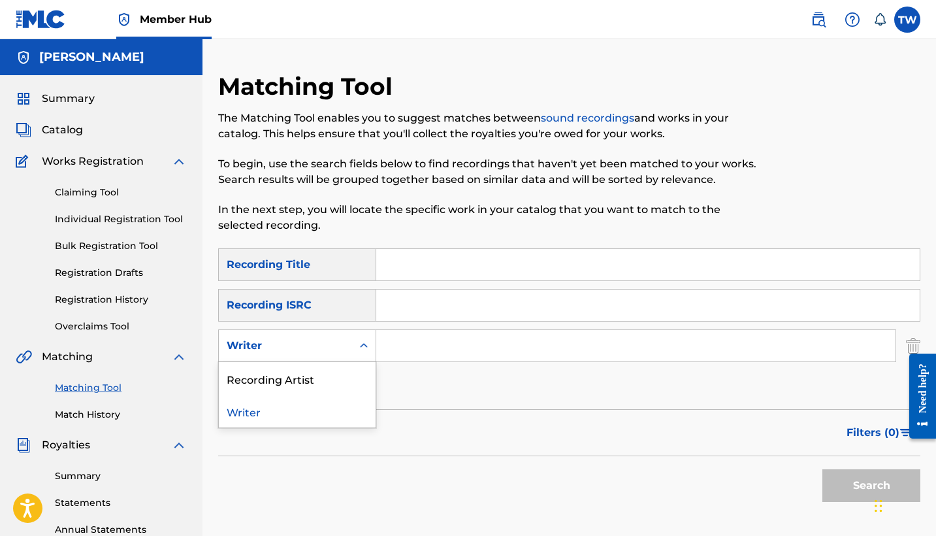
click at [363, 352] on icon "Search Form" at bounding box center [363, 345] width 13 height 13
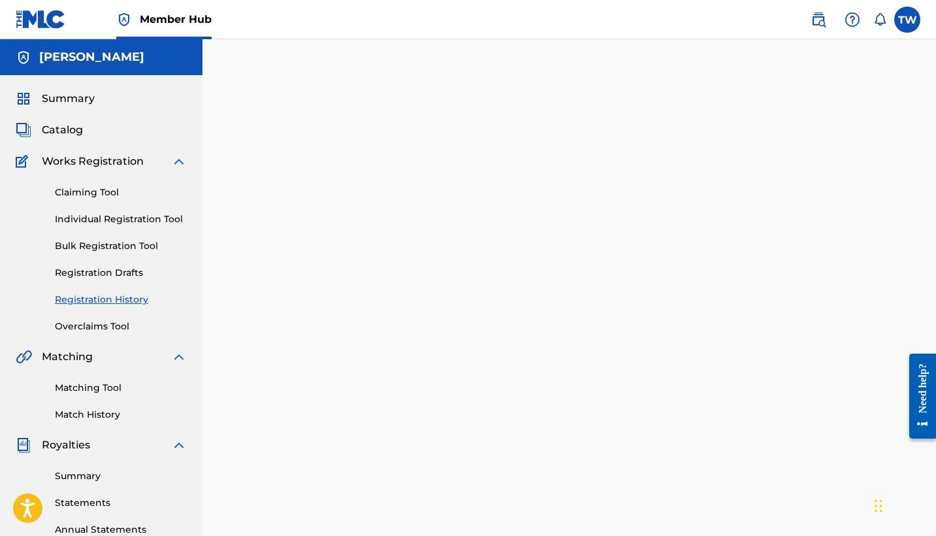
scroll to position [15, 0]
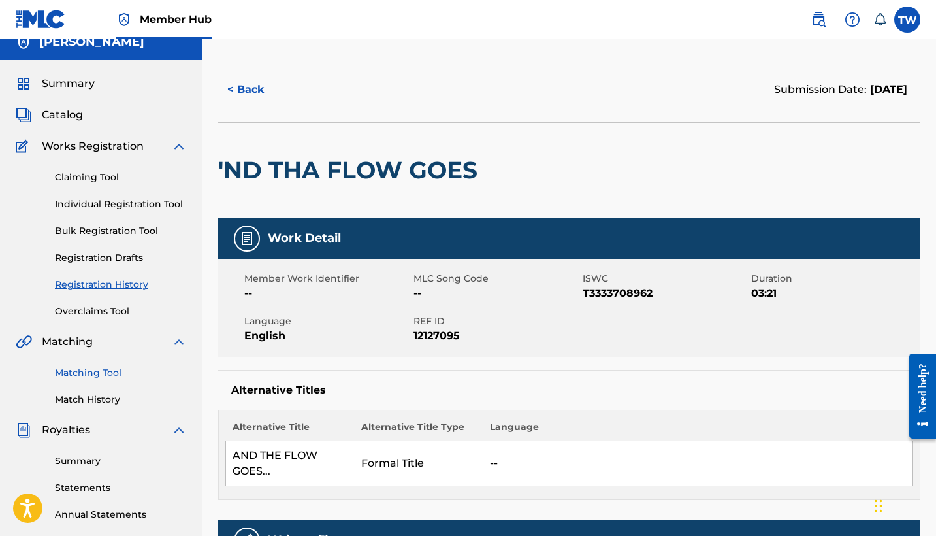
click at [89, 367] on link "Matching Tool" at bounding box center [121, 373] width 132 height 14
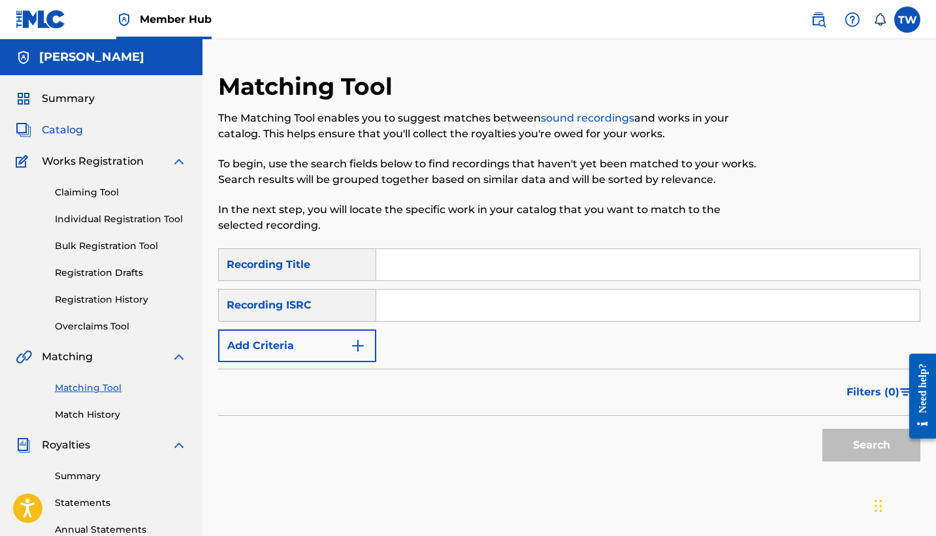
click at [76, 127] on span "Catalog" at bounding box center [62, 130] width 41 height 16
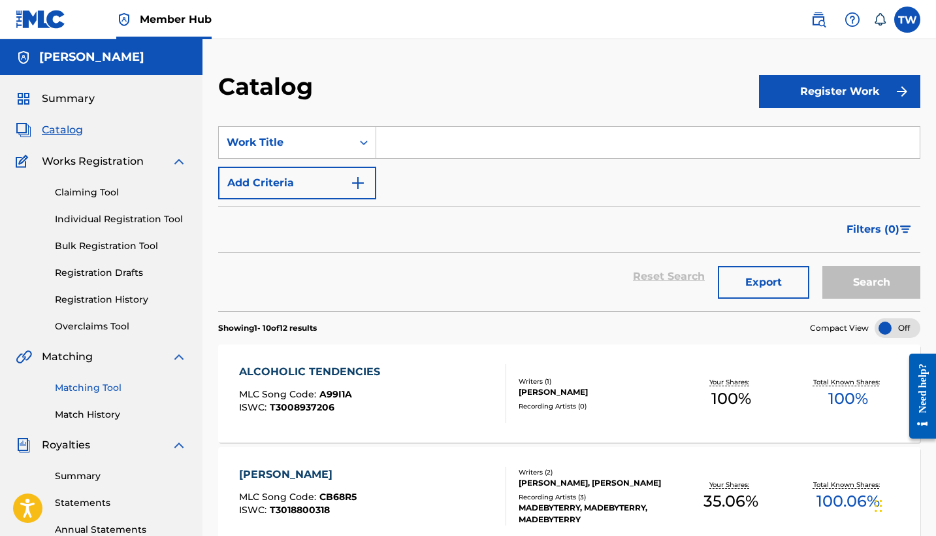
click at [97, 385] on link "Matching Tool" at bounding box center [121, 388] width 132 height 14
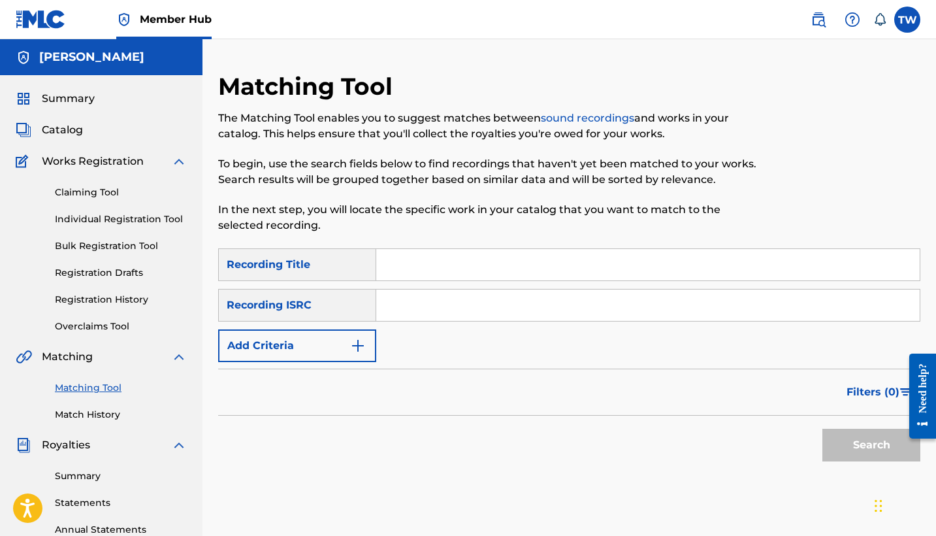
click at [864, 146] on div at bounding box center [839, 160] width 161 height 176
click at [456, 270] on input "Search Form" at bounding box center [648, 264] width 544 height 31
